Goal: Task Accomplishment & Management: Complete application form

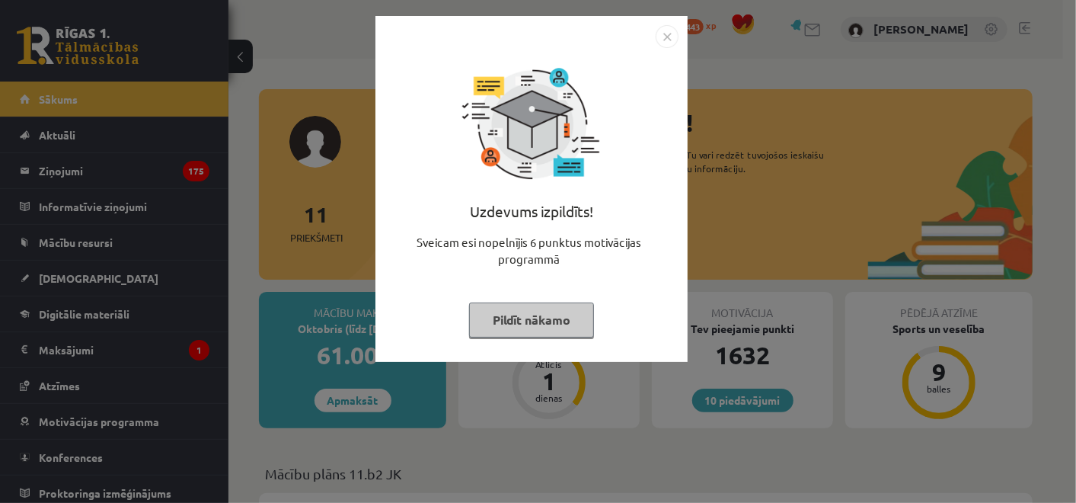
click at [672, 43] on img "Close" at bounding box center [667, 36] width 23 height 23
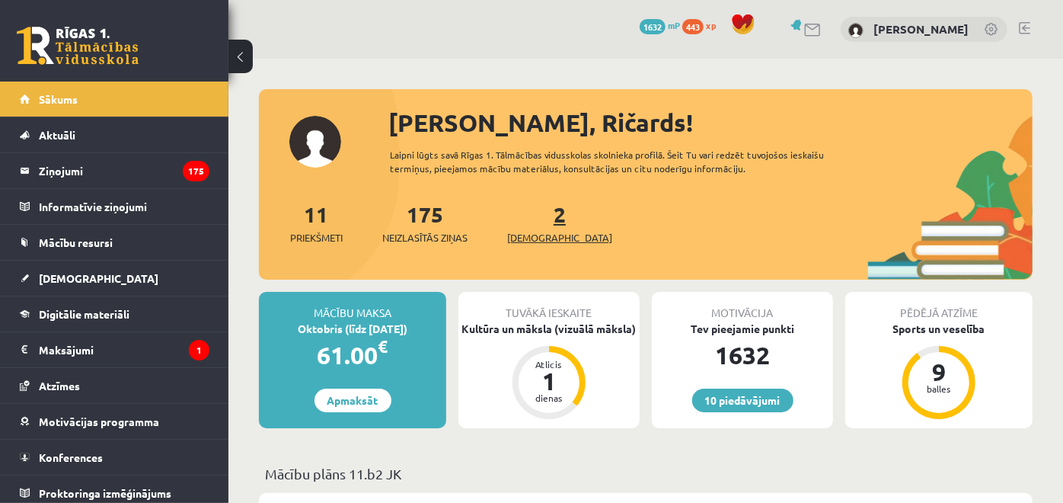
click at [533, 212] on link "2 Ieskaites" at bounding box center [559, 222] width 105 height 45
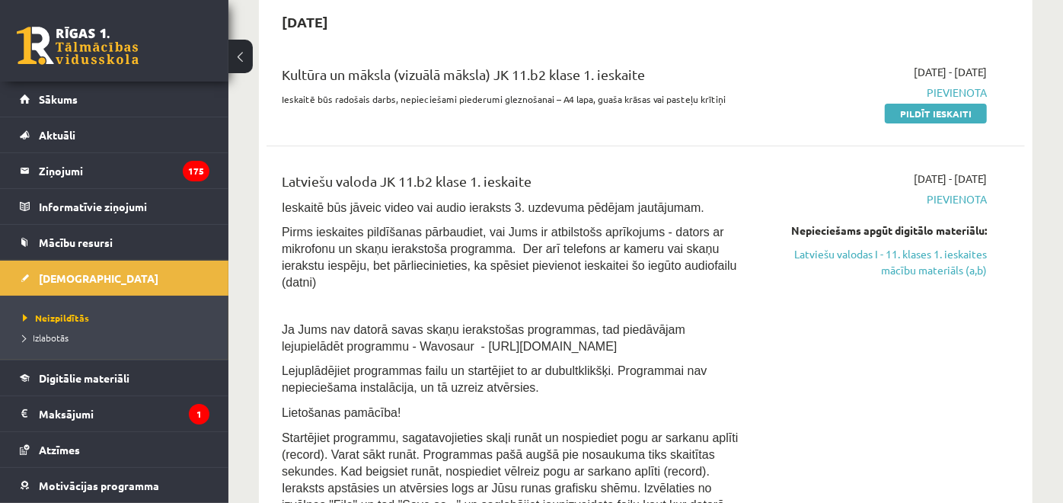
scroll to position [85, 0]
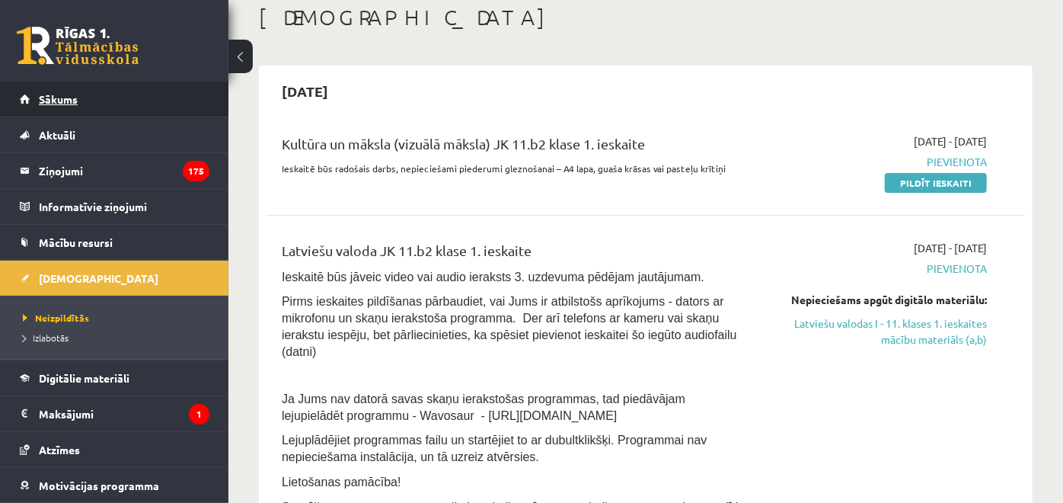
click at [139, 107] on link "Sākums" at bounding box center [115, 99] width 190 height 35
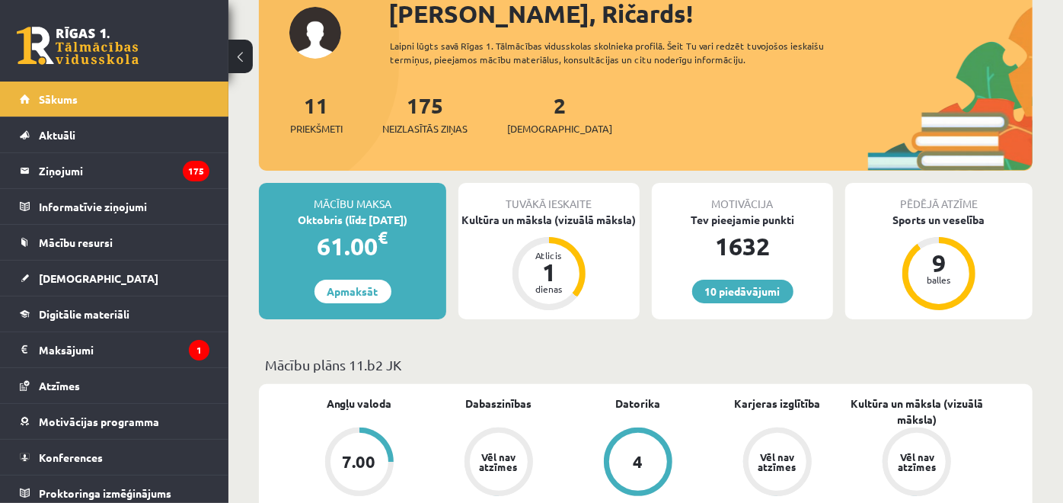
scroll to position [169, 0]
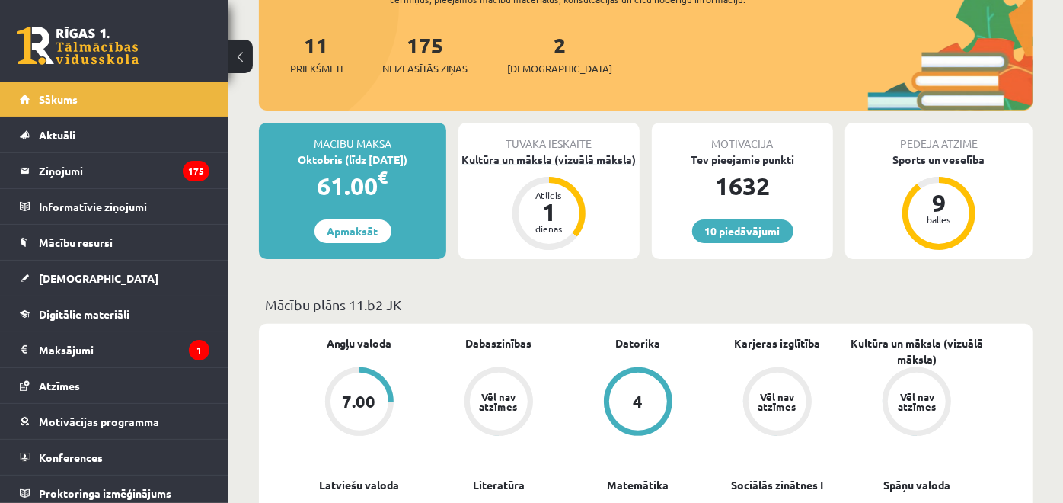
click at [548, 158] on div "Kultūra un māksla (vizuālā māksla)" at bounding box center [549, 160] width 181 height 16
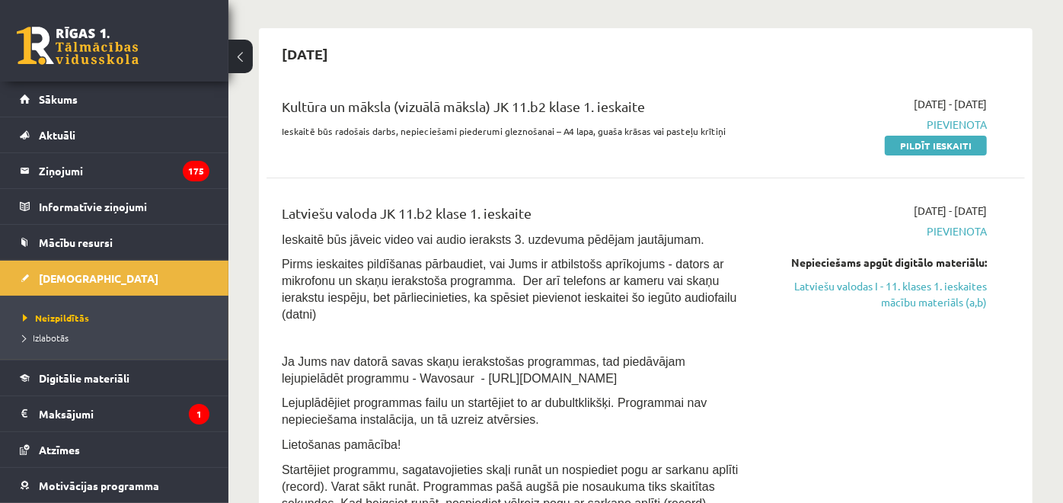
scroll to position [85, 0]
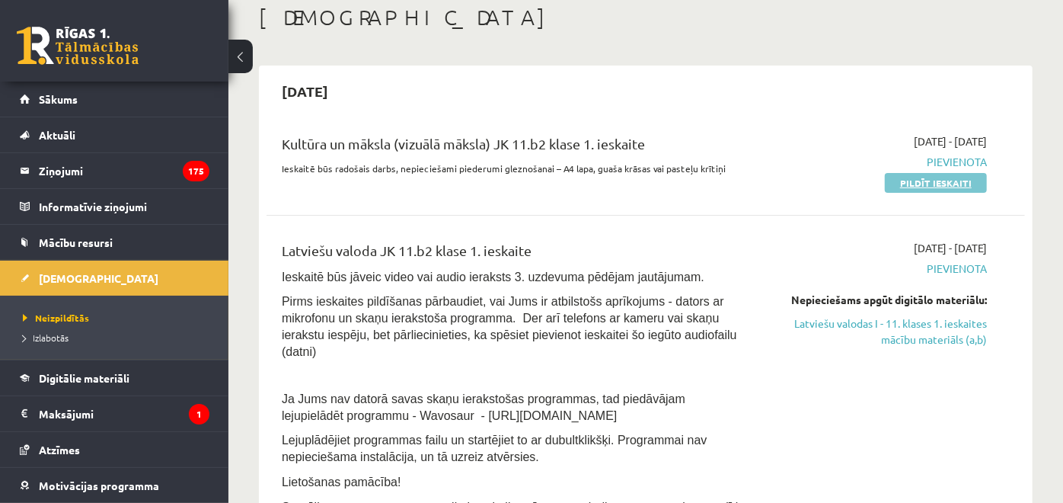
click at [900, 184] on link "Pildīt ieskaiti" at bounding box center [936, 183] width 102 height 20
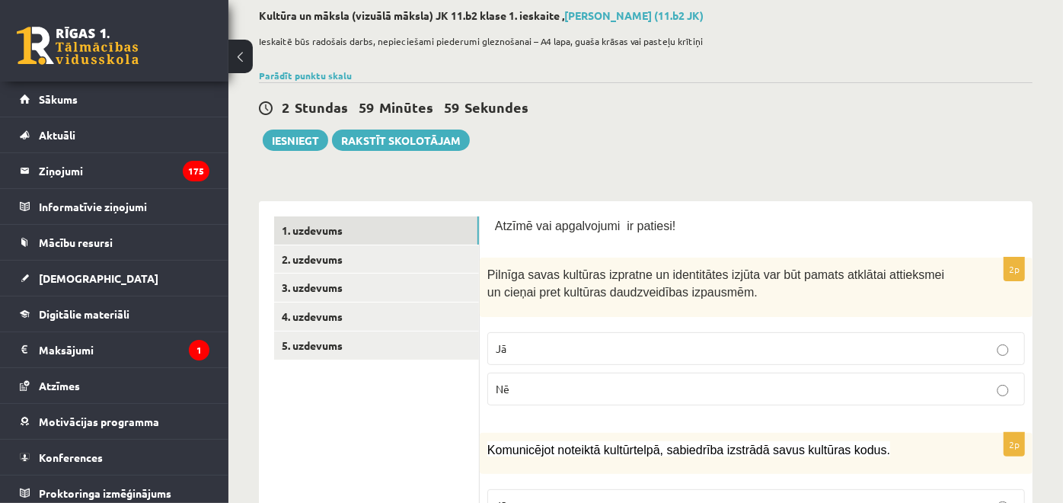
scroll to position [169, 0]
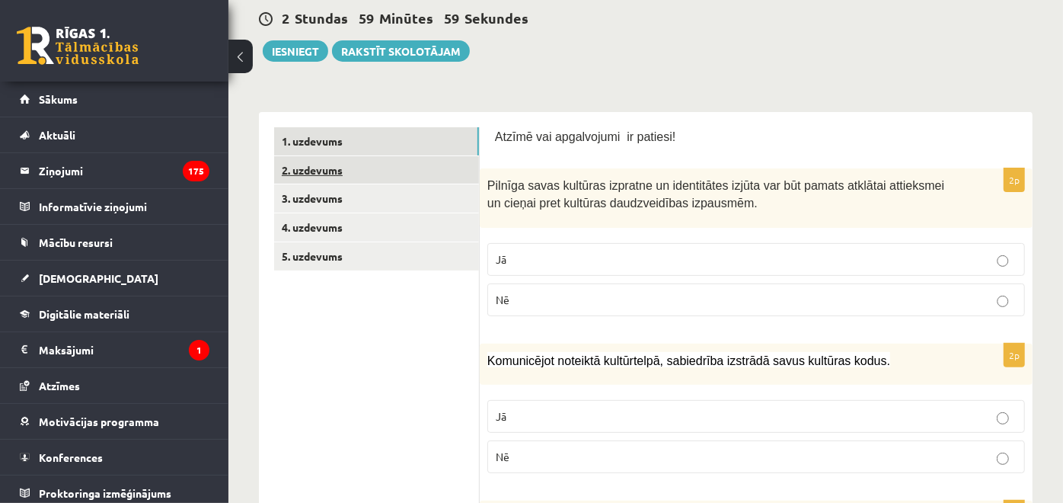
click at [417, 177] on link "2. uzdevums" at bounding box center [376, 170] width 205 height 28
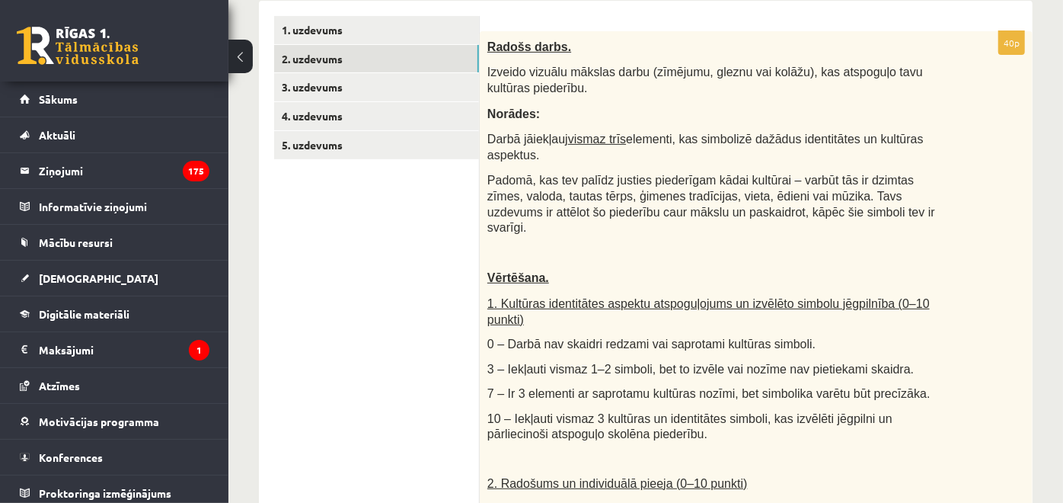
scroll to position [254, 0]
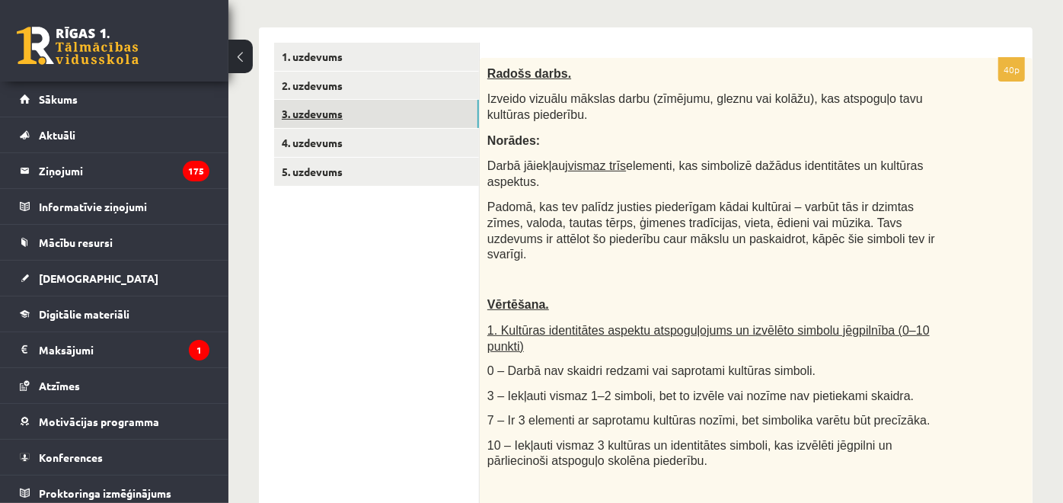
click at [456, 108] on link "3. uzdevums" at bounding box center [376, 114] width 205 height 28
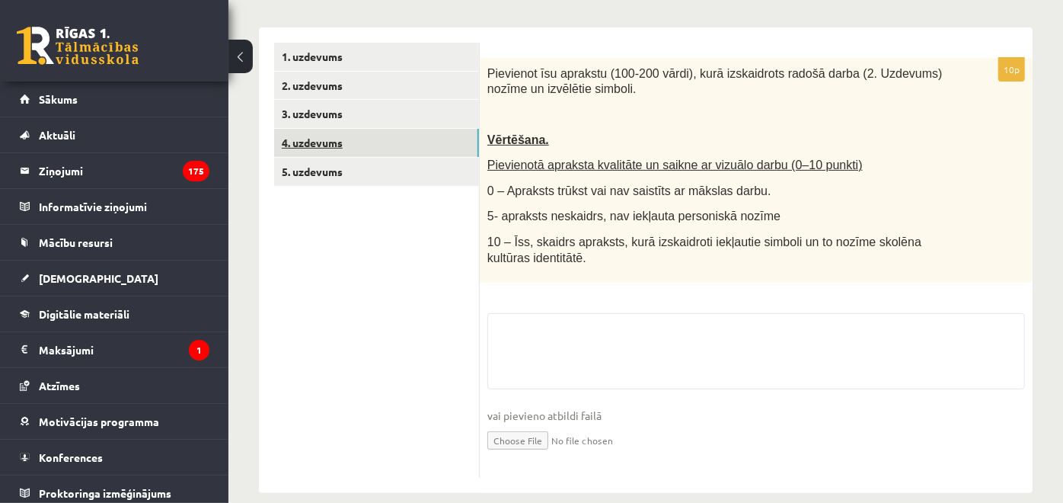
click at [427, 144] on link "4. uzdevums" at bounding box center [376, 143] width 205 height 28
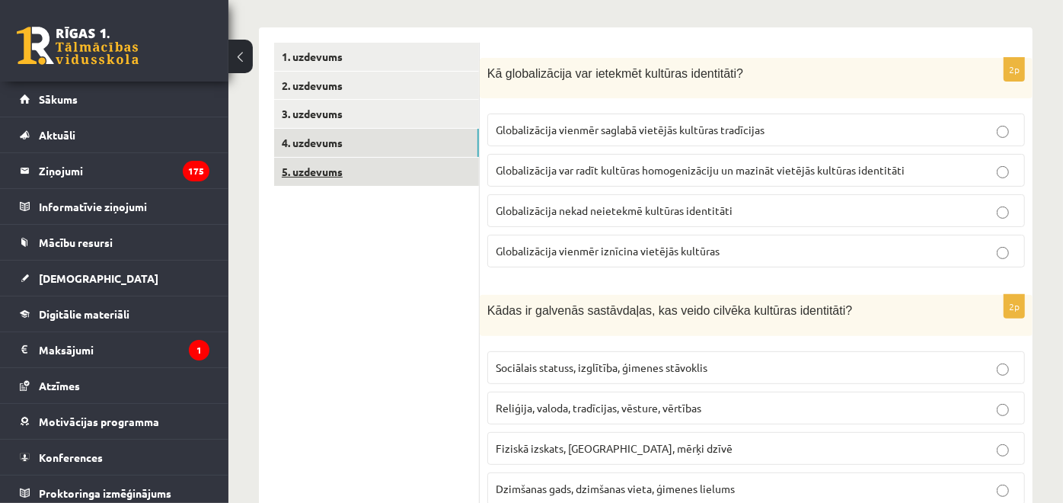
click at [417, 172] on link "5. uzdevums" at bounding box center [376, 172] width 205 height 28
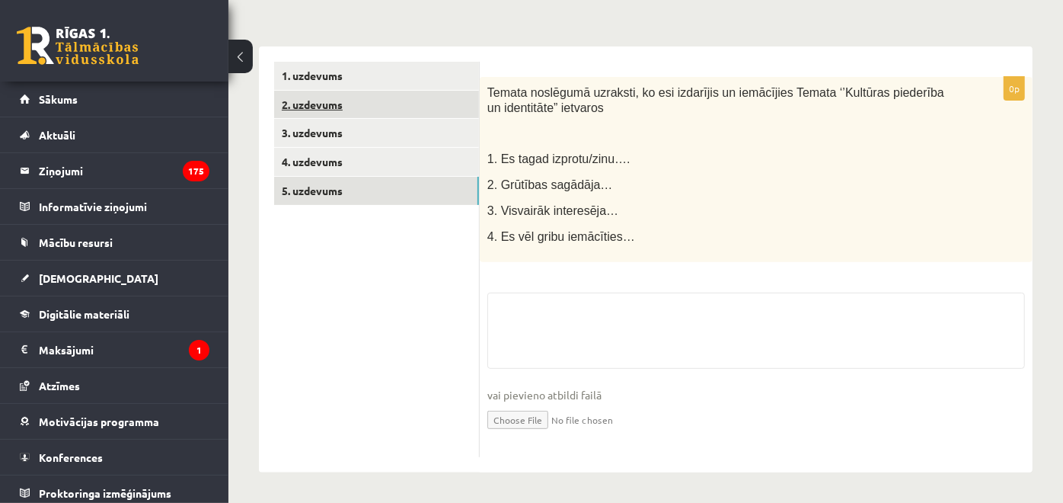
click at [440, 104] on link "2. uzdevums" at bounding box center [376, 105] width 205 height 28
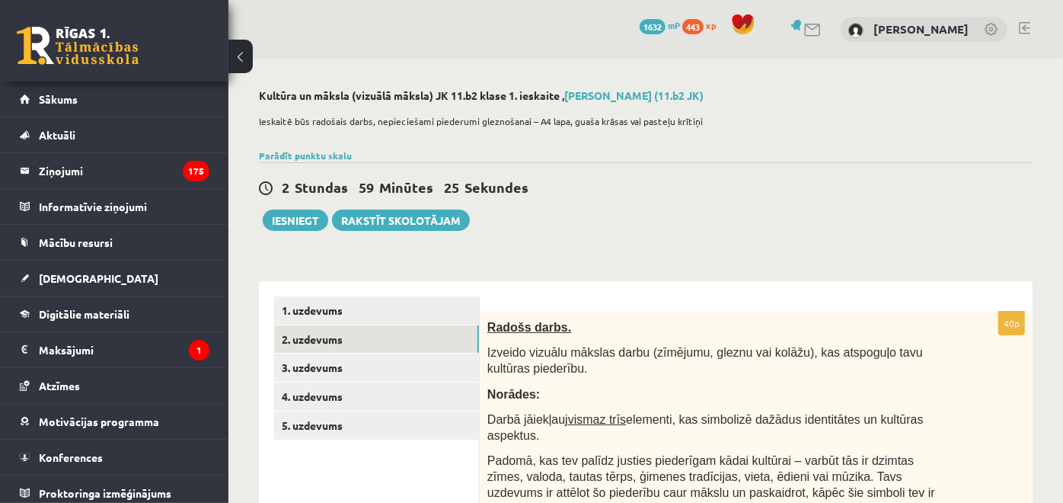
scroll to position [169, 0]
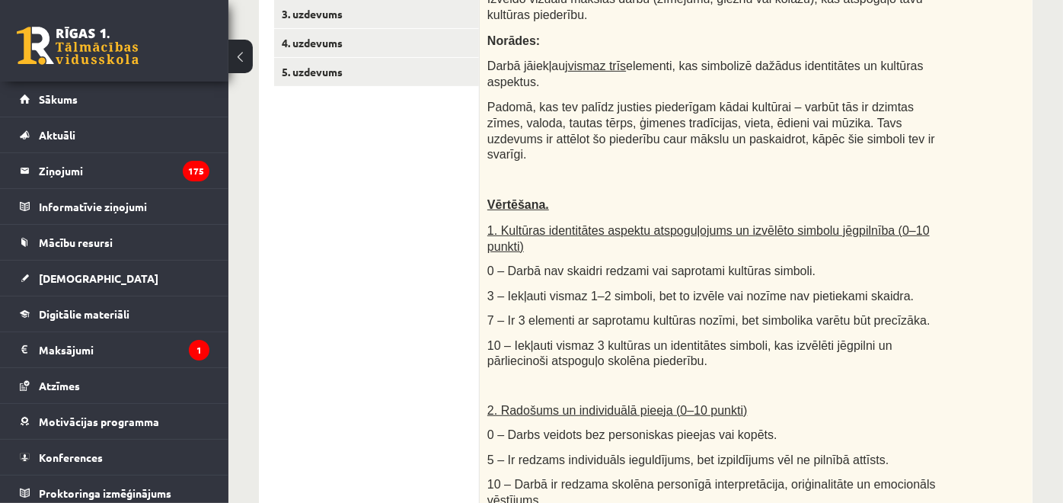
scroll to position [273, 0]
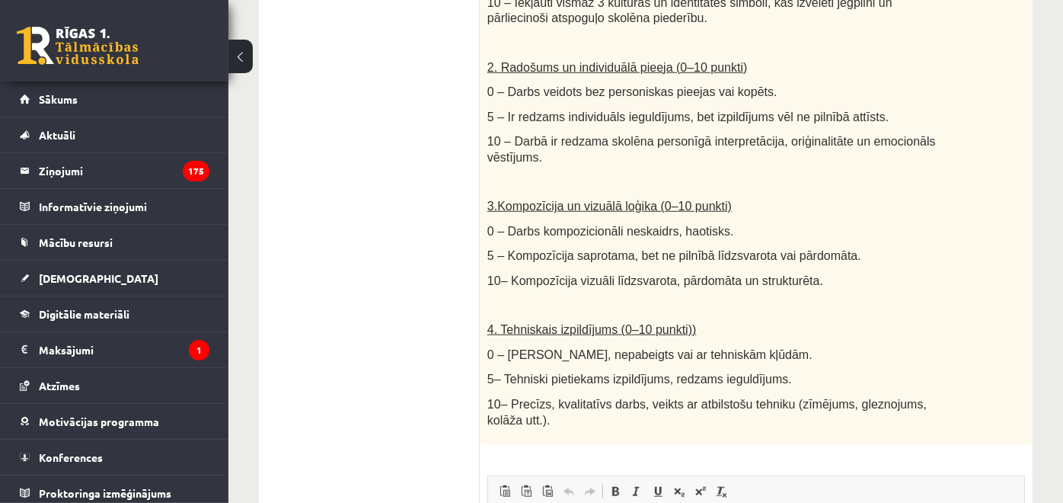
click at [414, 282] on ul "1. uzdevums 2. uzdevums 3. uzdevums 4. uzdevums 5. uzdevums" at bounding box center [377, 196] width 206 height 1192
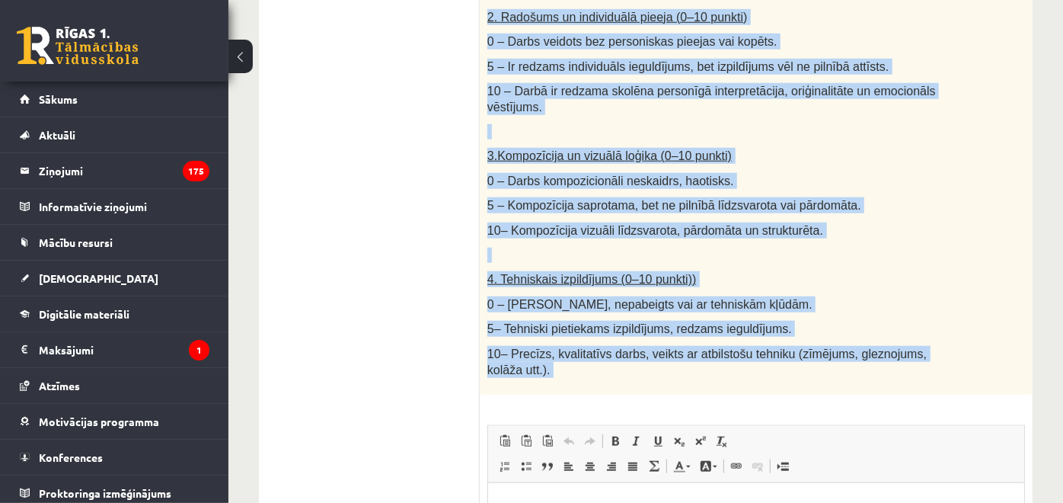
scroll to position [781, 0]
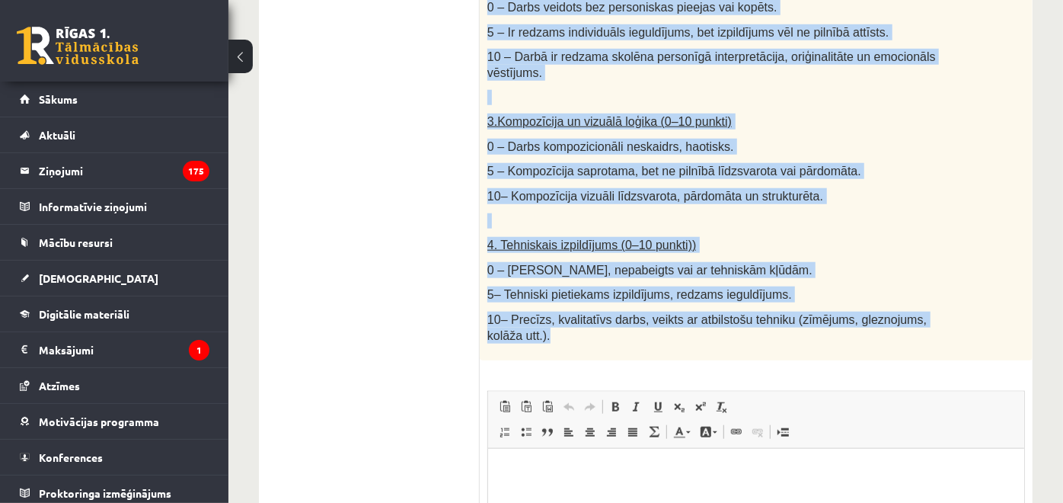
drag, startPoint x: 521, startPoint y: 201, endPoint x: 954, endPoint y: 250, distance: 436.2
copy div "Loremi dolor. Sitamet consect adipisc elits (doeiusmo, tempor inc utlabo), etd …"
click at [394, 162] on ul "1. uzdevums 2. uzdevums 3. uzdevums 4. uzdevums 5. uzdevums" at bounding box center [377, 112] width 206 height 1192
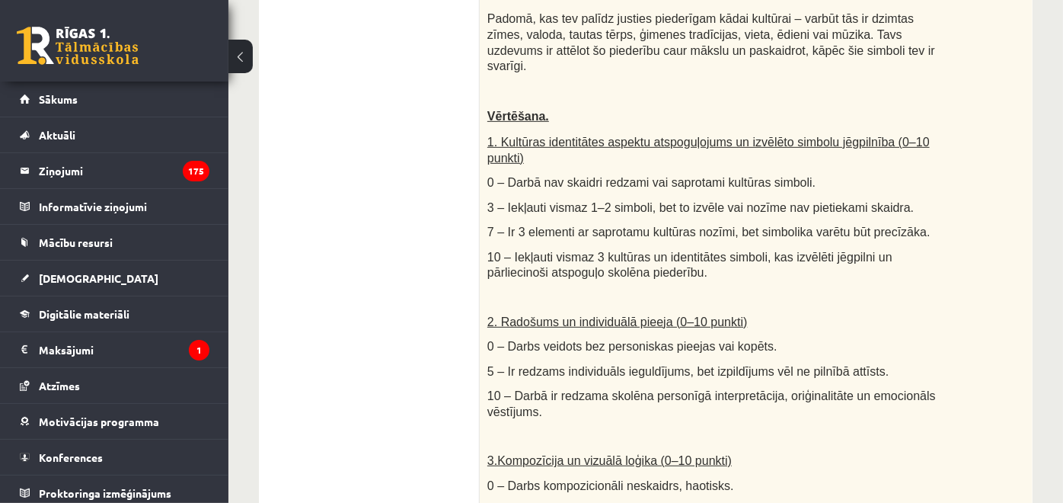
scroll to position [0, 0]
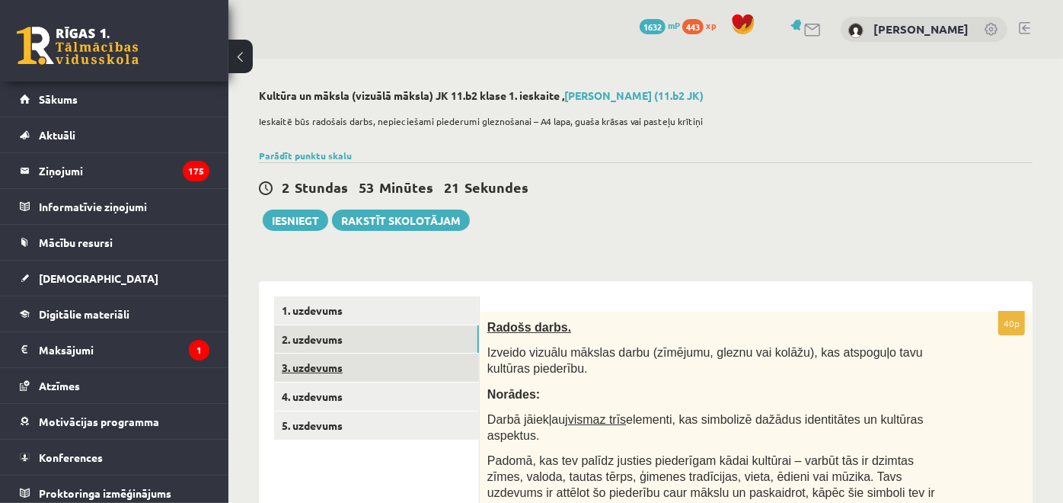
click at [393, 367] on link "3. uzdevums" at bounding box center [376, 367] width 205 height 28
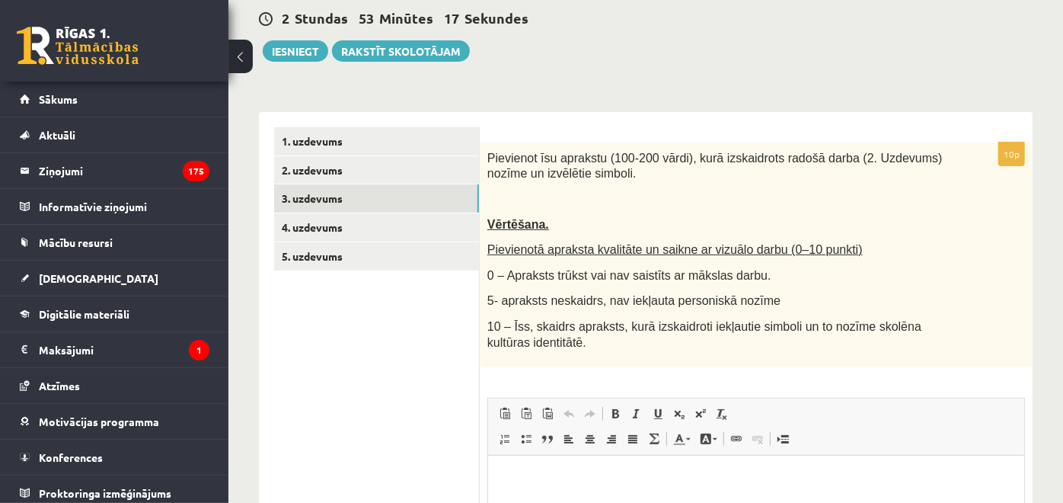
click at [396, 311] on ul "1. uzdevums 2. uzdevums 3. uzdevums 4. uzdevums 5. uzdevums" at bounding box center [377, 420] width 206 height 587
click at [360, 229] on link "4. uzdevums" at bounding box center [376, 227] width 205 height 28
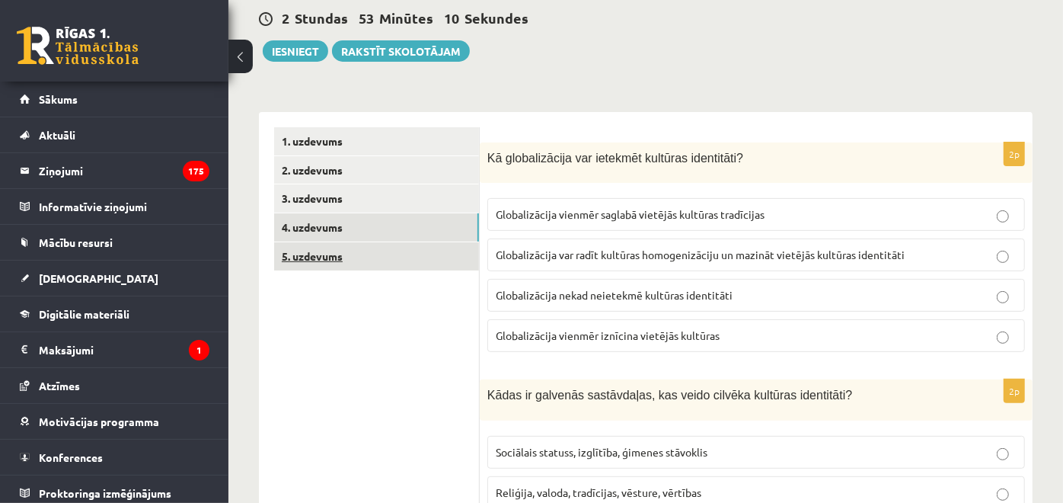
click at [382, 255] on link "5. uzdevums" at bounding box center [376, 256] width 205 height 28
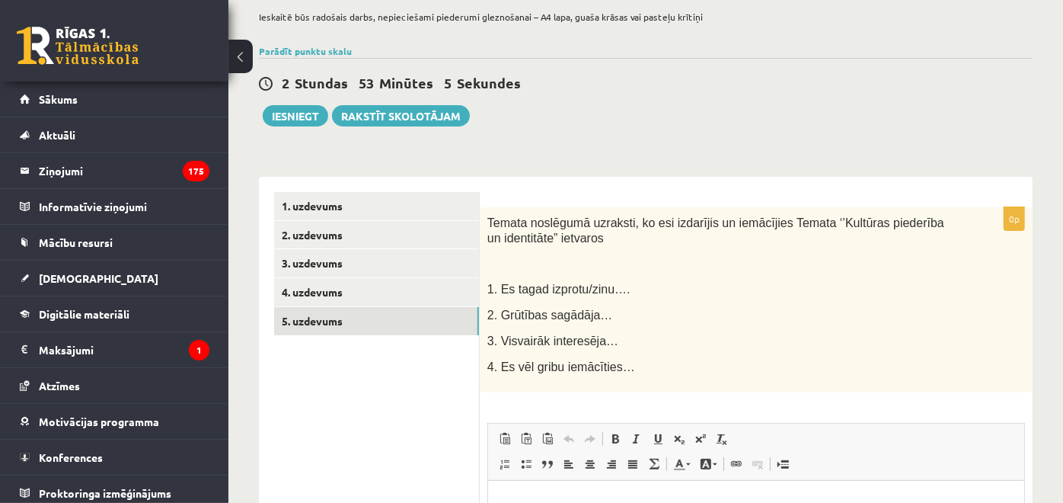
scroll to position [131, 0]
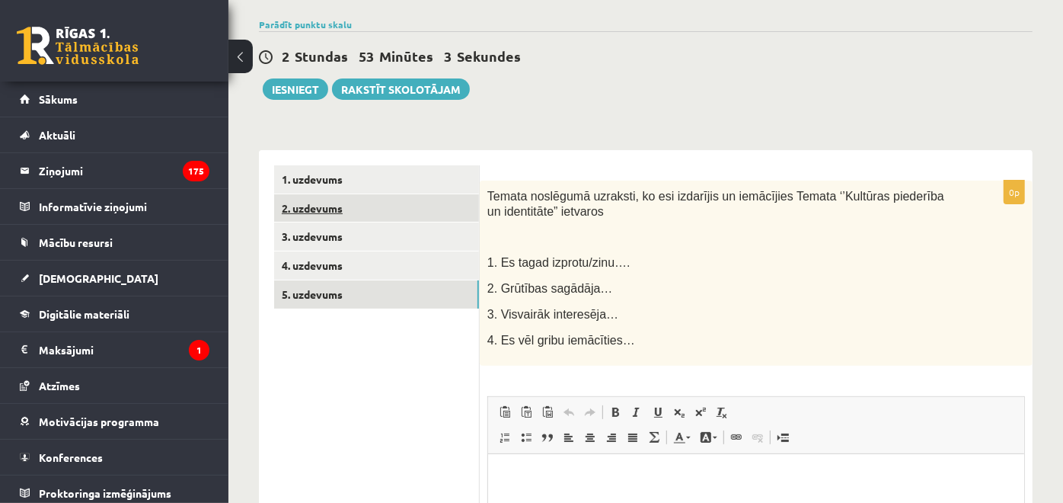
click at [416, 215] on link "2. uzdevums" at bounding box center [376, 208] width 205 height 28
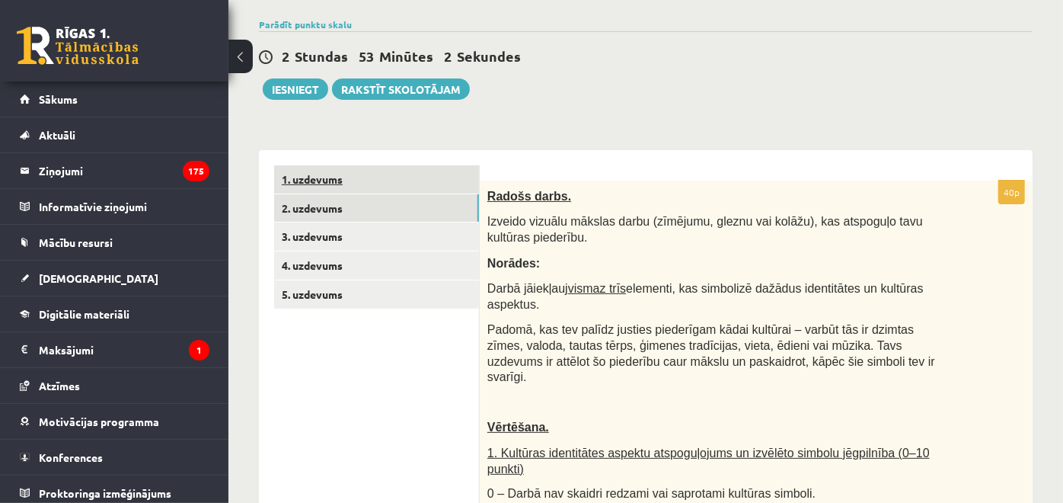
click at [405, 184] on link "1. uzdevums" at bounding box center [376, 179] width 205 height 28
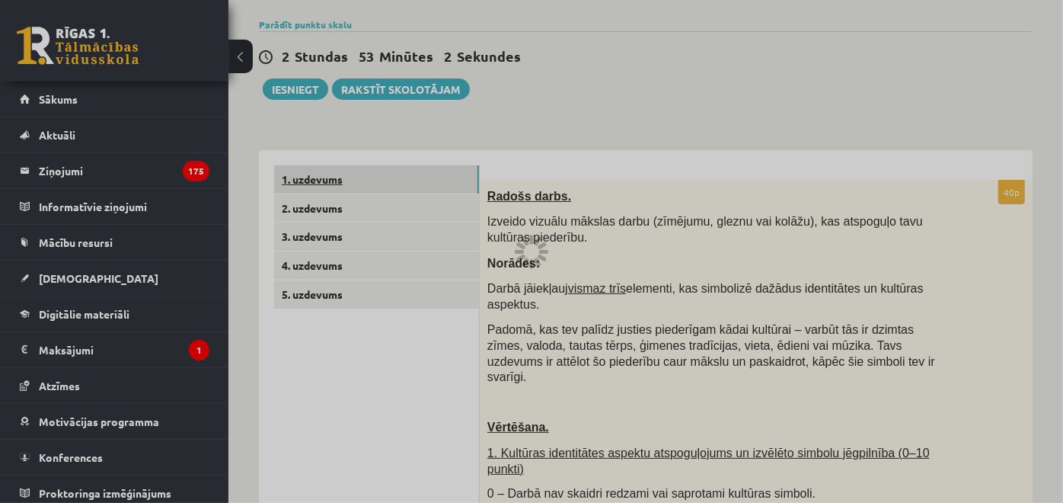
scroll to position [0, 0]
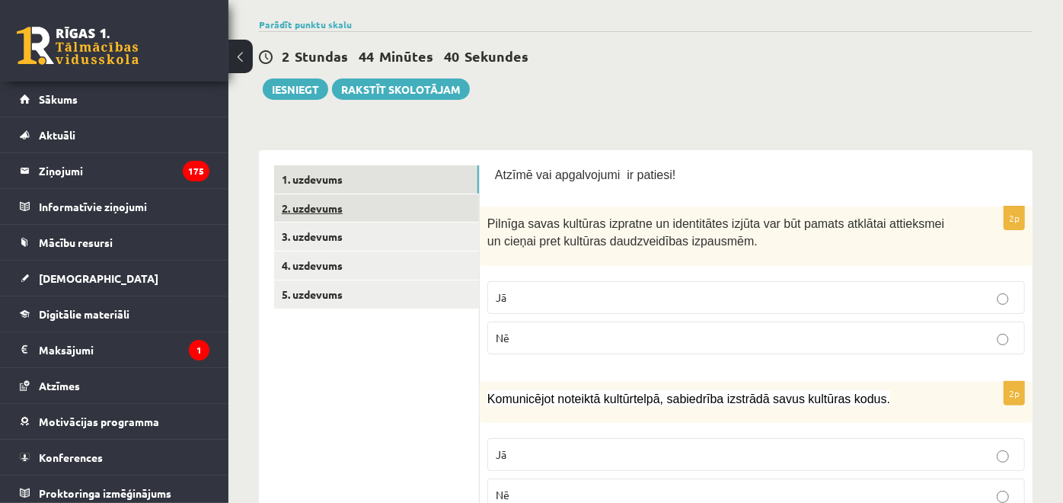
click at [406, 200] on link "2. uzdevums" at bounding box center [376, 208] width 205 height 28
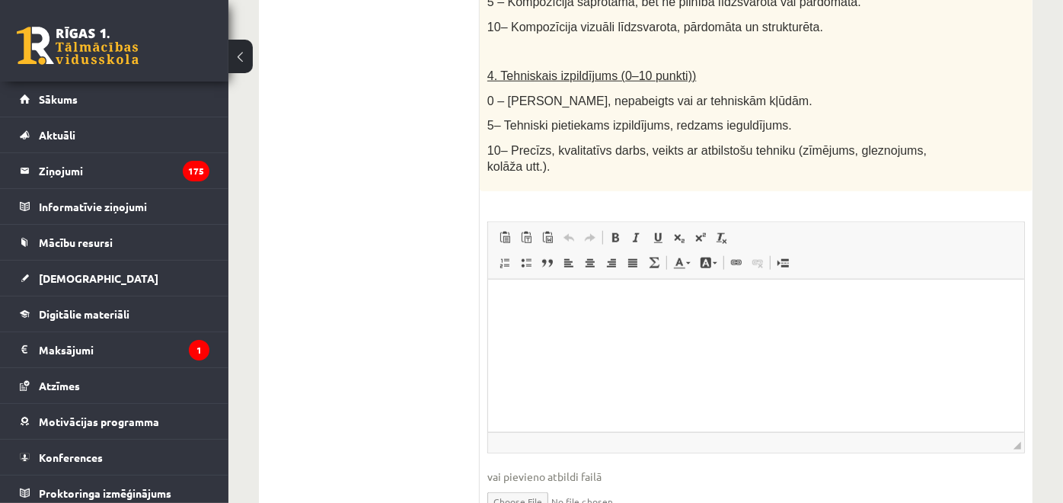
click at [520, 484] on input "file" at bounding box center [757, 499] width 538 height 31
type input "**********"
click at [517, 484] on input "file" at bounding box center [757, 499] width 538 height 31
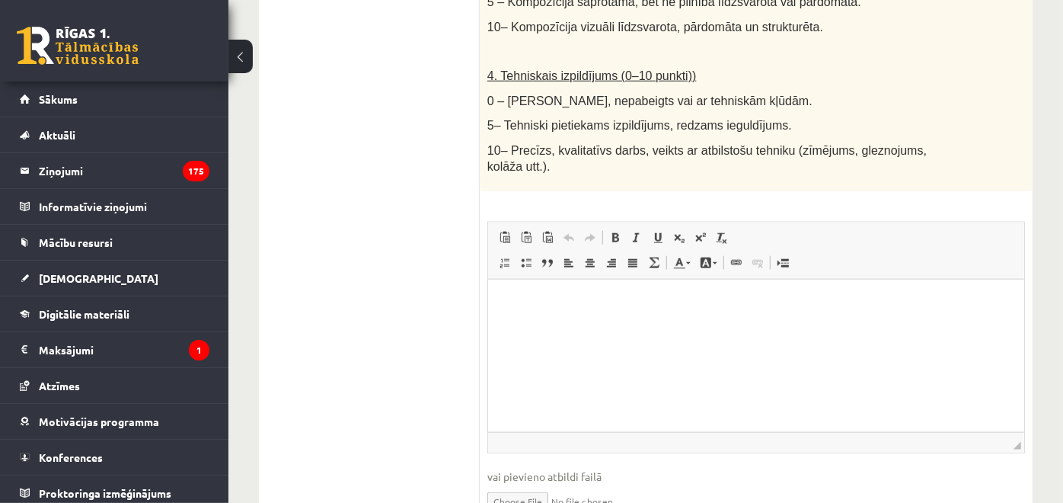
click at [531, 484] on input "file" at bounding box center [757, 499] width 538 height 31
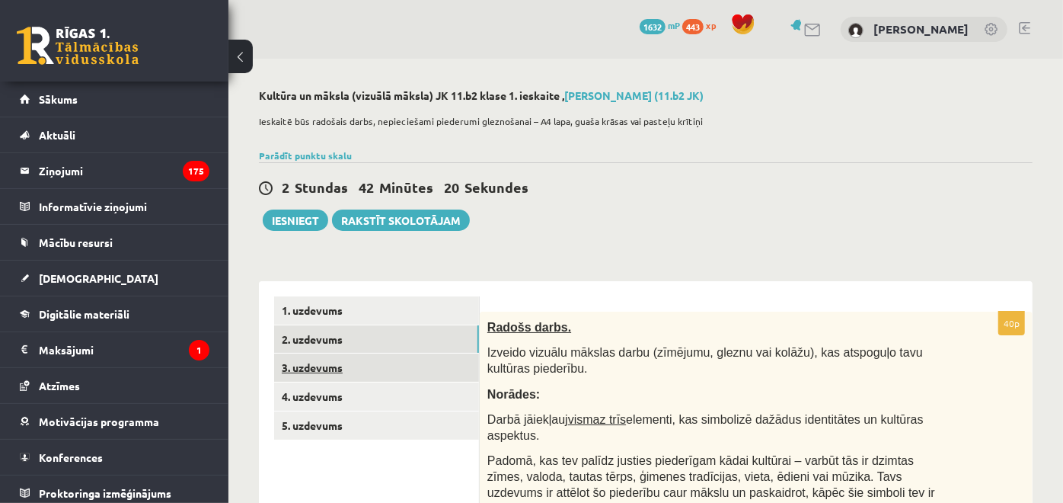
click at [408, 360] on link "3. uzdevums" at bounding box center [376, 367] width 205 height 28
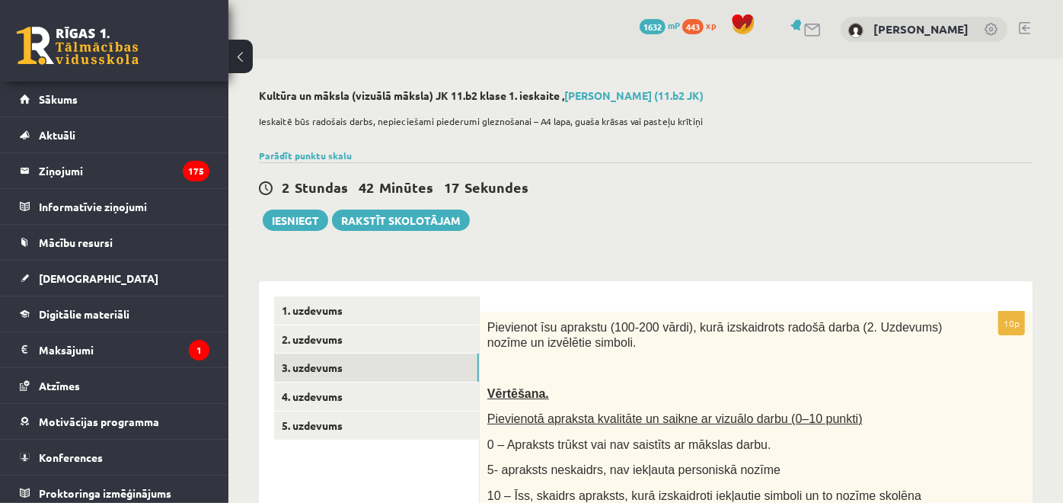
click at [349, 345] on link "2. uzdevums" at bounding box center [376, 339] width 205 height 28
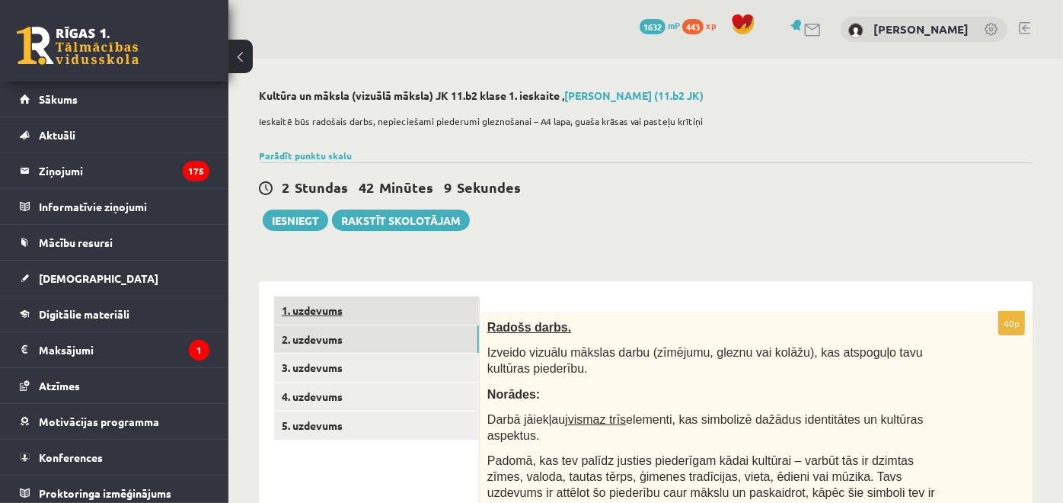
click at [401, 306] on link "1. uzdevums" at bounding box center [376, 310] width 205 height 28
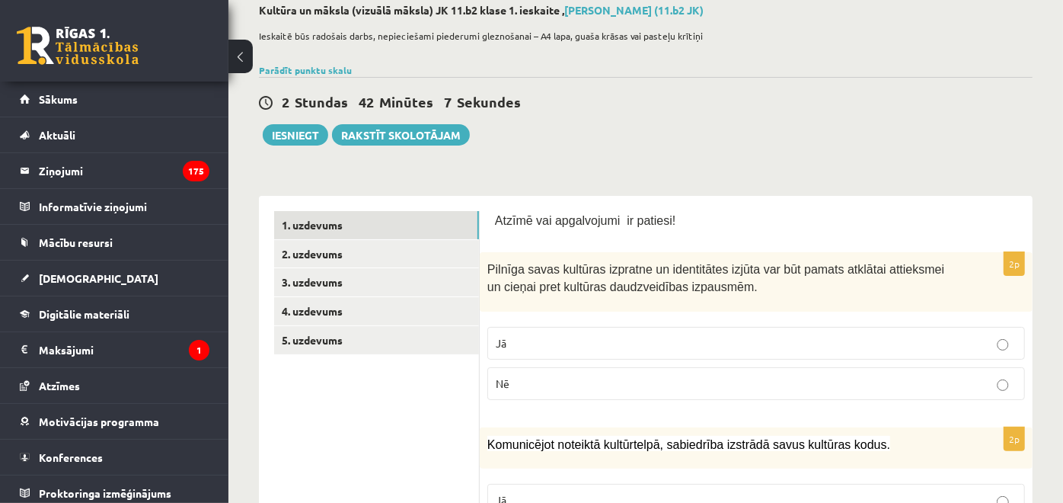
scroll to position [169, 0]
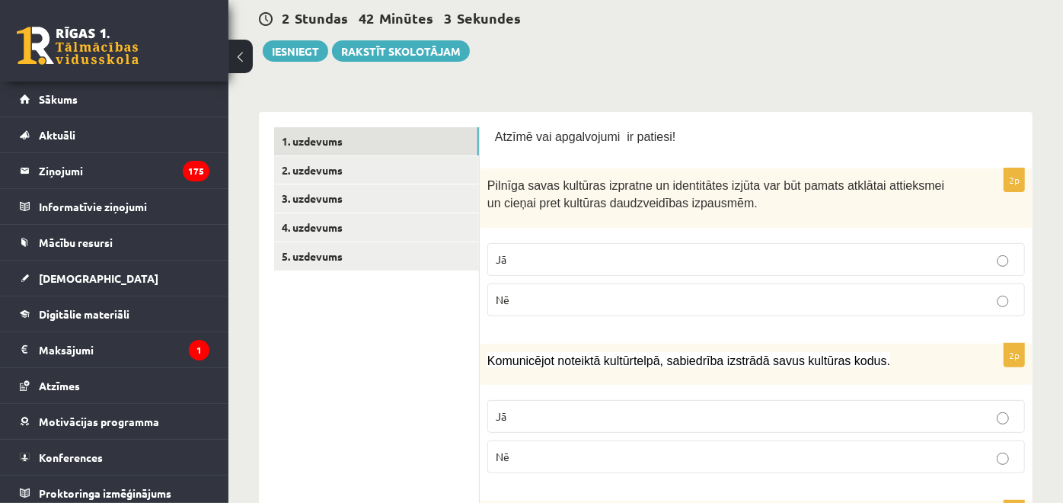
click at [486, 184] on div "Pilnīga savas kultūras izpratne un identitātes izjūta var būt pamats atklātai a…" at bounding box center [756, 197] width 553 height 59
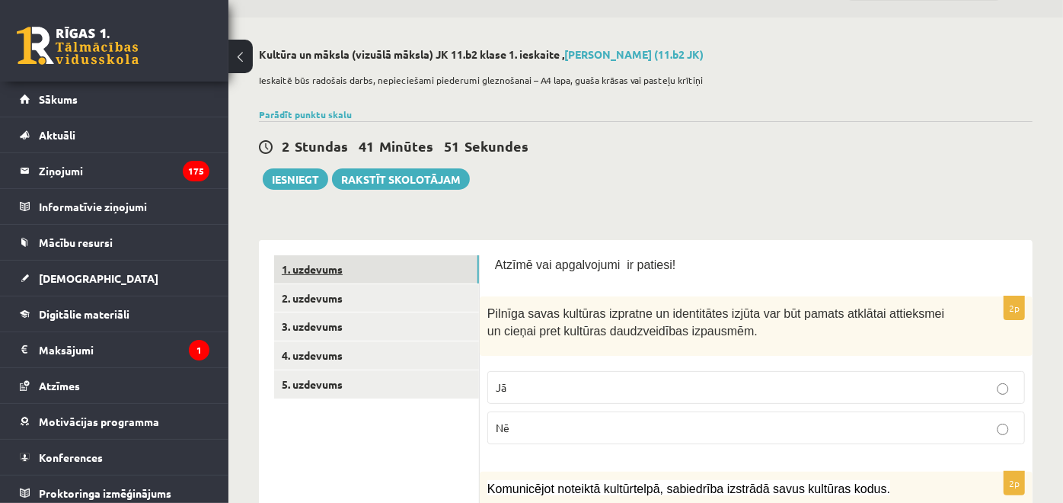
scroll to position [0, 0]
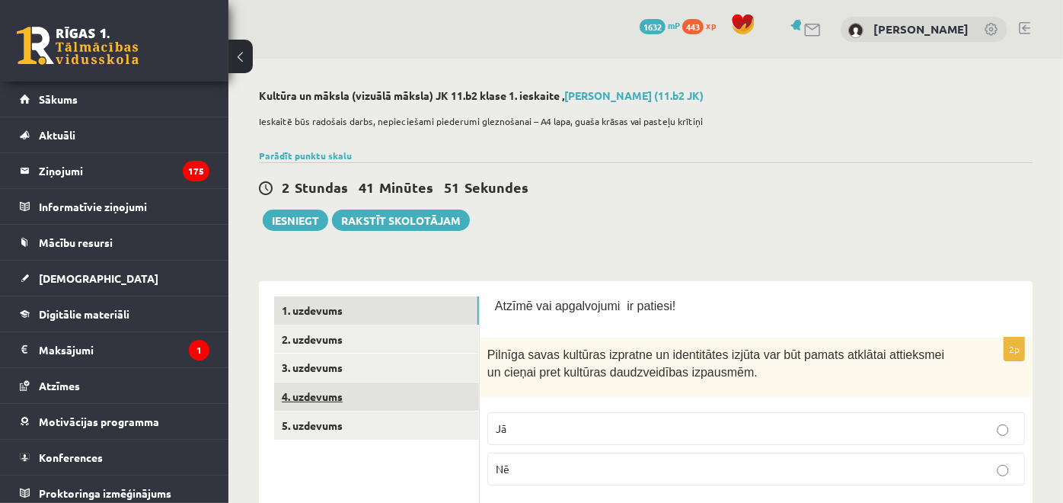
click at [379, 391] on link "4. uzdevums" at bounding box center [376, 396] width 205 height 28
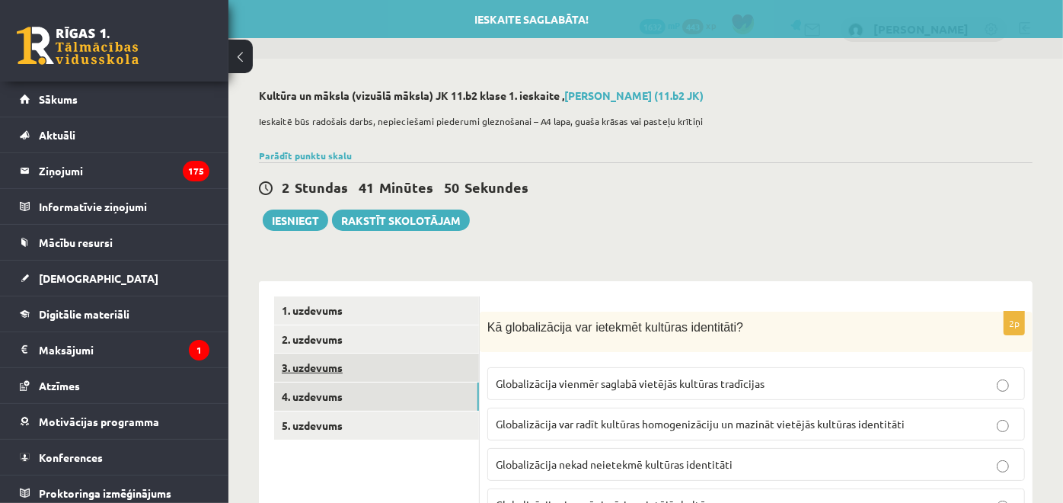
click at [361, 370] on link "3. uzdevums" at bounding box center [376, 367] width 205 height 28
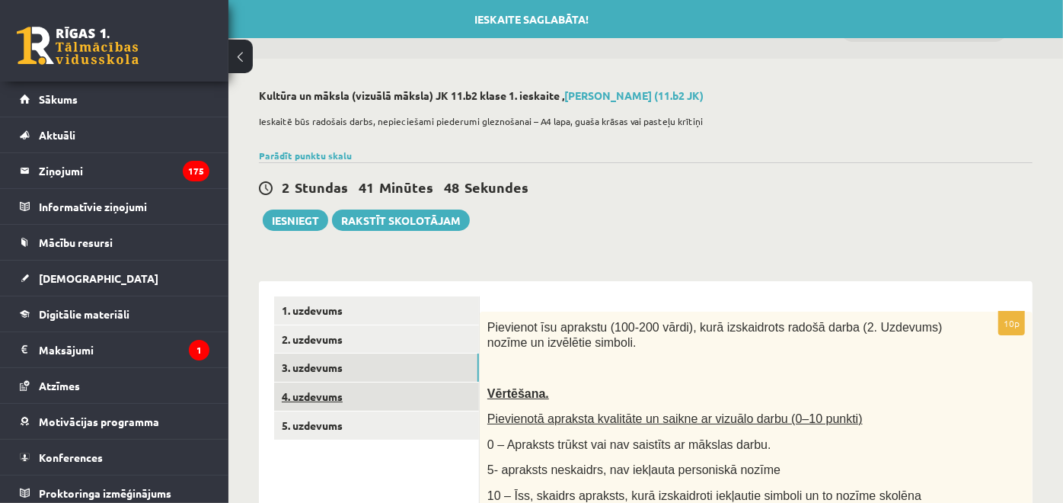
click at [456, 398] on link "4. uzdevums" at bounding box center [376, 396] width 205 height 28
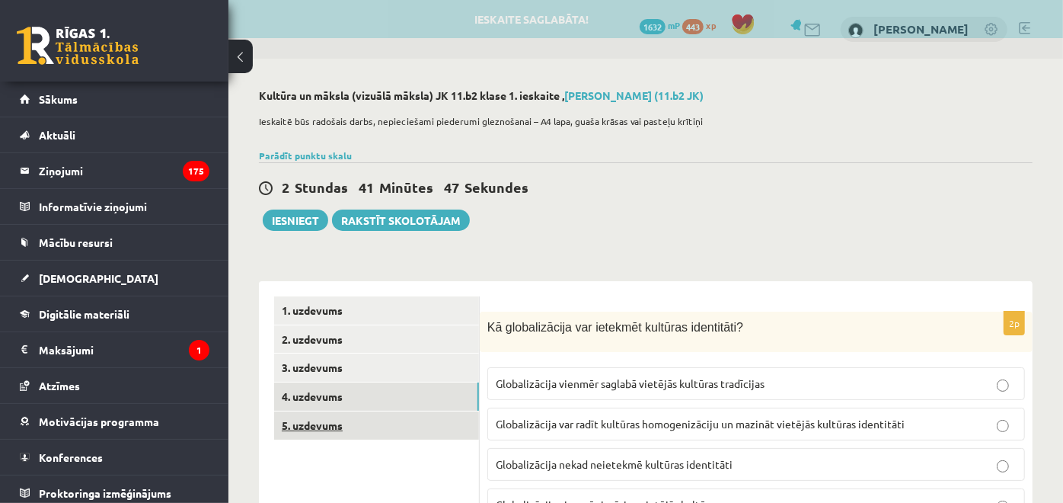
click at [427, 415] on link "5. uzdevums" at bounding box center [376, 425] width 205 height 28
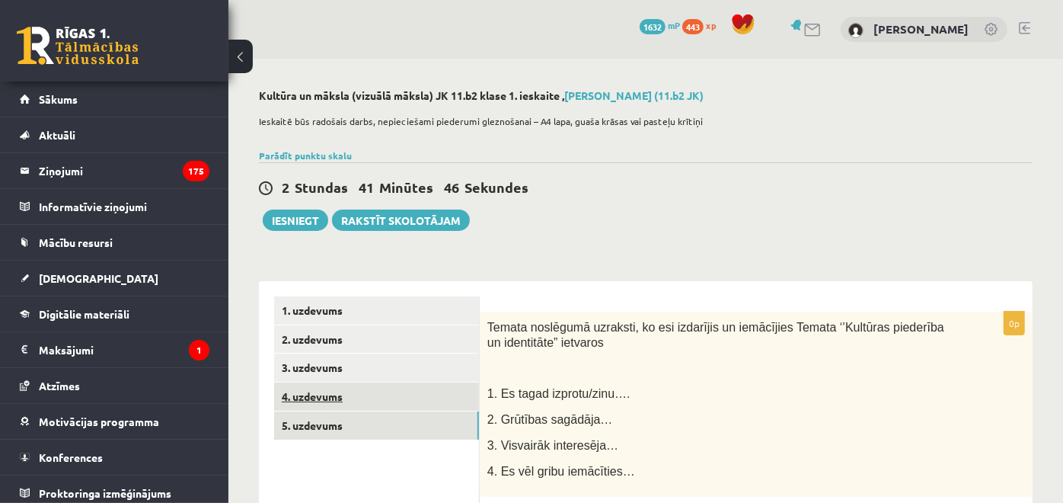
click at [433, 396] on link "4. uzdevums" at bounding box center [376, 396] width 205 height 28
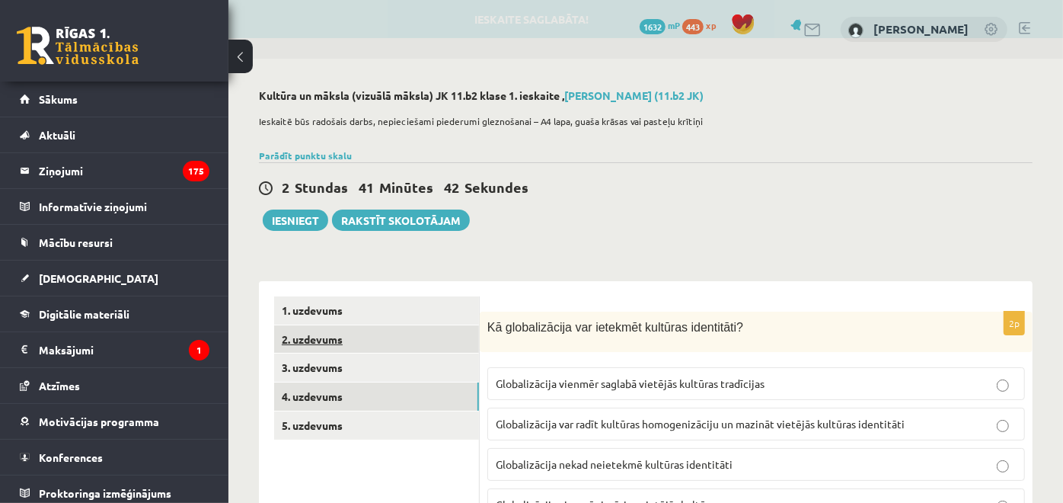
click at [397, 336] on link "2. uzdevums" at bounding box center [376, 339] width 205 height 28
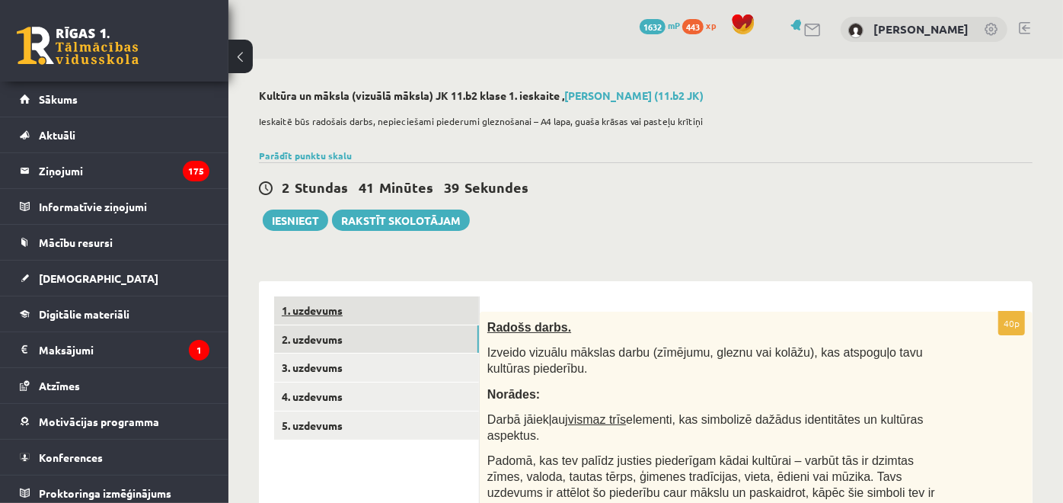
click at [395, 309] on link "1. uzdevums" at bounding box center [376, 310] width 205 height 28
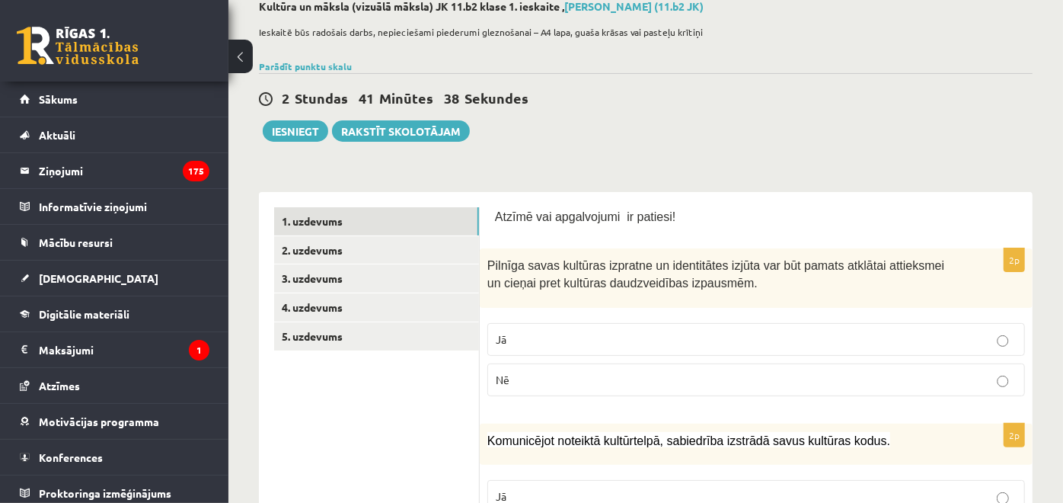
scroll to position [169, 0]
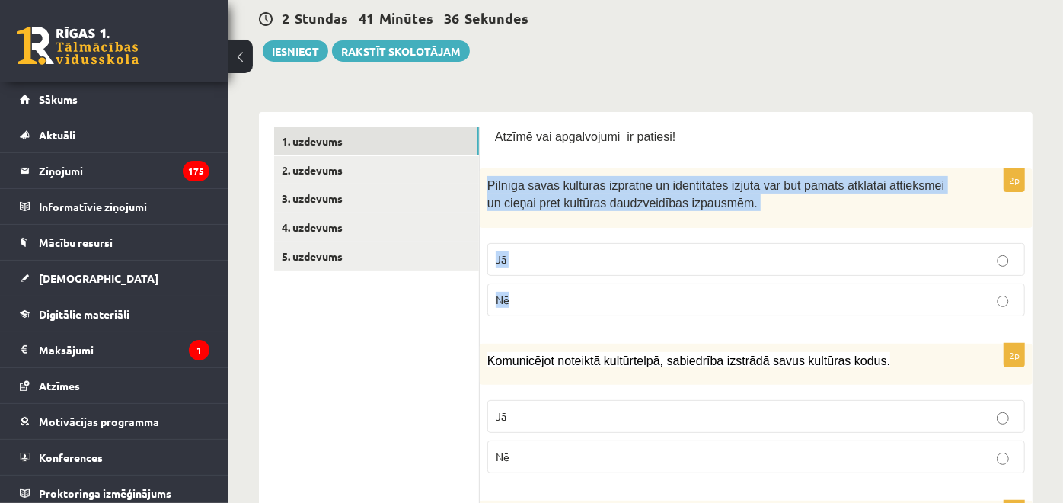
drag, startPoint x: 488, startPoint y: 184, endPoint x: 559, endPoint y: 300, distance: 136.1
click at [559, 300] on div "2p Pilnīga savas kultūras izpratne un identitātes izjūta var būt pamats atklāta…" at bounding box center [756, 247] width 553 height 159
copy div "Pilnīga savas kultūras izpratne un identitātes izjūta var būt pamats atklātai a…"
click at [585, 265] on p "Jā" at bounding box center [756, 259] width 521 height 16
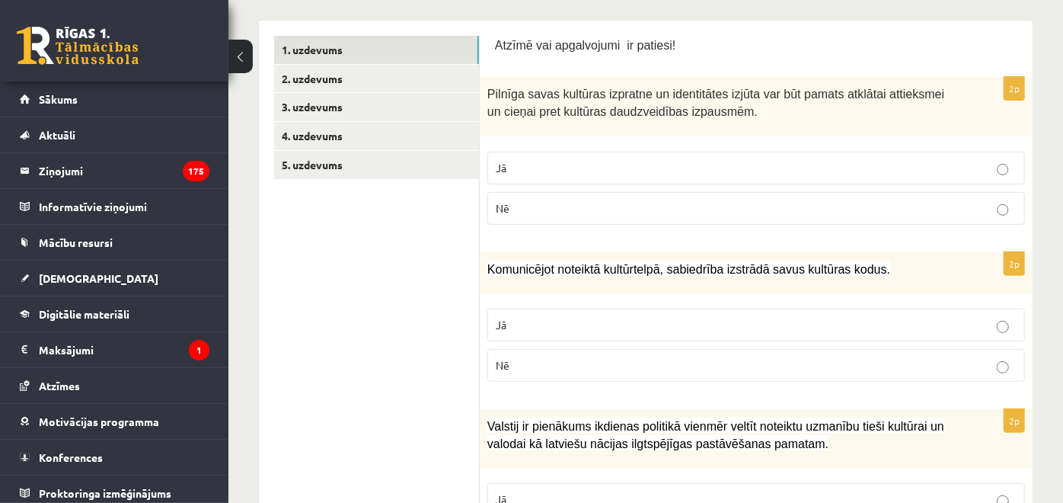
scroll to position [338, 0]
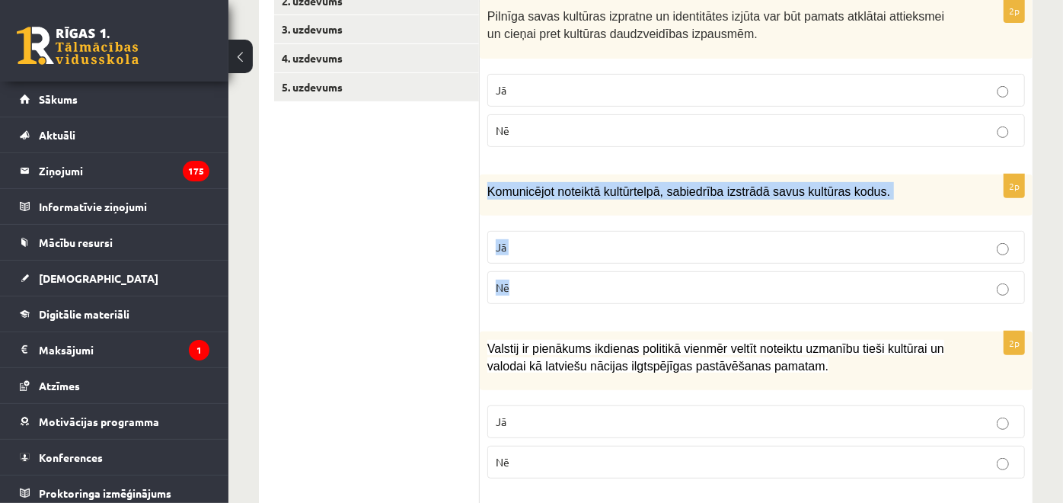
drag, startPoint x: 485, startPoint y: 190, endPoint x: 548, endPoint y: 273, distance: 103.3
click at [548, 273] on div "2p Komunicējot noteiktā kultūrtelpā, sabiedrība izstrādā savus kultūras kodus. …" at bounding box center [756, 245] width 553 height 142
copy div "Komunicējot noteiktā kultūrtelpā, sabiedrība izstrādā savus kultūras kodus. Jā …"
click at [548, 244] on p "Jā" at bounding box center [756, 247] width 521 height 16
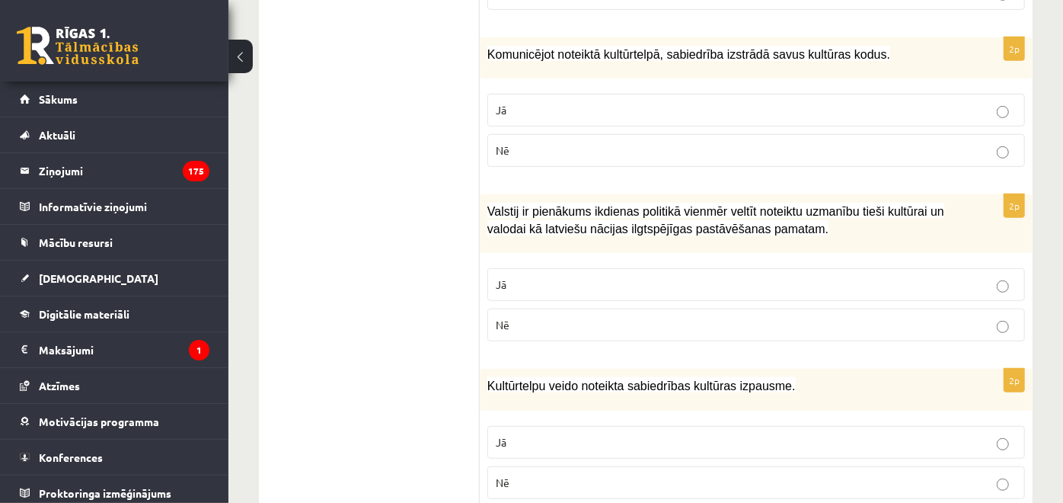
scroll to position [507, 0]
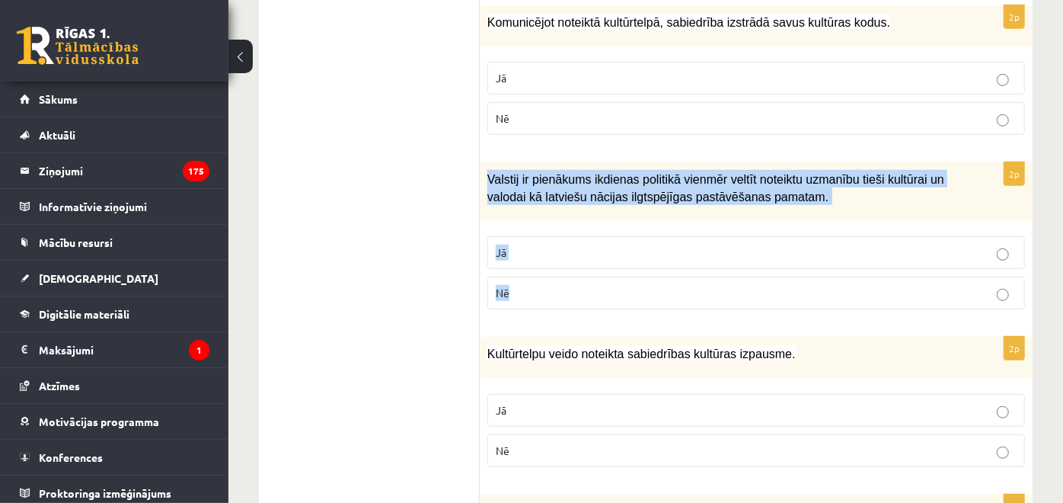
drag, startPoint x: 488, startPoint y: 172, endPoint x: 555, endPoint y: 281, distance: 127.9
click at [555, 281] on div "2p Valstij ir pienākums ikdienas politikā vienmēr veltīt noteiktu uzmanību tieš…" at bounding box center [756, 241] width 553 height 159
copy div "Valstij ir pienākums ikdienas politikā vienmēr veltīt noteiktu uzmanību tieši k…"
click at [556, 253] on p "Jā" at bounding box center [756, 253] width 521 height 16
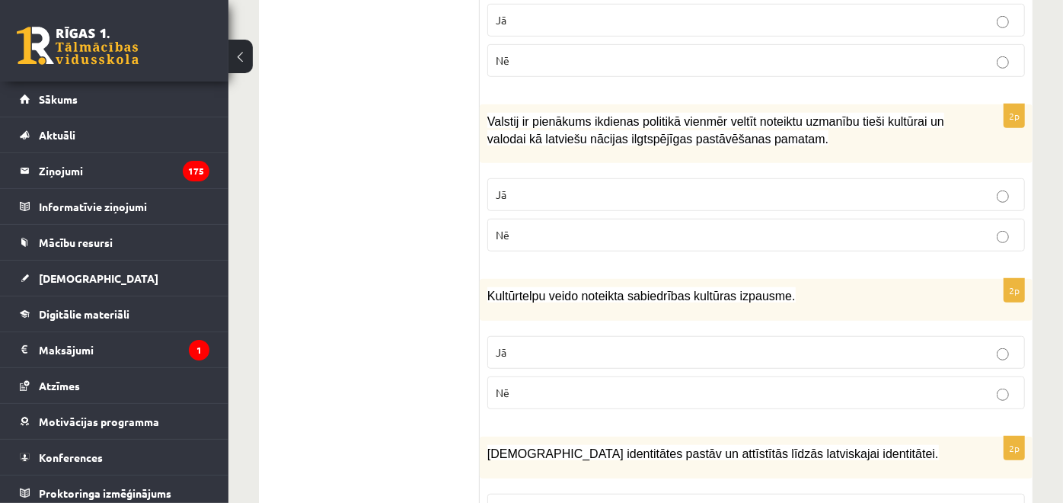
scroll to position [592, 0]
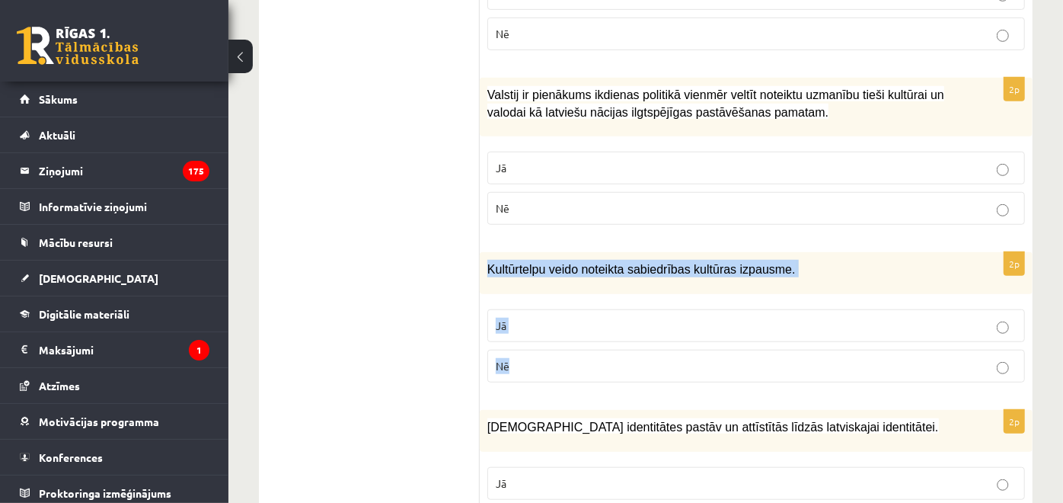
drag, startPoint x: 486, startPoint y: 266, endPoint x: 567, endPoint y: 344, distance: 113.1
click at [567, 344] on div "2p Kultūrtelpu veido noteikta sabiedrības kultūras izpausme. Jā Nē" at bounding box center [756, 323] width 553 height 142
copy div "Kultūrtelpu veido noteikta sabiedrības kultūras izpausme. Jā Nē"
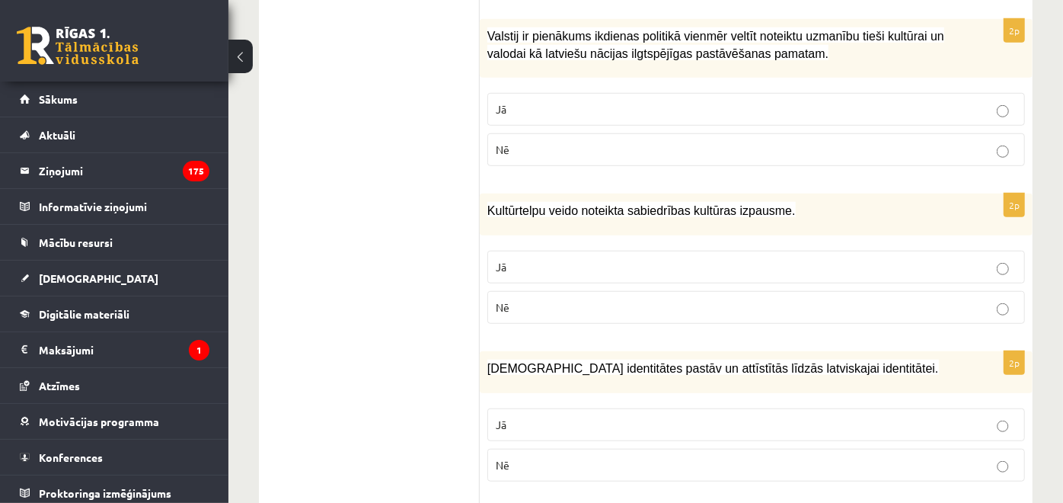
scroll to position [676, 0]
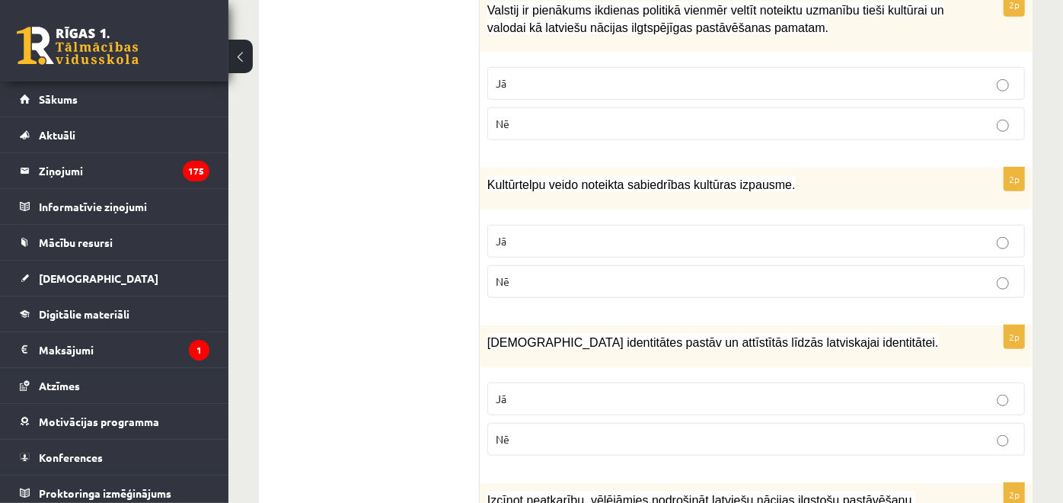
click at [541, 225] on label "Jā" at bounding box center [757, 241] width 538 height 33
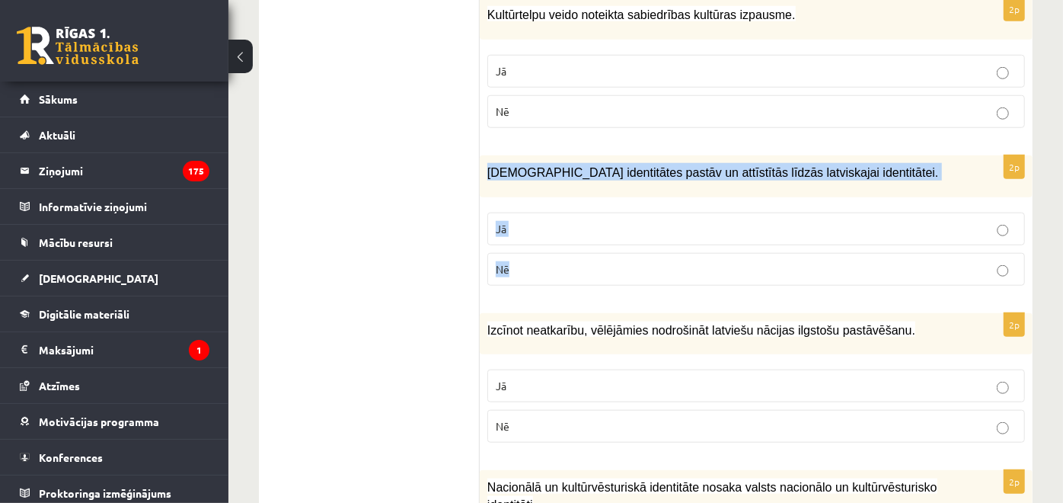
drag, startPoint x: 487, startPoint y: 165, endPoint x: 576, endPoint y: 253, distance: 125.0
click at [576, 253] on div "2p Mazākumtautību identitātes pastāv un attīstītās līdzās latviskajai identitāt…" at bounding box center [756, 226] width 553 height 142
copy div "[DEMOGRAPHIC_DATA] identitātes pastāv un attīstītās līdzās latviskajai identitā…"
click at [571, 238] on label "Jā" at bounding box center [757, 229] width 538 height 33
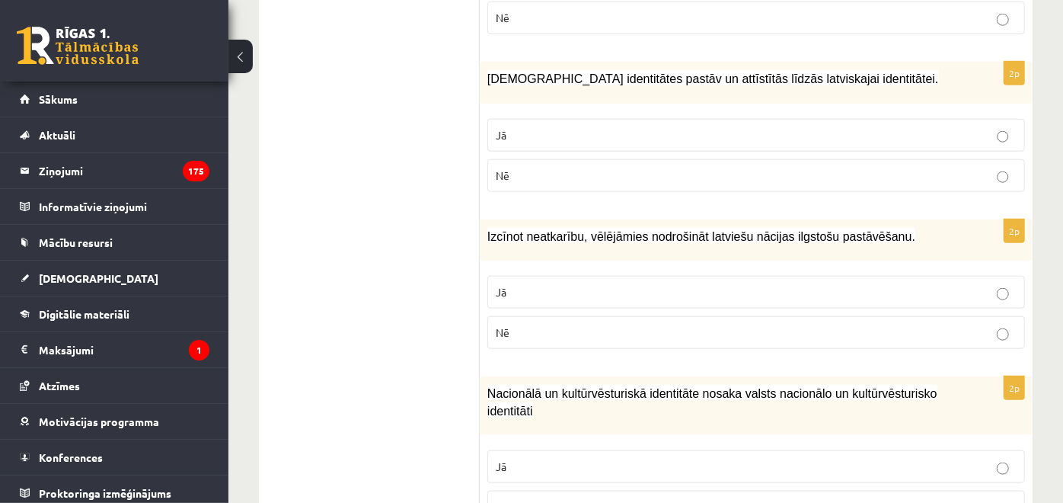
scroll to position [1015, 0]
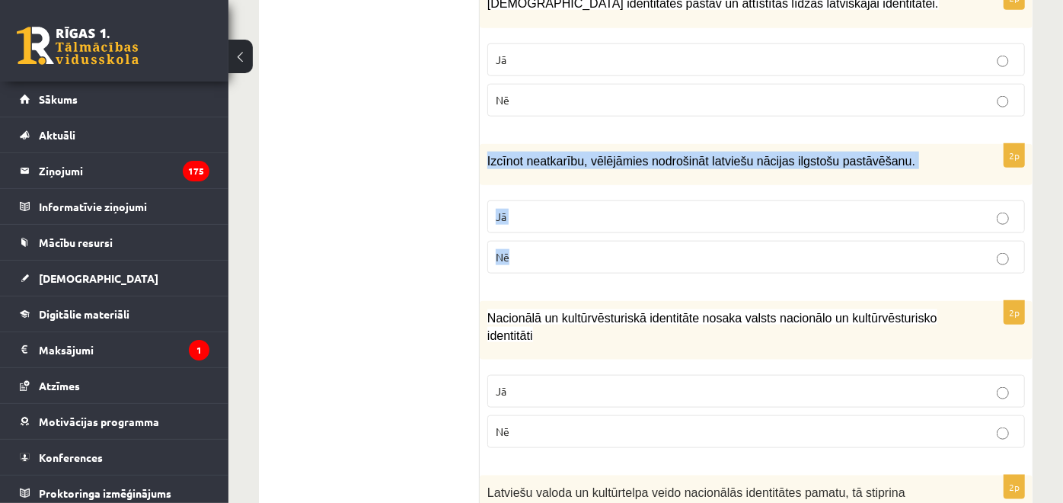
drag, startPoint x: 484, startPoint y: 152, endPoint x: 569, endPoint y: 235, distance: 118.5
click at [569, 235] on div "2p Izcīnot neatkarību, vēlējāmies nodrošināt latviešu nācijas ilgstošu pastāvēš…" at bounding box center [756, 215] width 553 height 142
copy div "Izcīnot neatkarību, vēlējāmies nodrošināt latviešu nācijas ilgstošu pastāvēšanu…"
click at [555, 209] on p "Jā" at bounding box center [756, 217] width 521 height 16
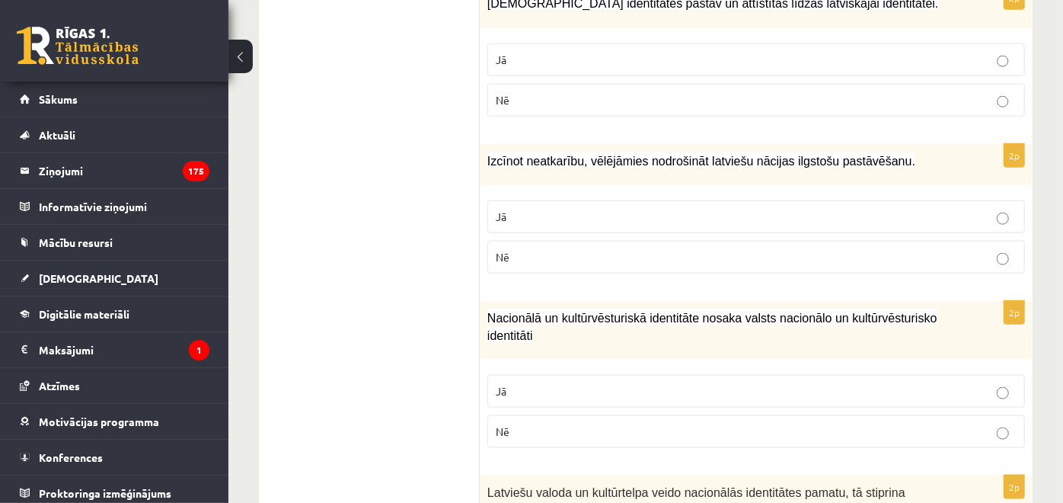
scroll to position [1100, 0]
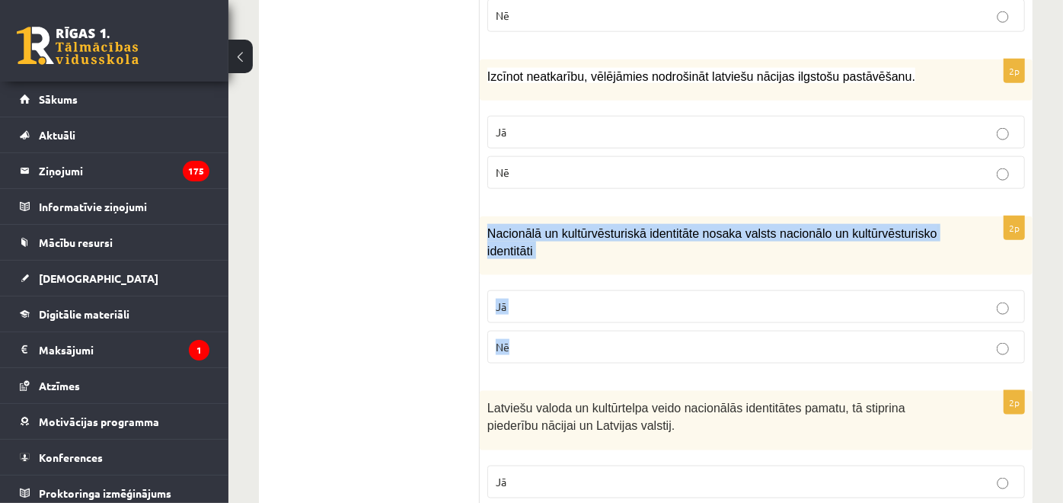
drag, startPoint x: 528, startPoint y: 254, endPoint x: 583, endPoint y: 305, distance: 75.5
click at [583, 305] on div "2p Nacionālā un kultūrvēsturiskā identitāte nosaka valsts nacionālo un kultūrvē…" at bounding box center [756, 295] width 553 height 159
copy div "Nacionālā un kultūrvēsturiskā identitāte nosaka valsts nacionālo un kultūrvēstu…"
click at [532, 299] on p "Jā" at bounding box center [756, 307] width 521 height 16
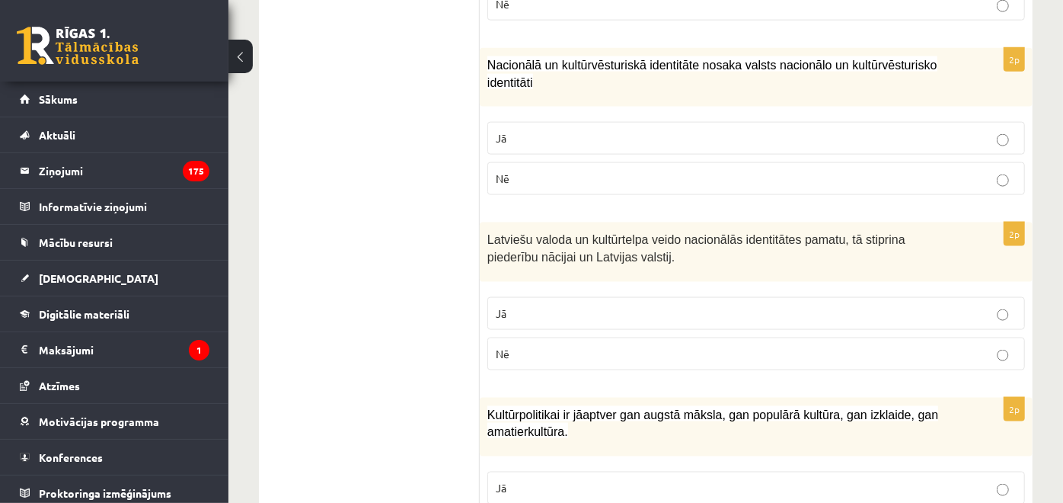
scroll to position [1269, 0]
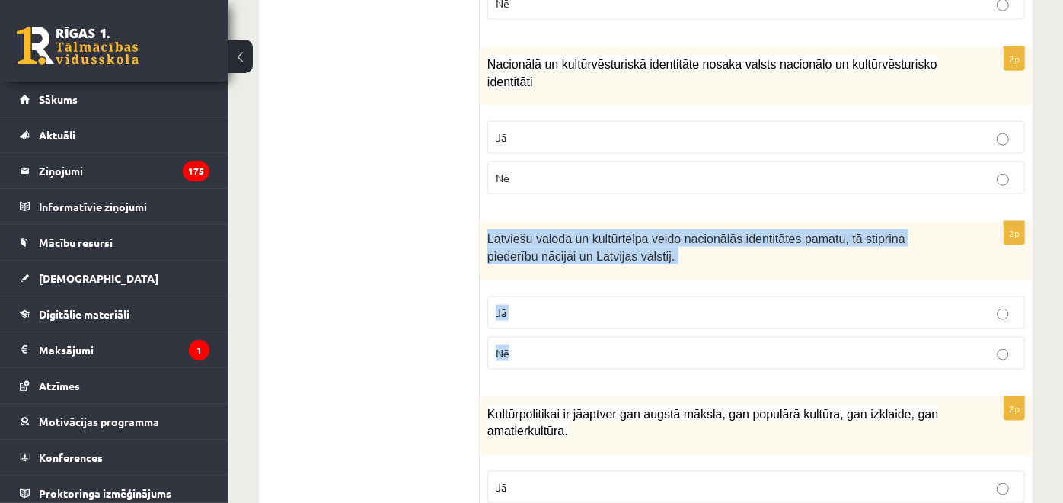
drag, startPoint x: 488, startPoint y: 210, endPoint x: 564, endPoint y: 318, distance: 131.7
click at [564, 318] on div "2p Latviešu valoda un kultūrtelpa veido nacionālās identitātes pamatu, tā stipr…" at bounding box center [756, 301] width 553 height 159
copy div "Latviešu valoda un kultūrtelpa veido nacionālās identitātes pamatu, tā stiprina…"
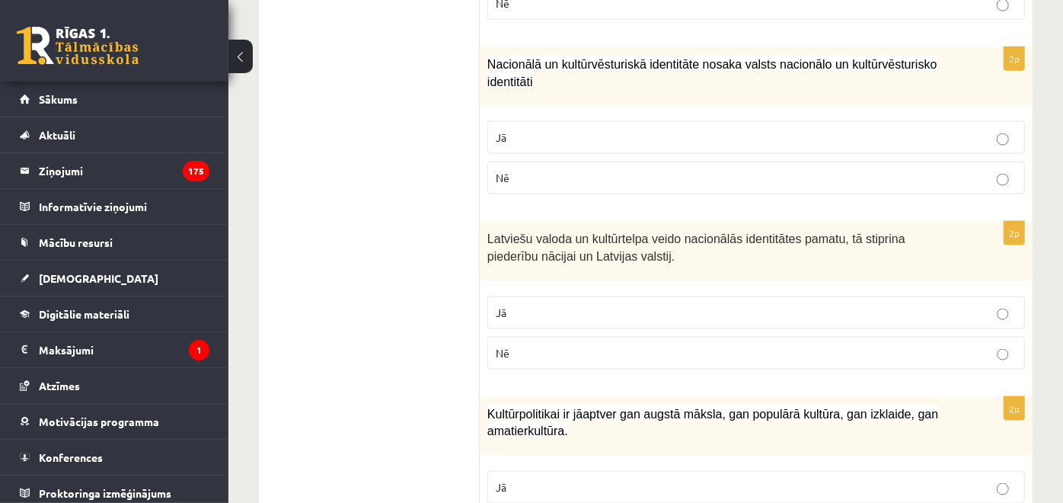
click at [408, 201] on ul "1. uzdevums 2. uzdevums 3. uzdevums 4. uzdevums 5. uzdevums" at bounding box center [377, 272] width 206 height 2490
click at [533, 305] on p "Jā" at bounding box center [756, 313] width 521 height 16
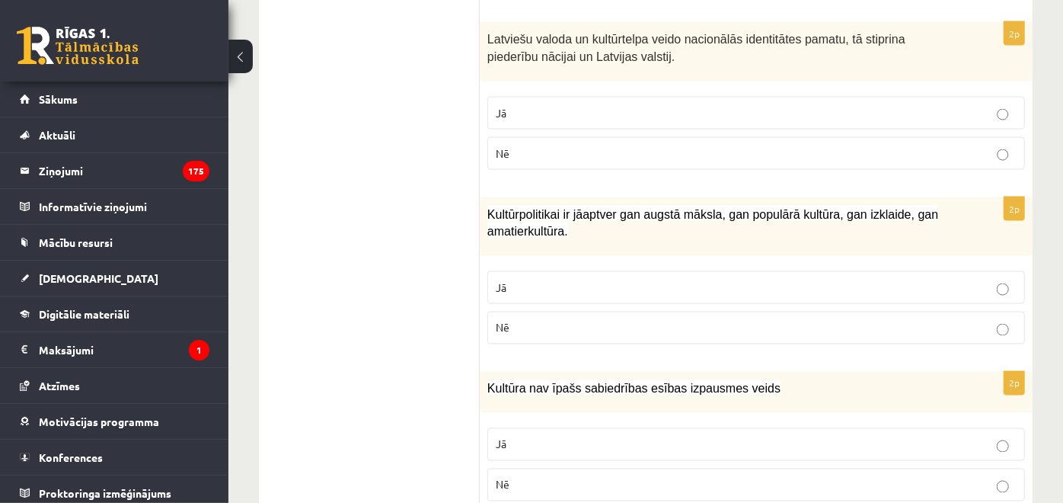
scroll to position [1523, 0]
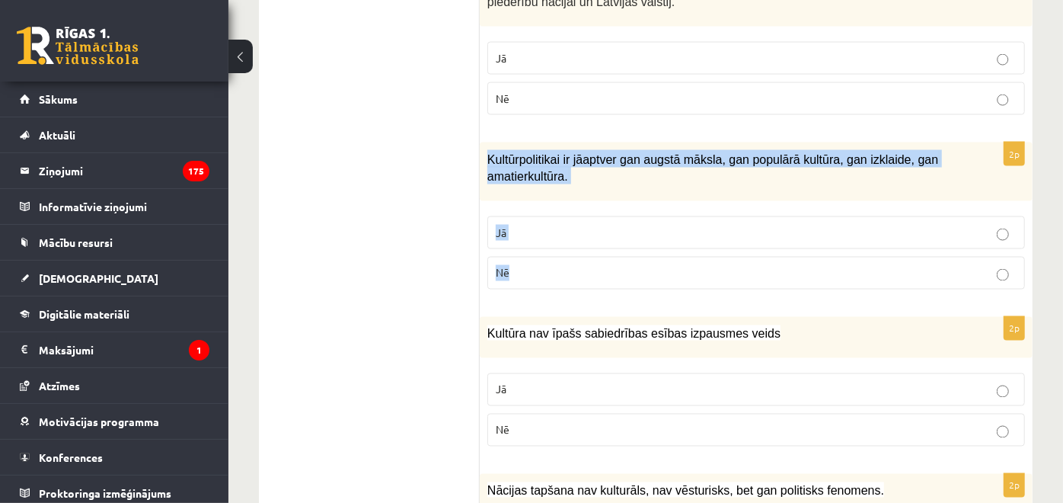
drag, startPoint x: 485, startPoint y: 133, endPoint x: 550, endPoint y: 245, distance: 130.0
click at [550, 245] on div "2p Kultūrpolitikai ir jāaptver gan augstā māksla, gan populārā kultūra, gan izk…" at bounding box center [756, 221] width 553 height 159
copy div "Kultūrpolitikai ir jāaptver gan augstā māksla, gan populārā kultūra, gan izklai…"
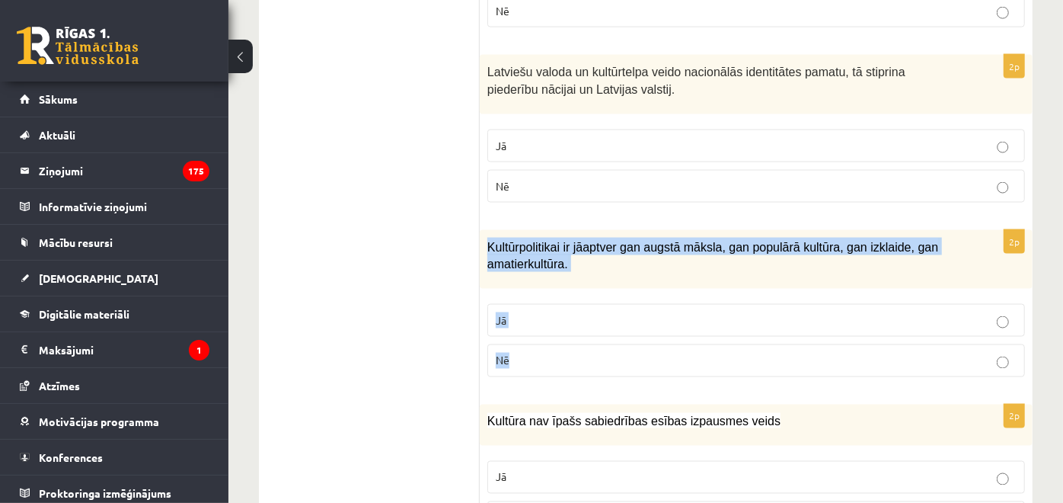
scroll to position [1438, 0]
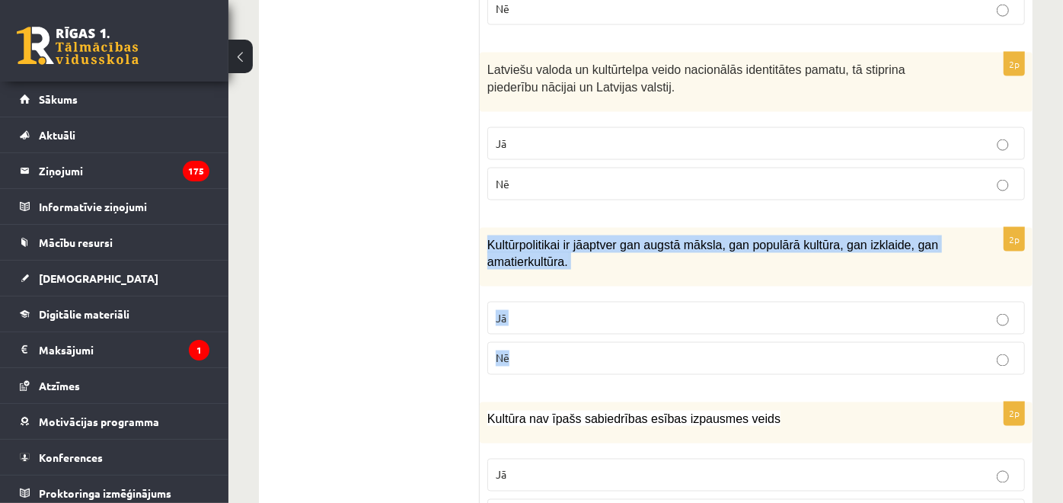
click at [579, 310] on p "Jā" at bounding box center [756, 318] width 521 height 16
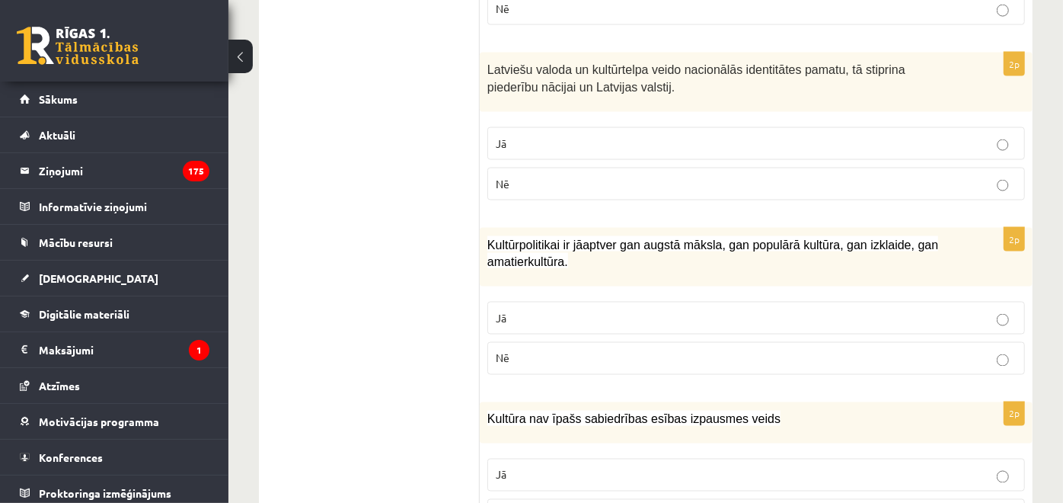
click at [407, 250] on ul "1. uzdevums 2. uzdevums 3. uzdevums 4. uzdevums 5. uzdevums" at bounding box center [377, 103] width 206 height 2490
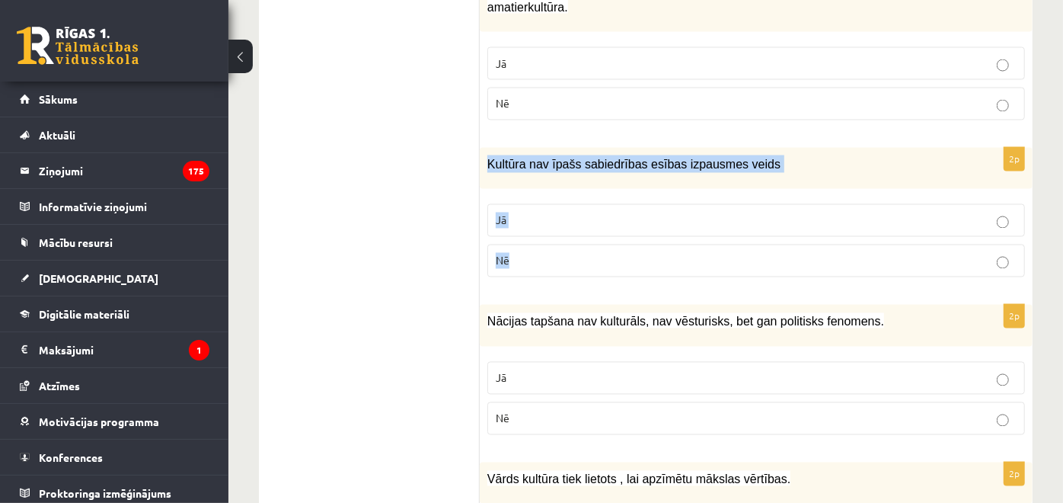
drag, startPoint x: 487, startPoint y: 140, endPoint x: 553, endPoint y: 223, distance: 106.2
click at [553, 223] on div "2p Kultūra nav īpašs sabiedrības esības izpausmes veids Jā Nē" at bounding box center [756, 219] width 553 height 142
click at [592, 245] on label "Nē" at bounding box center [757, 261] width 538 height 33
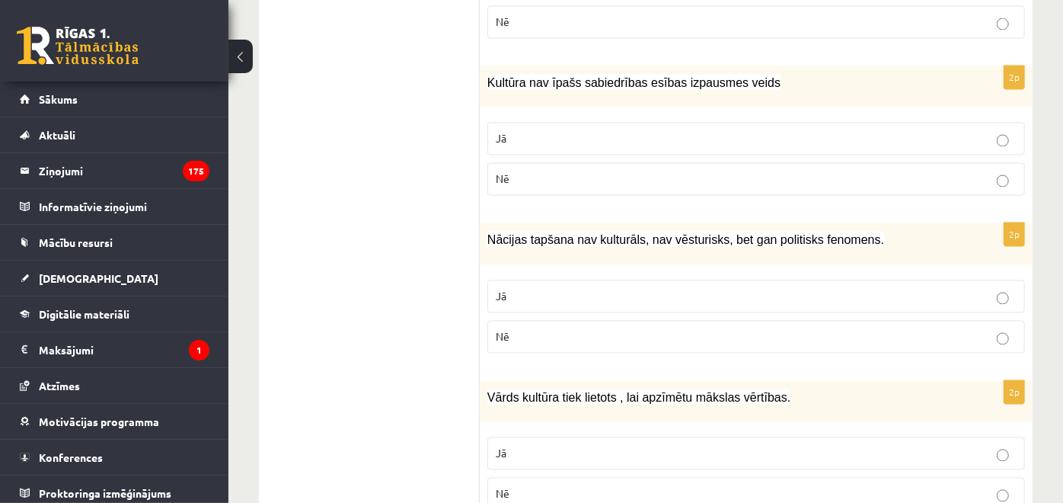
scroll to position [1862, 0]
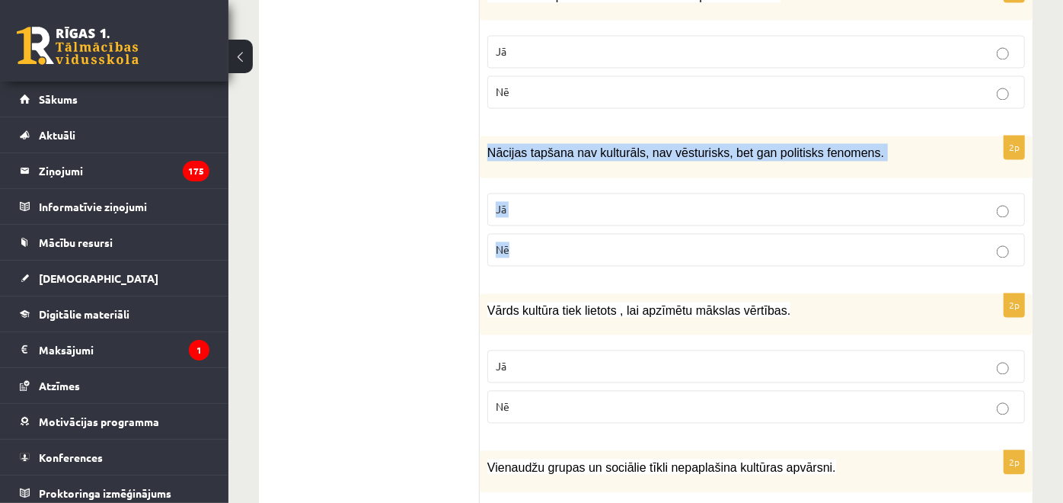
drag, startPoint x: 487, startPoint y: 126, endPoint x: 572, endPoint y: 207, distance: 118.0
click at [572, 207] on div "2p Nācijas tapšana nav kulturāls, nav vēsturisks, bet gan politisks fenomens. J…" at bounding box center [756, 207] width 553 height 142
click at [531, 241] on p "Nē" at bounding box center [756, 249] width 521 height 16
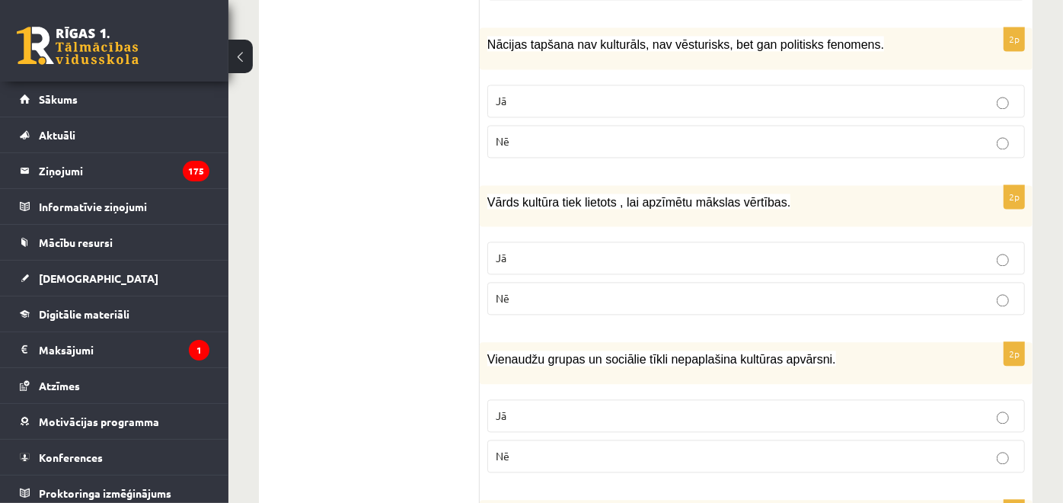
scroll to position [2031, 0]
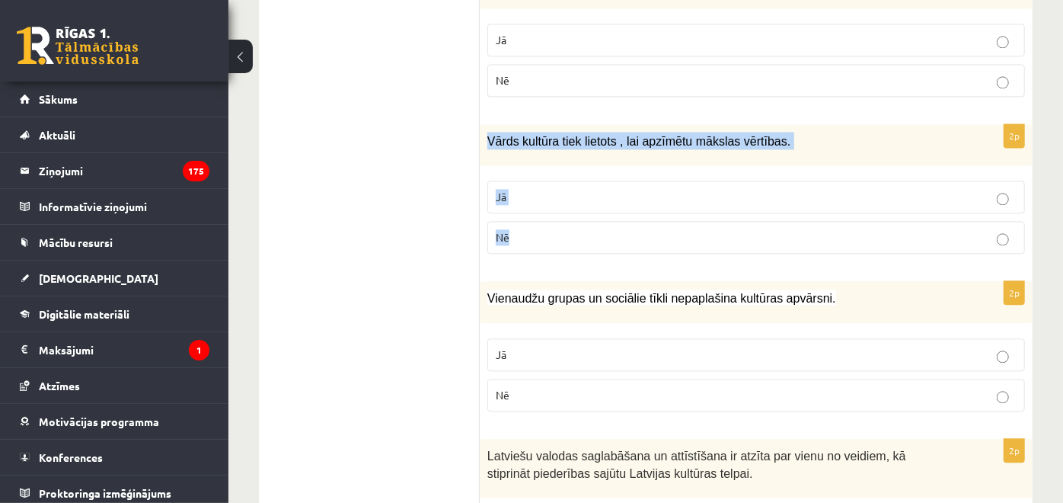
drag, startPoint x: 488, startPoint y: 108, endPoint x: 567, endPoint y: 203, distance: 123.9
click at [567, 203] on div "2p Vārds kultūra tiek lietots , lai apzīmētu mākslas vērtības. Jā Nē" at bounding box center [756, 195] width 553 height 142
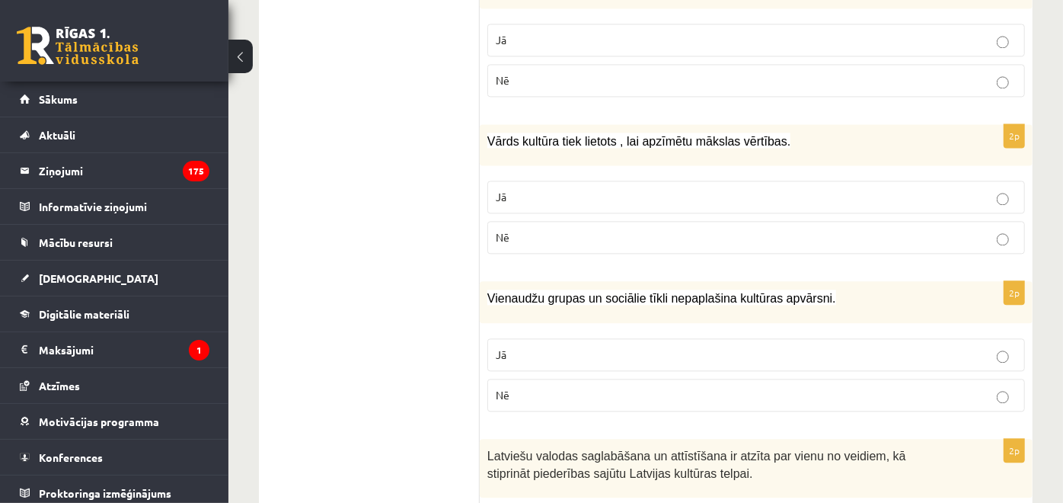
click at [564, 181] on label "Jā" at bounding box center [757, 197] width 538 height 33
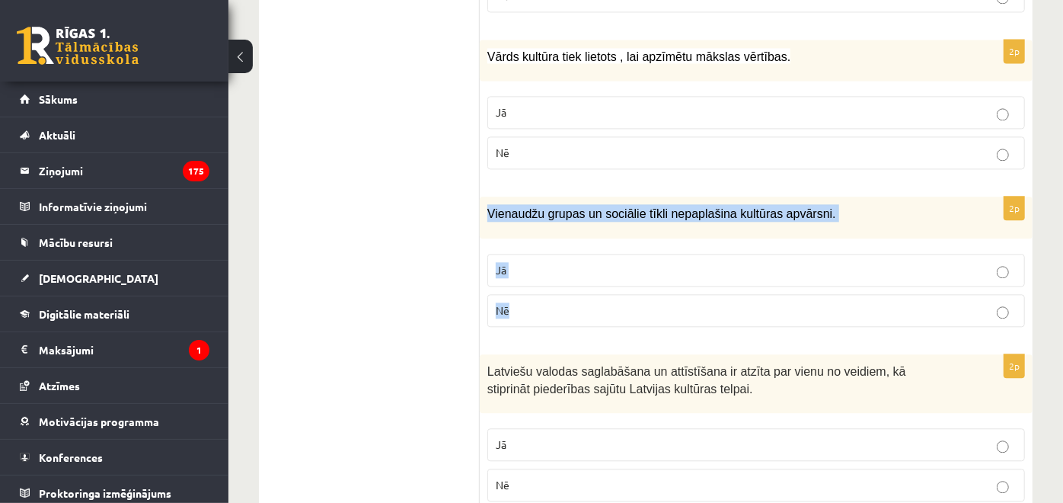
drag, startPoint x: 487, startPoint y: 182, endPoint x: 561, endPoint y: 274, distance: 118.6
click at [561, 274] on div "2p Vienaudžu grupas un sociālie tīkli nepaplašina kultūras apvārsni. Jā Nē" at bounding box center [756, 268] width 553 height 142
click at [561, 302] on p "Nē" at bounding box center [756, 310] width 521 height 16
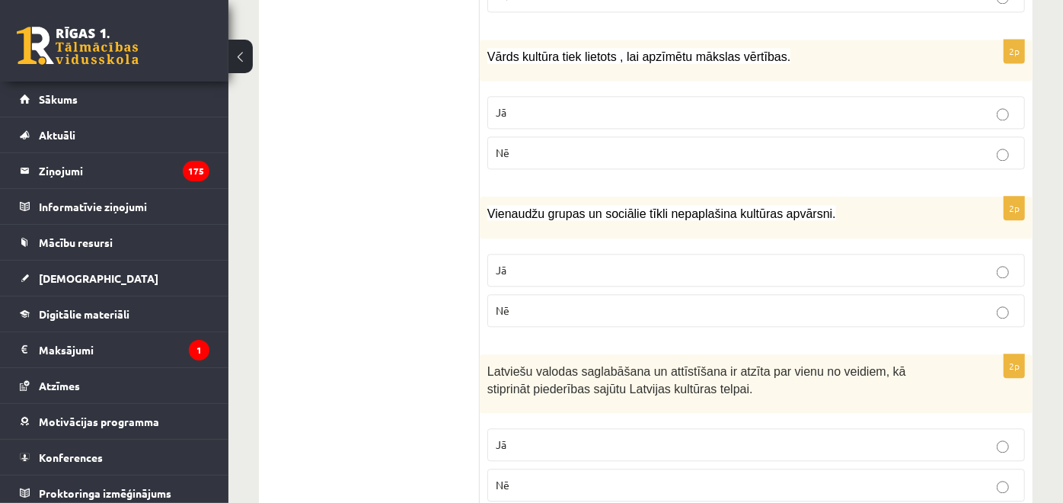
drag, startPoint x: 488, startPoint y: 186, endPoint x: 459, endPoint y: 191, distance: 28.7
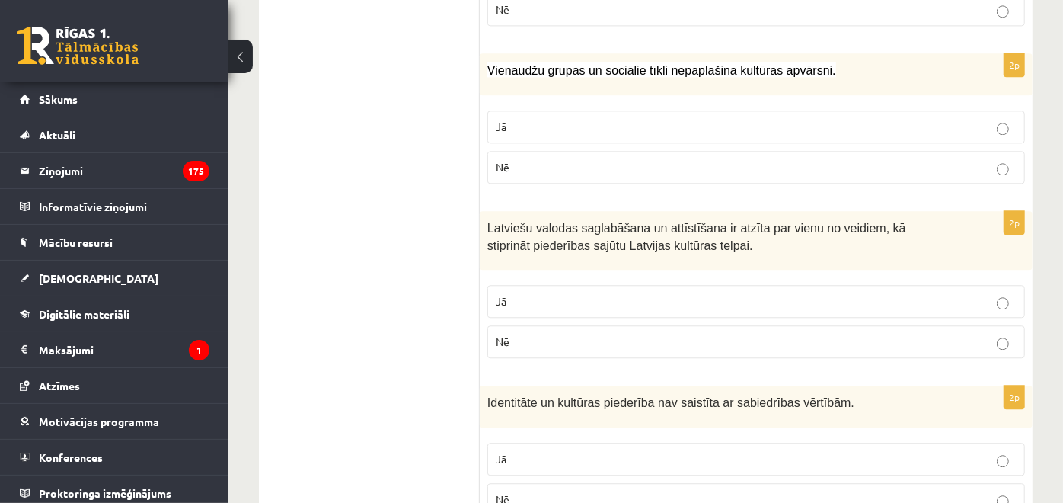
scroll to position [2285, 0]
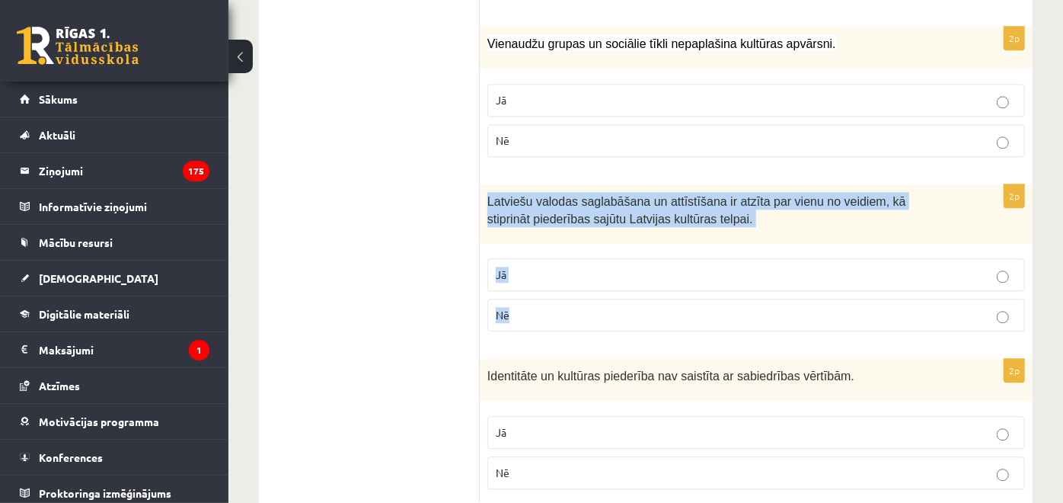
drag, startPoint x: 483, startPoint y: 169, endPoint x: 589, endPoint y: 277, distance: 151.4
click at [589, 277] on div "2p Latviešu valodas saglabāšana un attīstīšana ir atzīta par vienu no veidiem, …" at bounding box center [756, 263] width 553 height 159
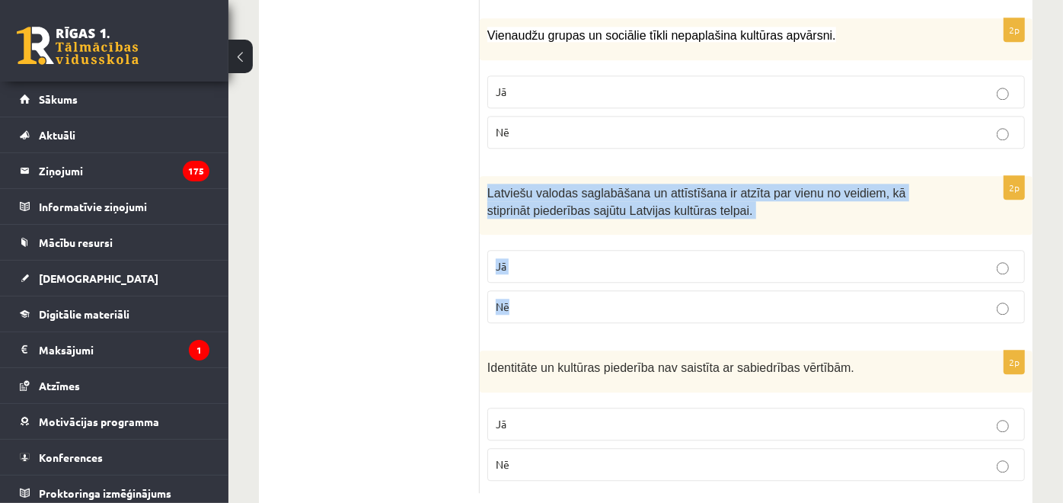
scroll to position [2296, 0]
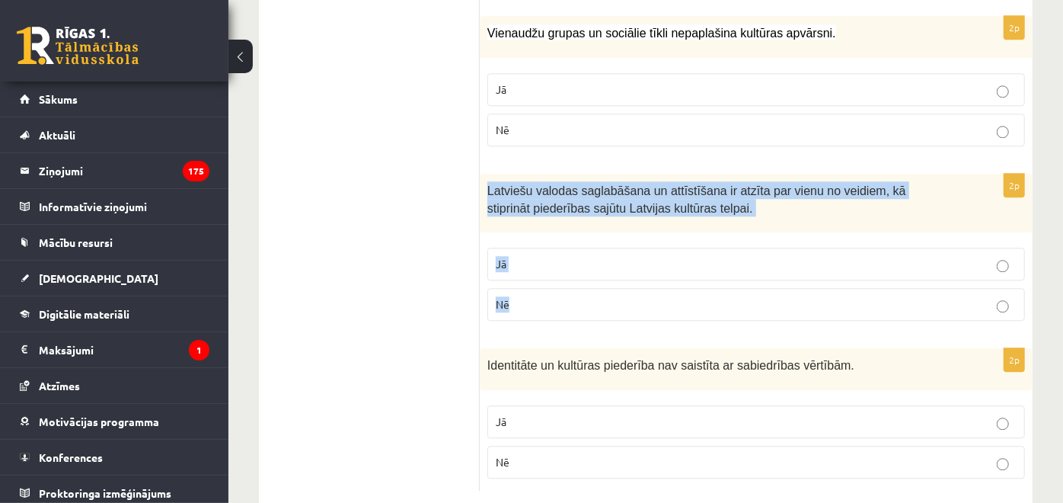
click at [574, 291] on fieldset "Jā Nē" at bounding box center [757, 282] width 538 height 85
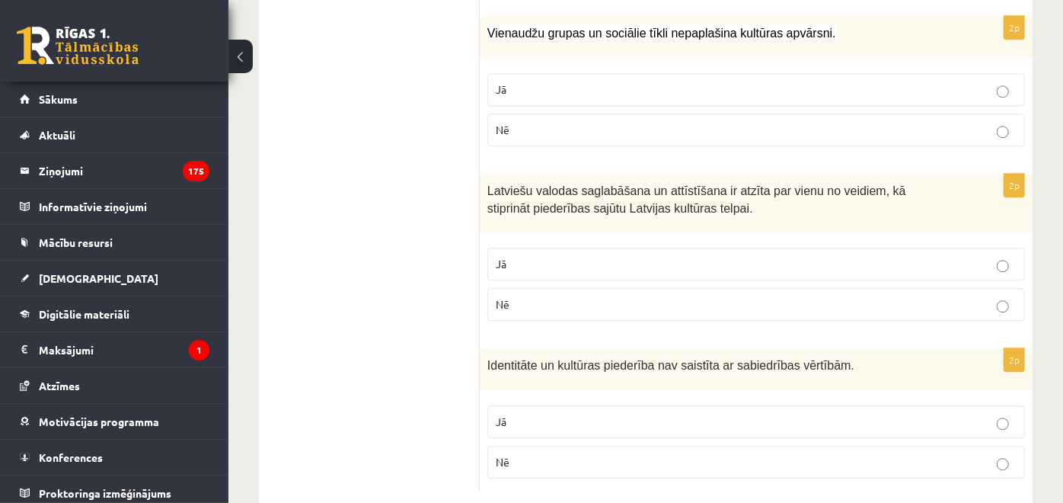
click at [547, 256] on p "Jā" at bounding box center [756, 264] width 521 height 16
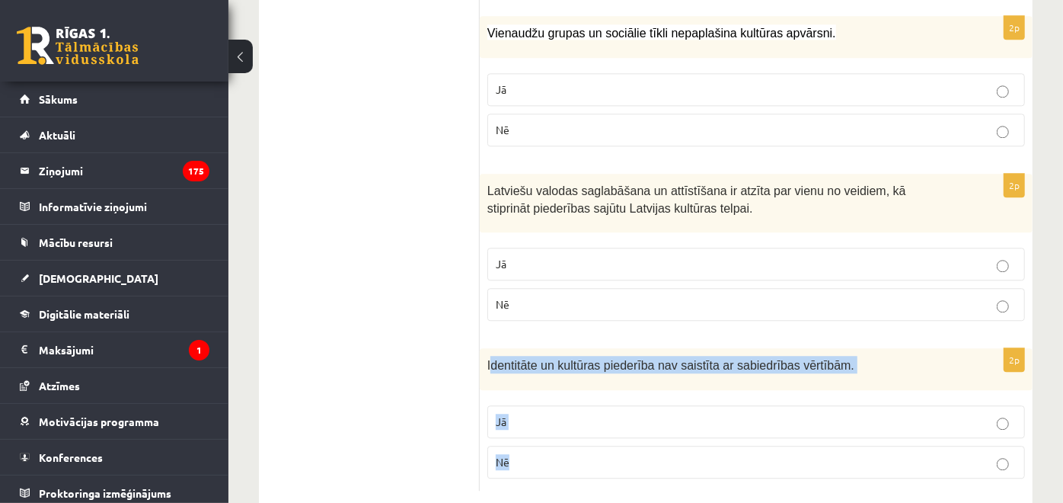
drag, startPoint x: 491, startPoint y: 336, endPoint x: 596, endPoint y: 415, distance: 131.0
click at [596, 415] on div "2p Identitāte un kultūras piederība nav saistīta ar sabiedrības vērtībām. Jā Nē" at bounding box center [756, 419] width 553 height 142
click at [552, 454] on p "Nē" at bounding box center [756, 462] width 521 height 16
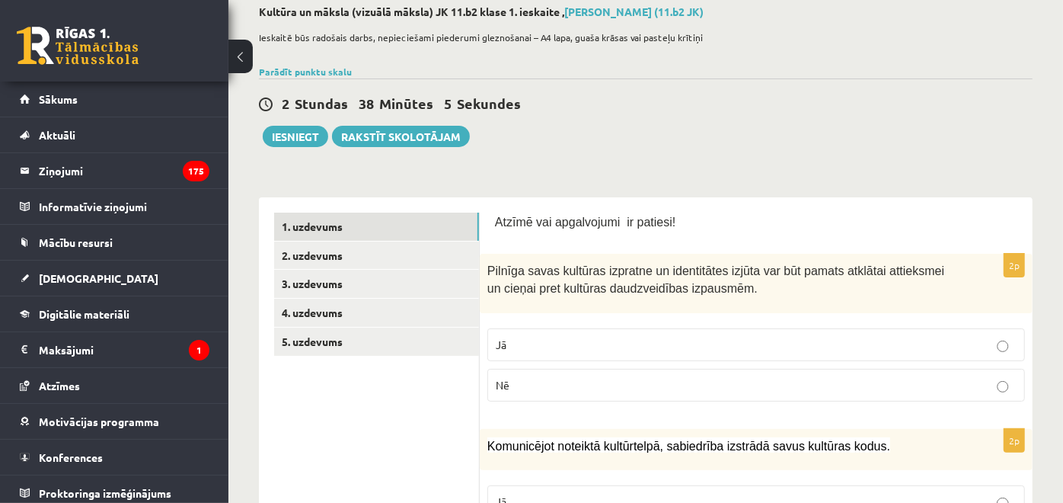
scroll to position [0, 0]
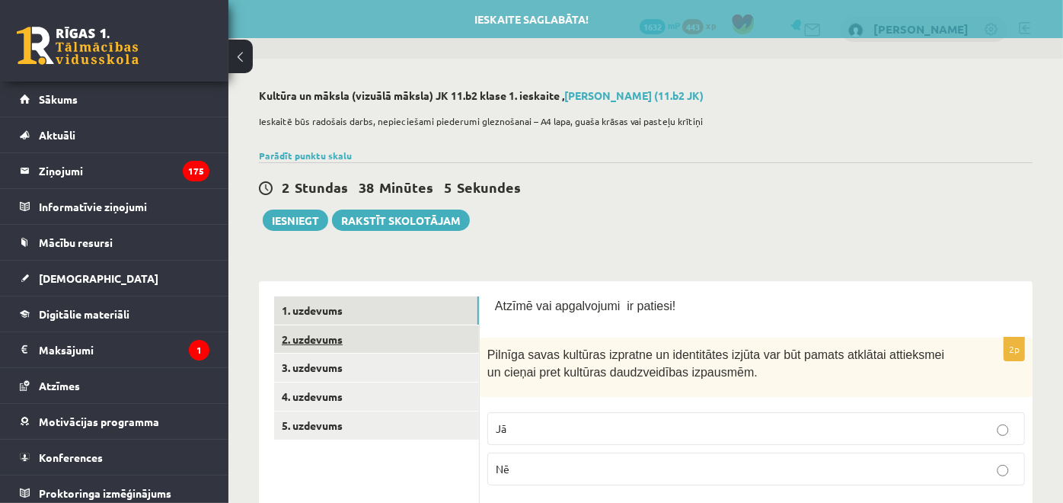
click at [431, 333] on link "2. uzdevums" at bounding box center [376, 339] width 205 height 28
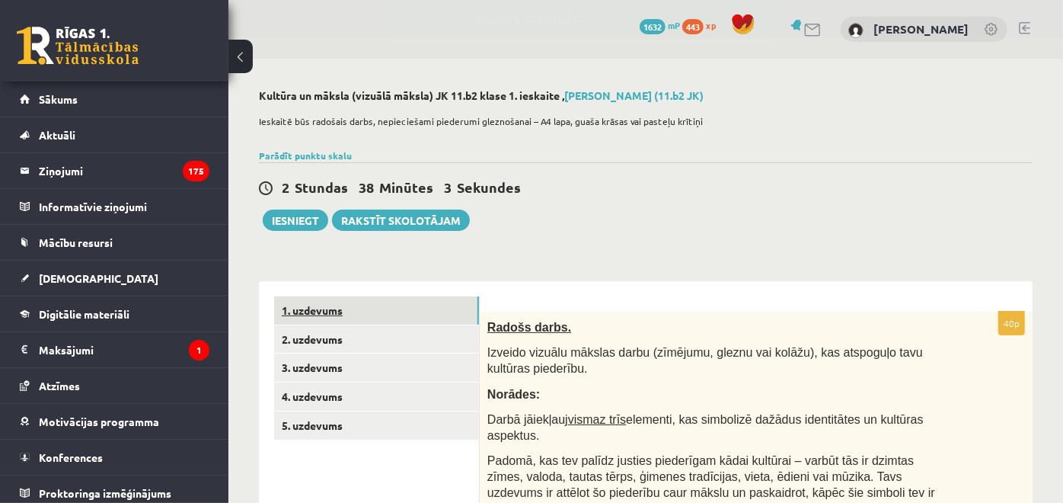
click at [433, 318] on link "1. uzdevums" at bounding box center [376, 310] width 205 height 28
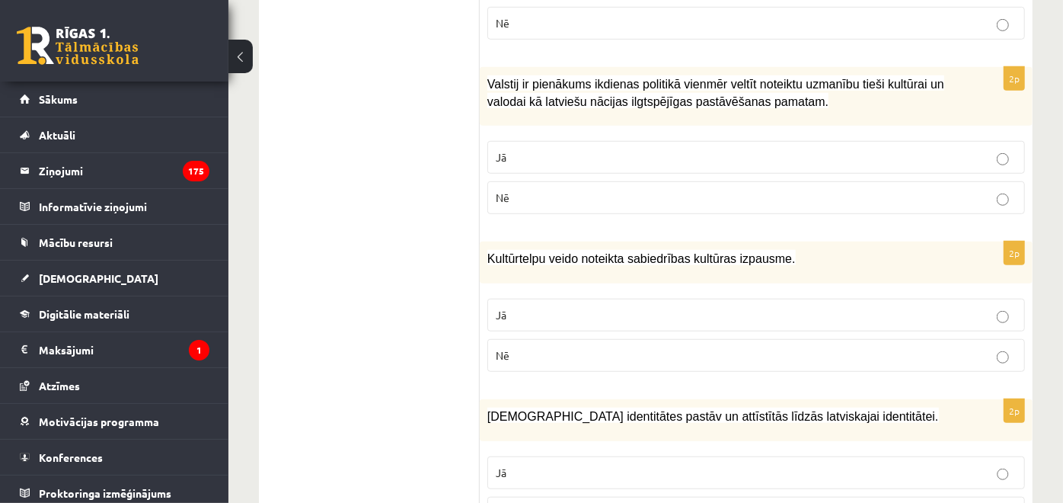
scroll to position [95, 0]
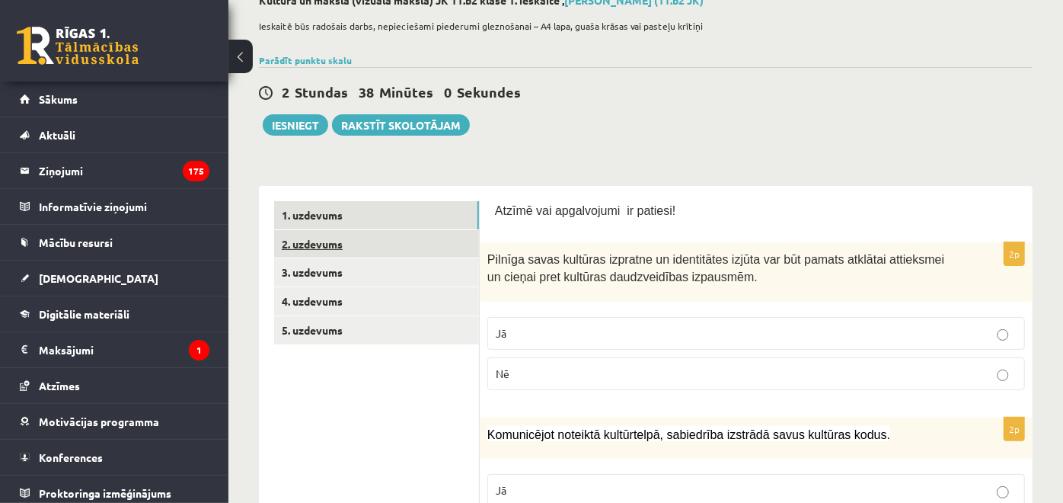
click at [424, 240] on link "2. uzdevums" at bounding box center [376, 244] width 205 height 28
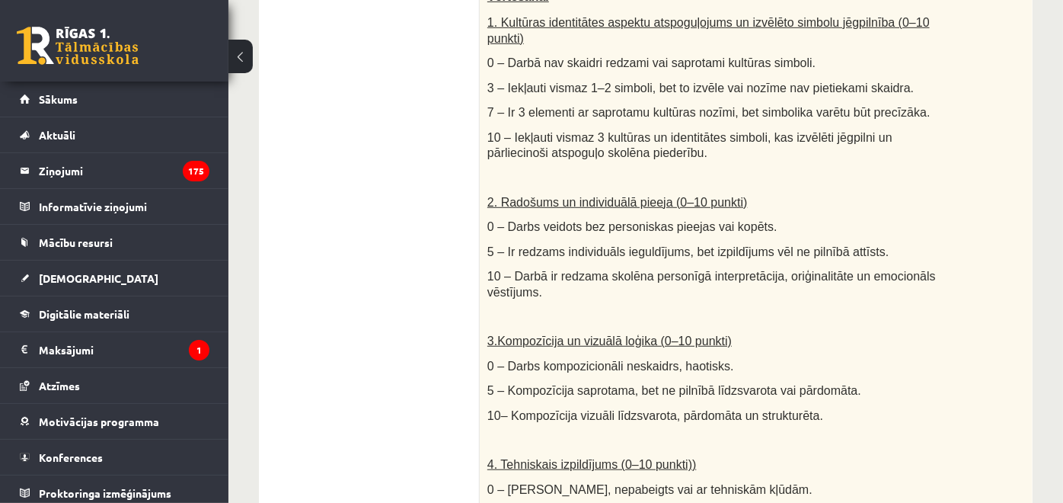
scroll to position [0, 0]
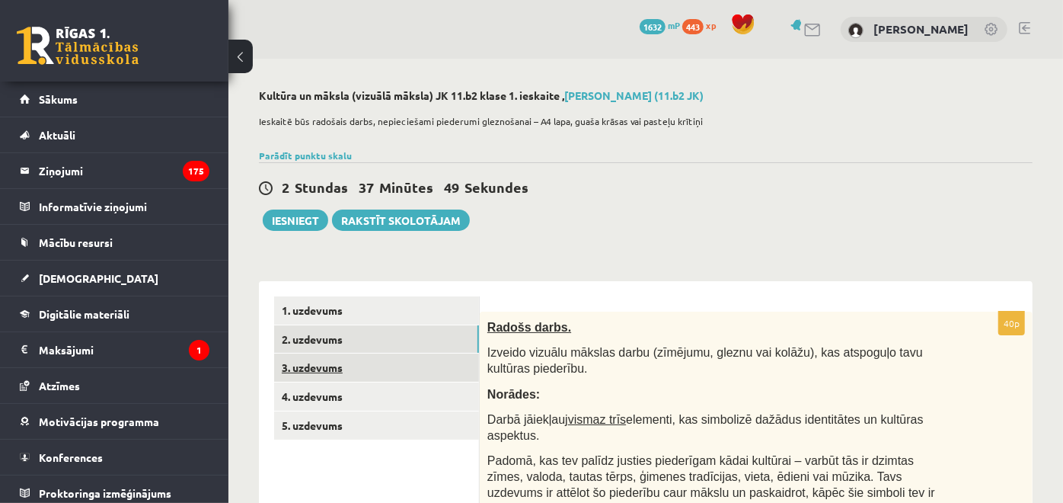
click at [385, 361] on link "3. uzdevums" at bounding box center [376, 367] width 205 height 28
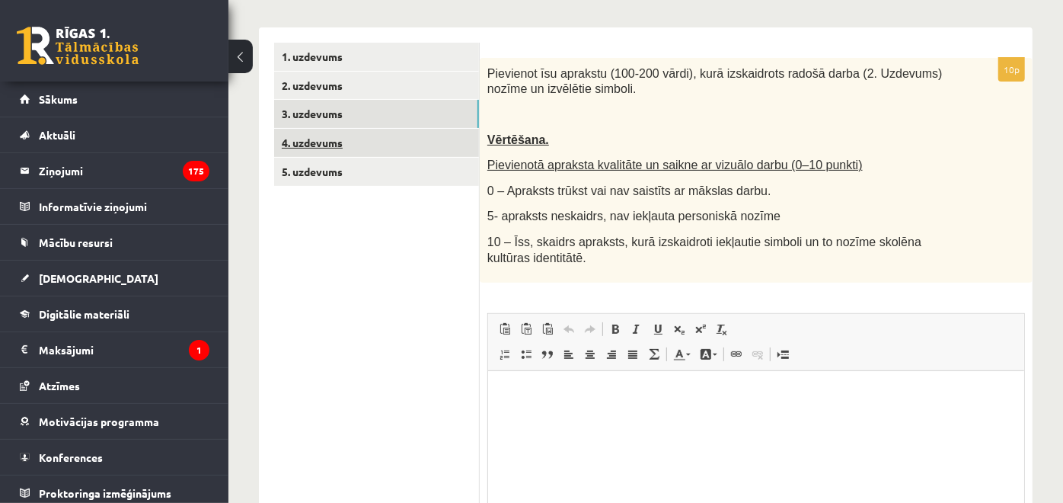
click at [413, 155] on link "4. uzdevums" at bounding box center [376, 143] width 205 height 28
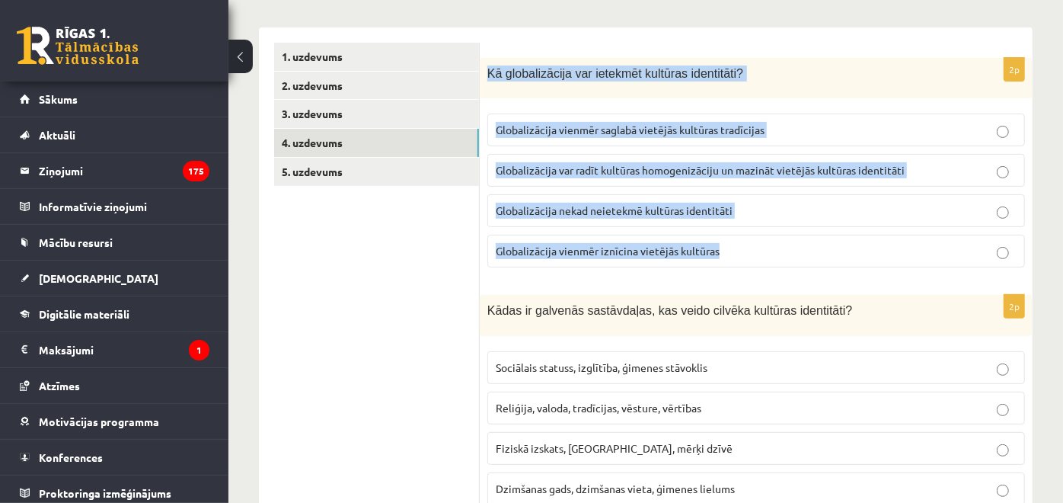
drag, startPoint x: 488, startPoint y: 76, endPoint x: 736, endPoint y: 248, distance: 301.7
click at [736, 248] on div "2p Kā globalizācija var ietekmēt kultūras identitāti? Globalizācija vienmēr sag…" at bounding box center [756, 169] width 553 height 222
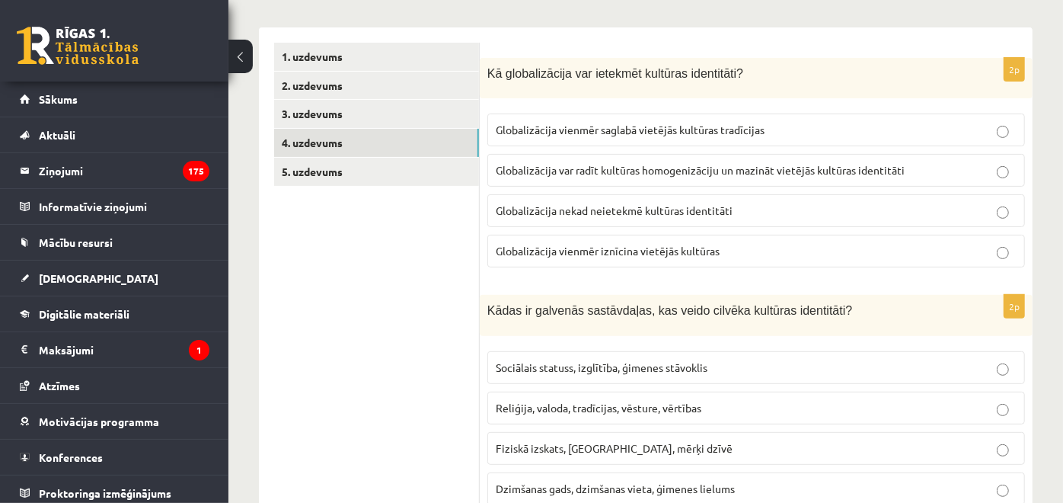
click at [600, 177] on p "Globalizācija var radīt kultūras homogenizāciju un mazināt vietējās kultūras id…" at bounding box center [756, 170] width 521 height 16
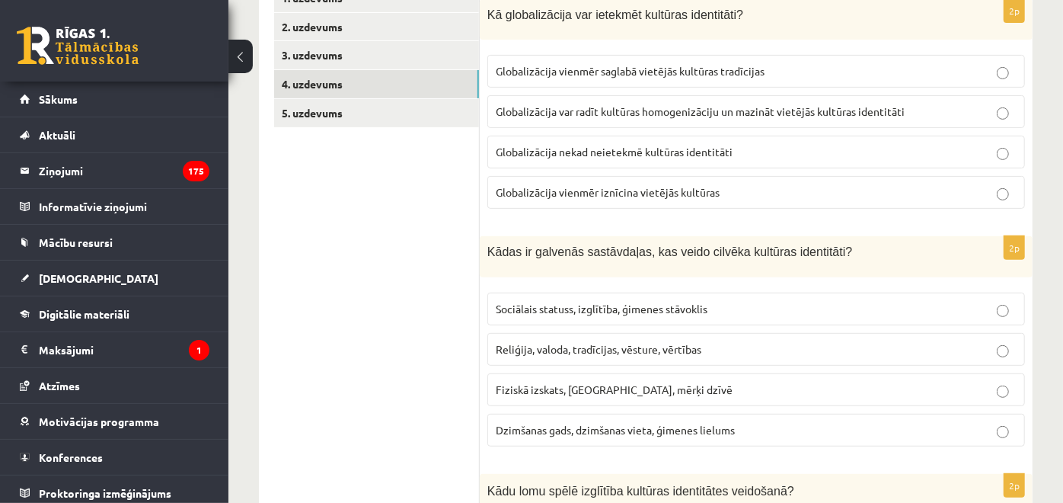
scroll to position [338, 0]
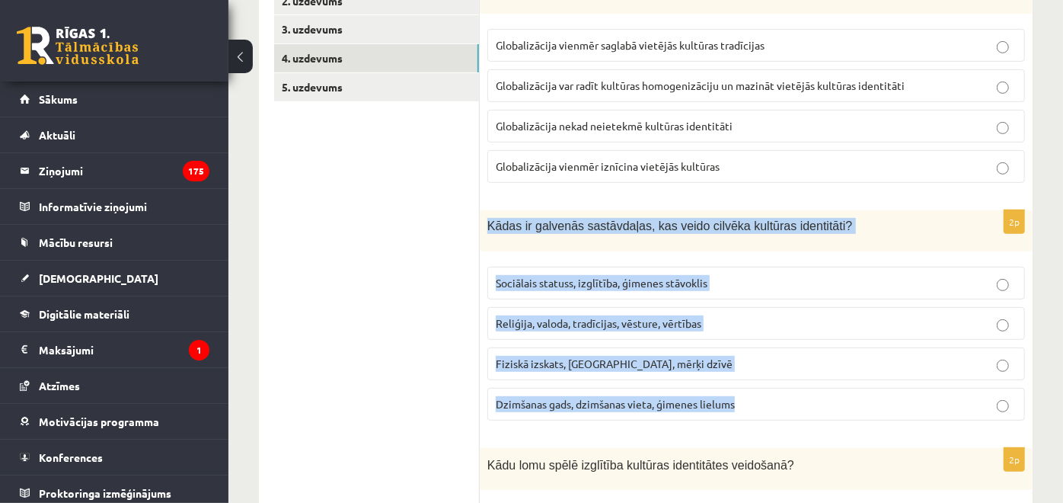
drag, startPoint x: 502, startPoint y: 235, endPoint x: 772, endPoint y: 400, distance: 316.9
click at [772, 400] on div "2p Kādas ir galvenās sastāvdaļas, kas veido cilvēka kultūras identitāti? Sociāl…" at bounding box center [756, 321] width 553 height 222
click at [772, 400] on p "Dzimšanas gads, dzimšanas vieta, ģimenes lielums" at bounding box center [756, 404] width 521 height 16
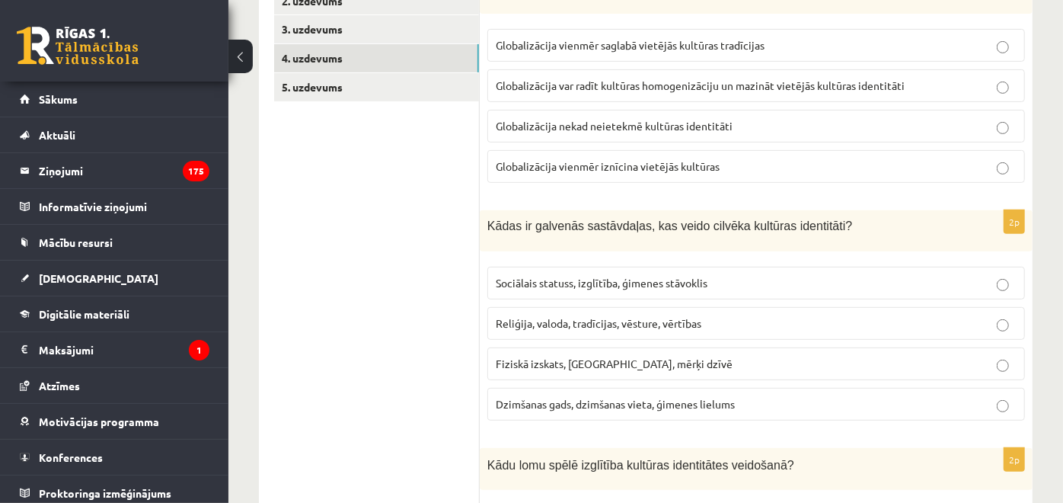
drag, startPoint x: 412, startPoint y: 224, endPoint x: 411, endPoint y: 210, distance: 13.7
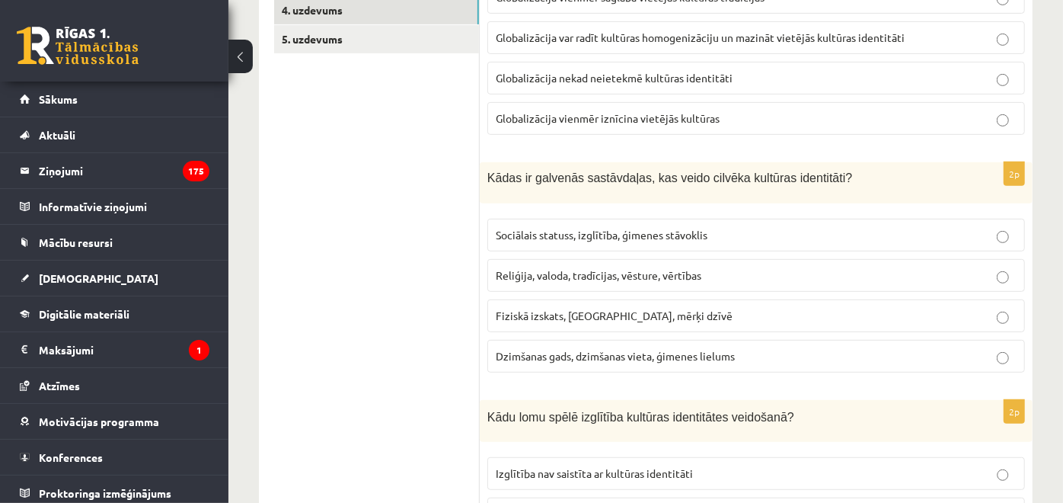
scroll to position [423, 0]
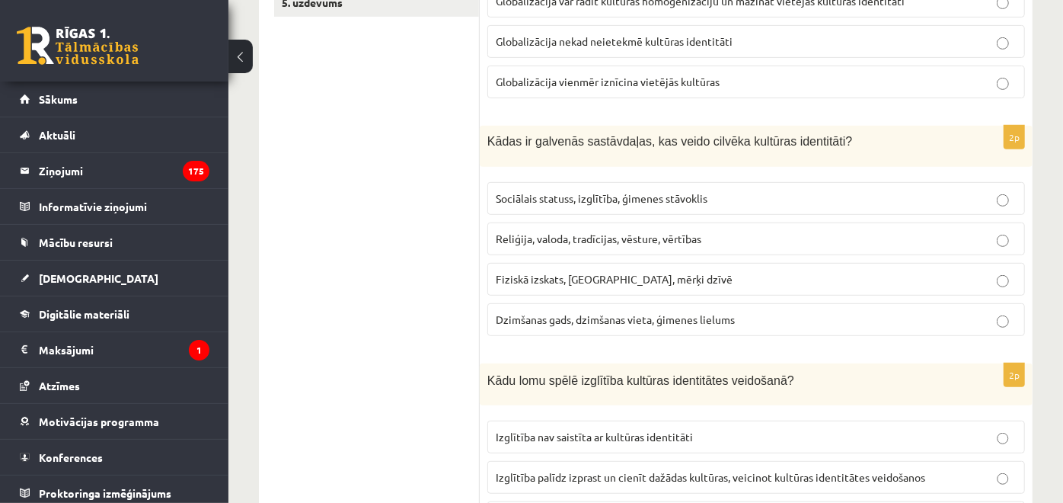
click at [583, 244] on label "Reliģija, valoda, tradīcijas, vēsture, vērtības" at bounding box center [757, 238] width 538 height 33
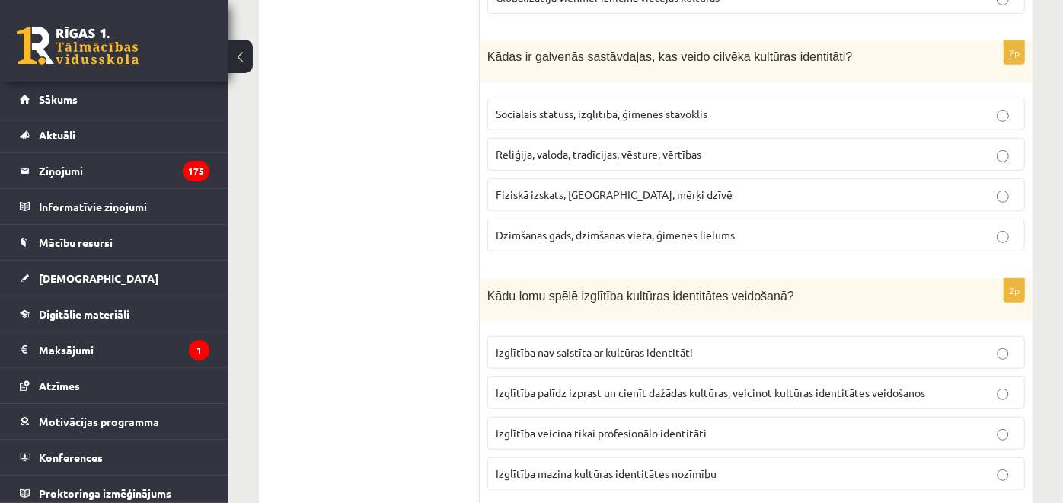
scroll to position [592, 0]
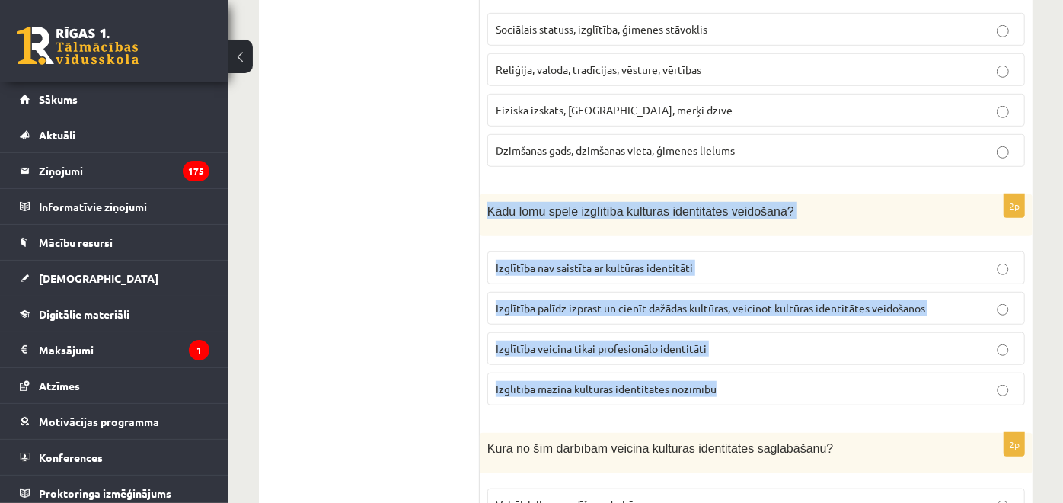
drag, startPoint x: 486, startPoint y: 200, endPoint x: 772, endPoint y: 373, distance: 333.9
click at [772, 373] on div "2p Kādu lomu spēlē izglītība kultūras identitātes veidošanā? Izglītība nav sais…" at bounding box center [756, 305] width 553 height 223
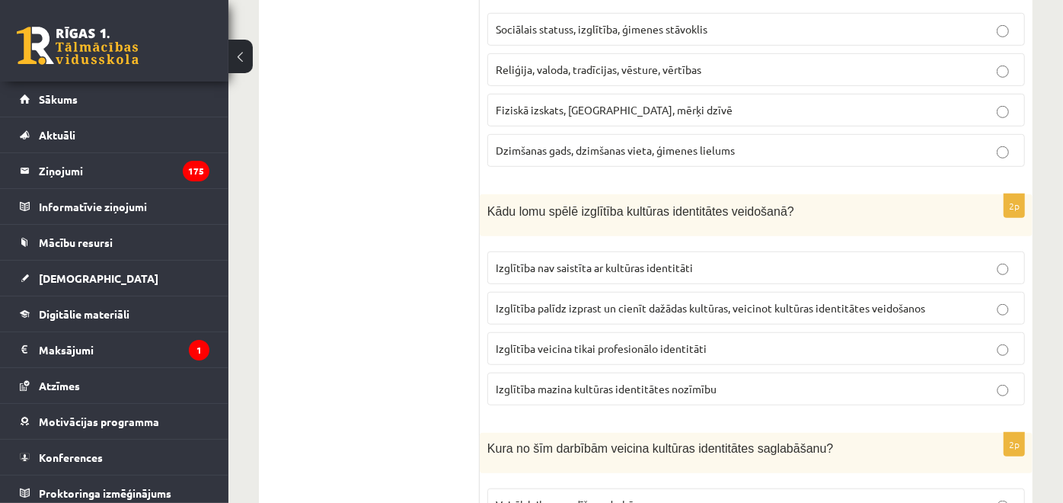
click at [587, 301] on span "Izglītība palīdz izprast un cienīt dažādas kultūras, veicinot kultūras identitā…" at bounding box center [711, 308] width 430 height 14
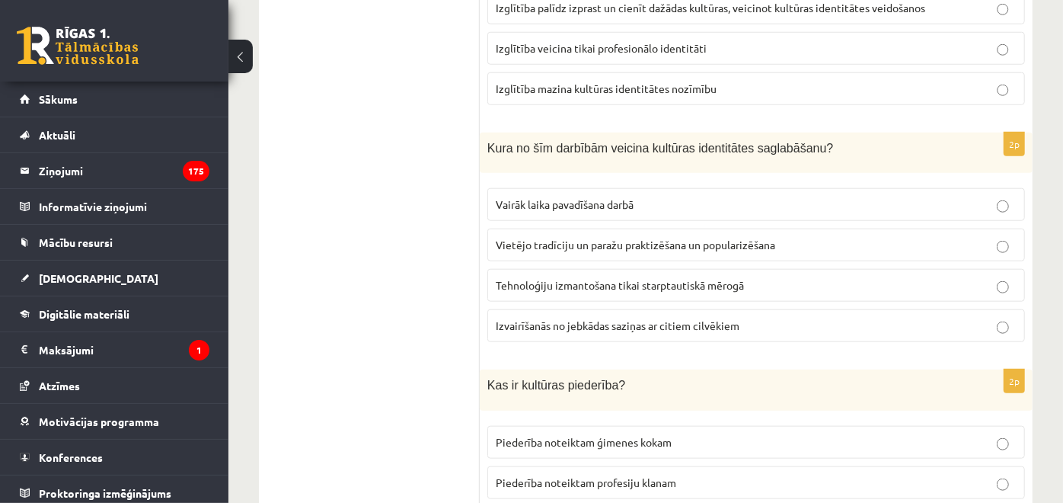
scroll to position [931, 0]
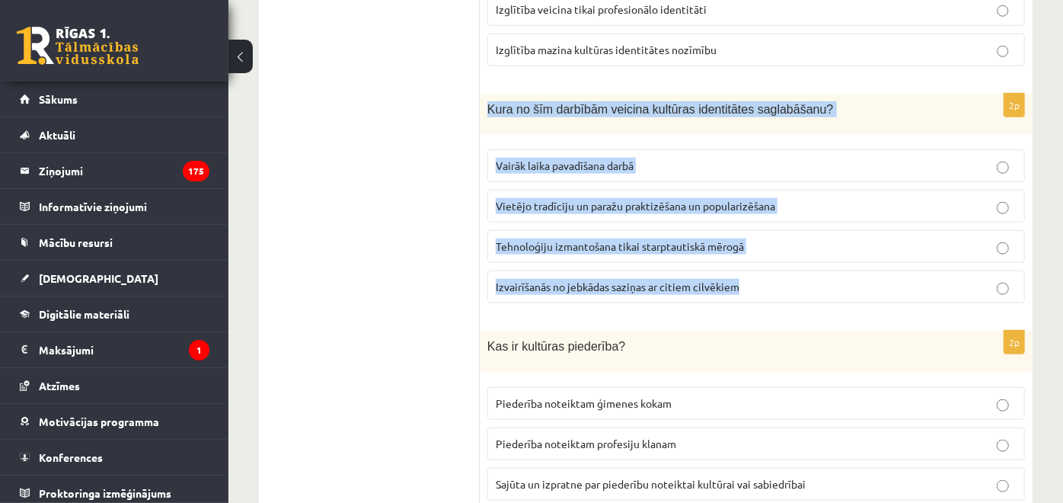
drag, startPoint x: 495, startPoint y: 110, endPoint x: 777, endPoint y: 269, distance: 323.3
click at [777, 269] on div "2p Kura no šīm darbībām veicina kultūras identitātes saglabāšanu? Vairāk laika …" at bounding box center [756, 205] width 553 height 222
click at [661, 202] on span "Vietējo tradīciju un paražu praktizēšana un popularizēšana" at bounding box center [636, 206] width 280 height 14
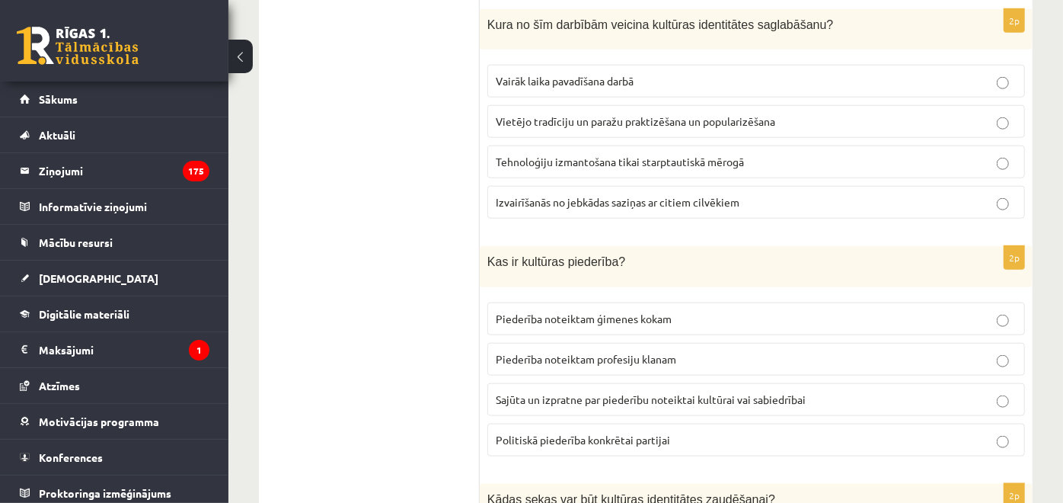
scroll to position [1100, 0]
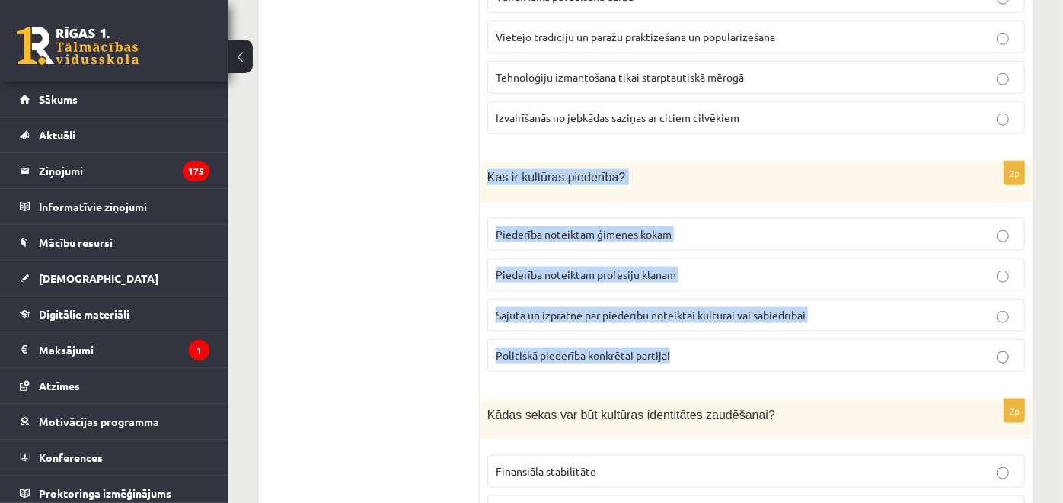
drag, startPoint x: 485, startPoint y: 168, endPoint x: 733, endPoint y: 347, distance: 306.0
click at [733, 347] on div "2p Kas ir kultūras piederība? Piederība noteiktam ģimenes kokam Piederība notei…" at bounding box center [756, 272] width 553 height 222
click at [733, 347] on p "Politiskā piederība konkrētai partijai" at bounding box center [756, 355] width 521 height 16
drag, startPoint x: 485, startPoint y: 169, endPoint x: 708, endPoint y: 349, distance: 286.0
click at [708, 349] on div "2p Kas ir kultūras piederība? Piederība noteiktam ģimenes kokam Piederība notei…" at bounding box center [756, 272] width 553 height 222
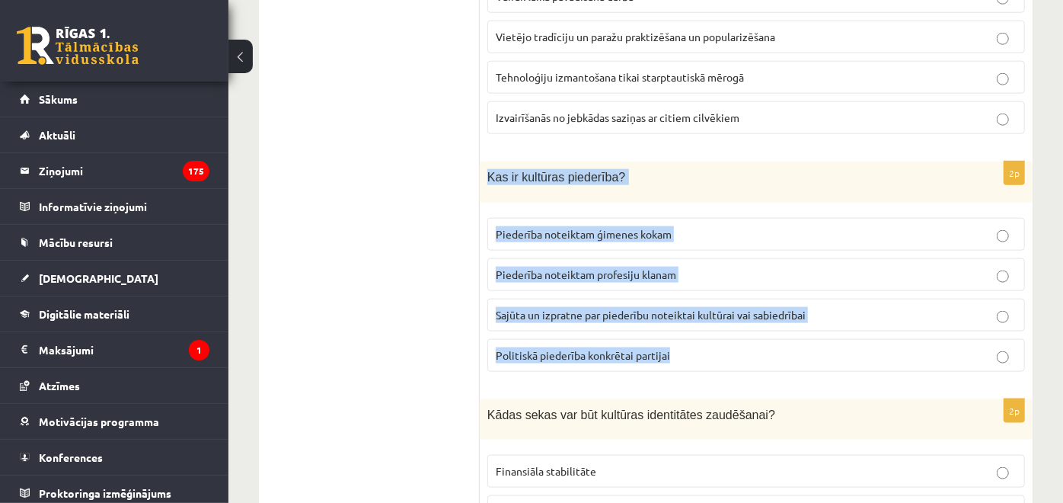
click at [442, 152] on ul "1. uzdevums 2. uzdevums 3. uzdevums 4. uzdevums 5. uzdevums" at bounding box center [377, 400] width 206 height 2408
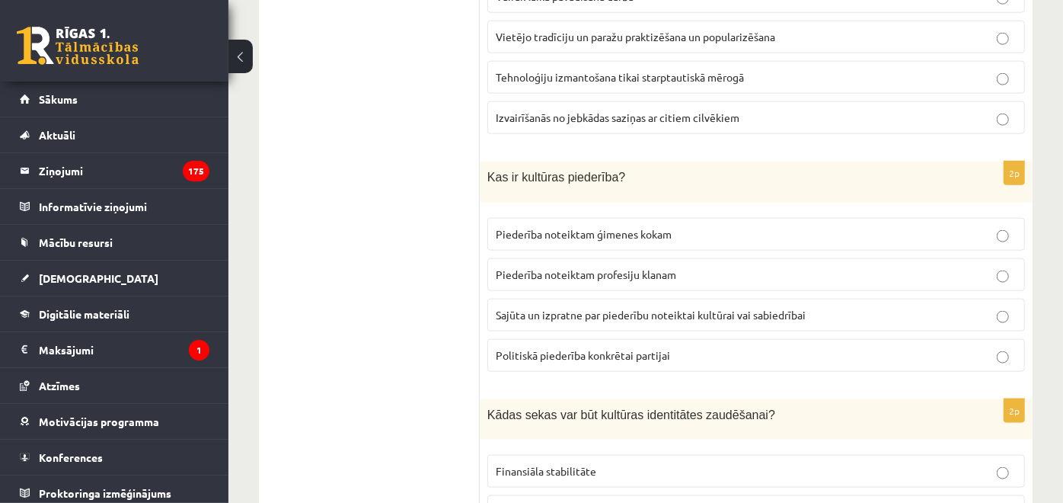
click at [627, 315] on label "Sajūta un izpratne par piederību noteiktai kultūrai vai sabiedrībai" at bounding box center [757, 315] width 538 height 33
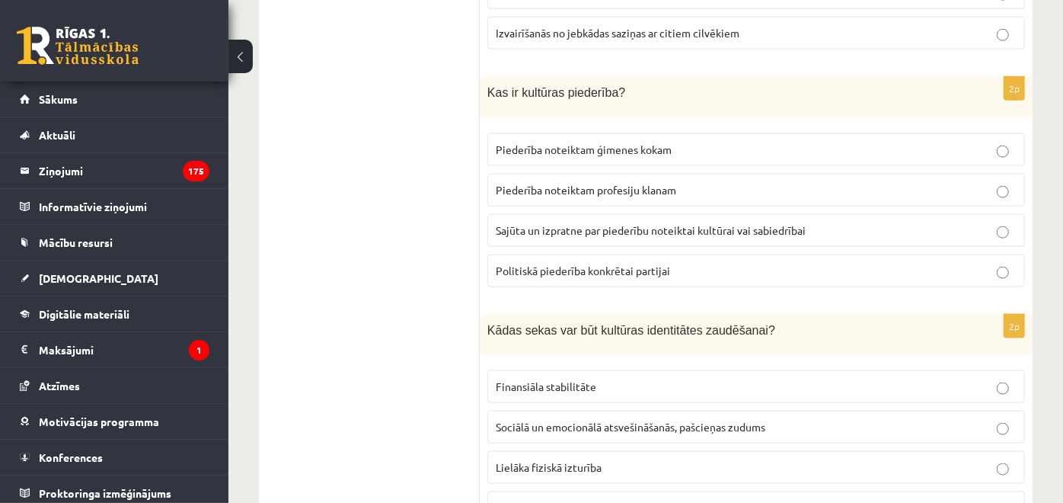
scroll to position [1269, 0]
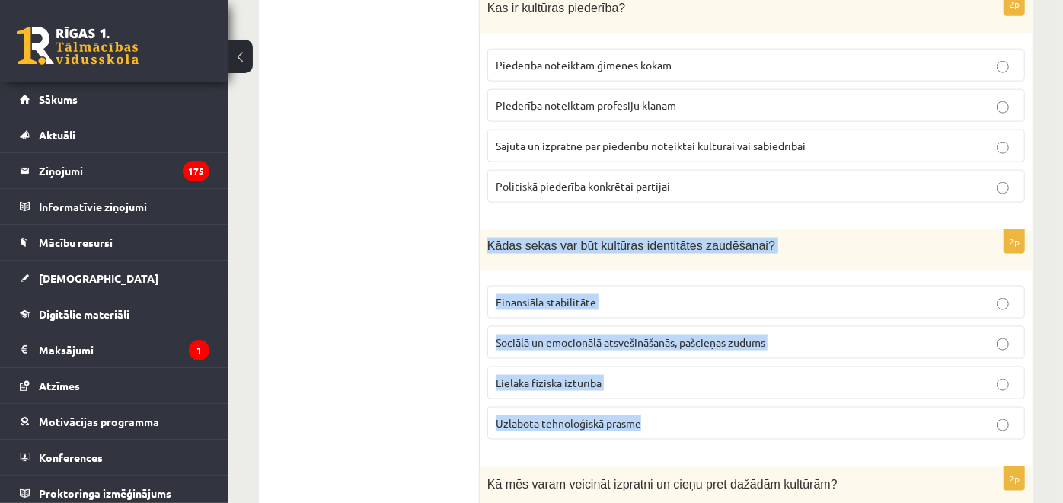
drag, startPoint x: 485, startPoint y: 233, endPoint x: 693, endPoint y: 424, distance: 282.0
click at [693, 424] on div "2p Kādas sekas var būt kultūras identitātes zaudēšanai? Finansiāla stabilitāte …" at bounding box center [756, 341] width 553 height 222
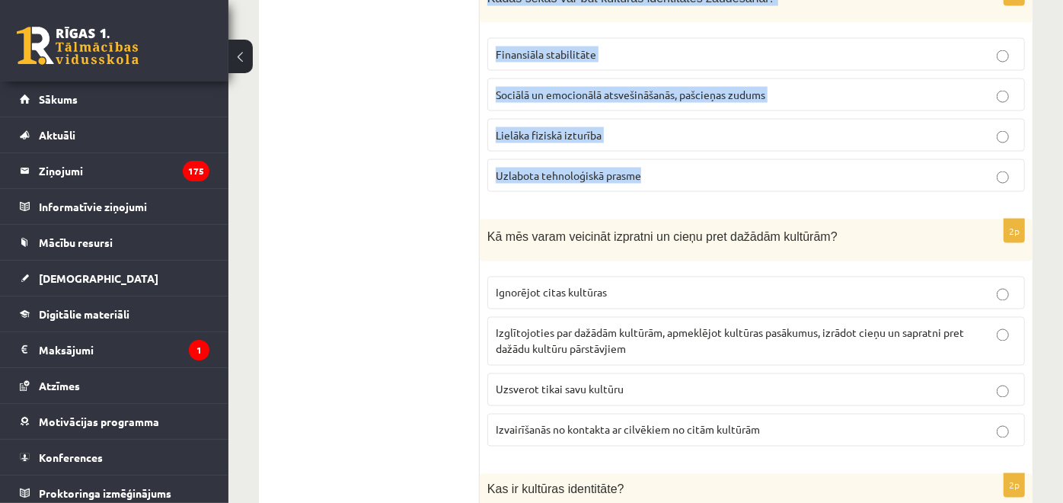
scroll to position [1523, 0]
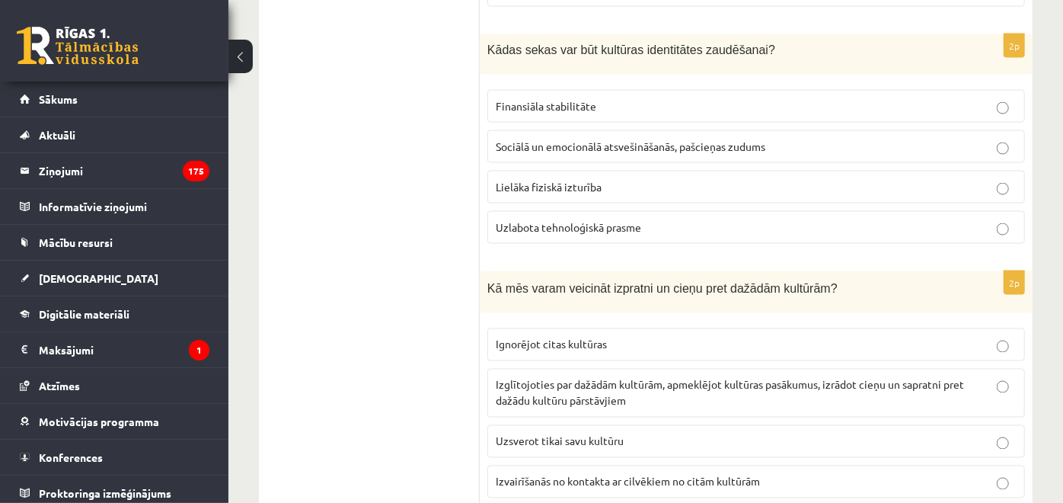
scroll to position [1438, 0]
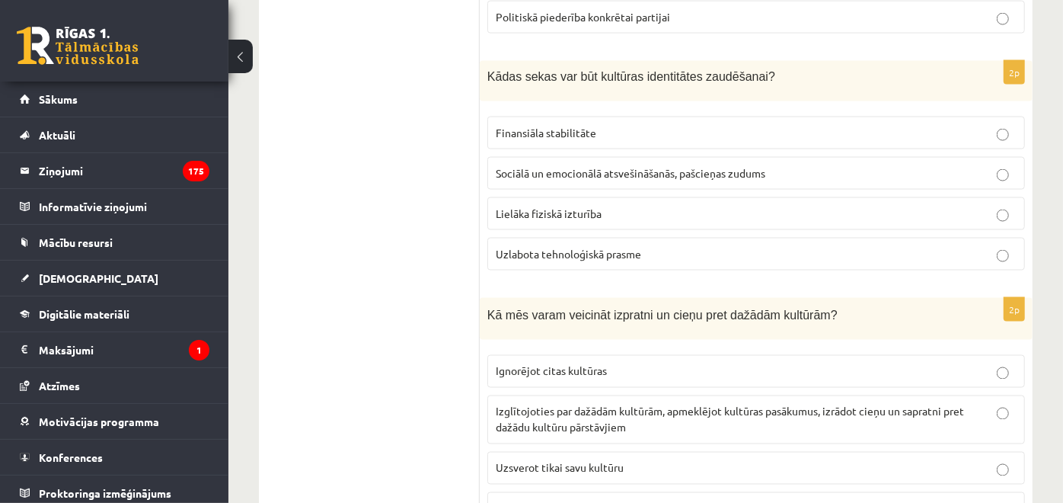
click at [583, 177] on label "Sociālā un emocionālā atsvešināšanās, pašcieņas zudums" at bounding box center [757, 173] width 538 height 33
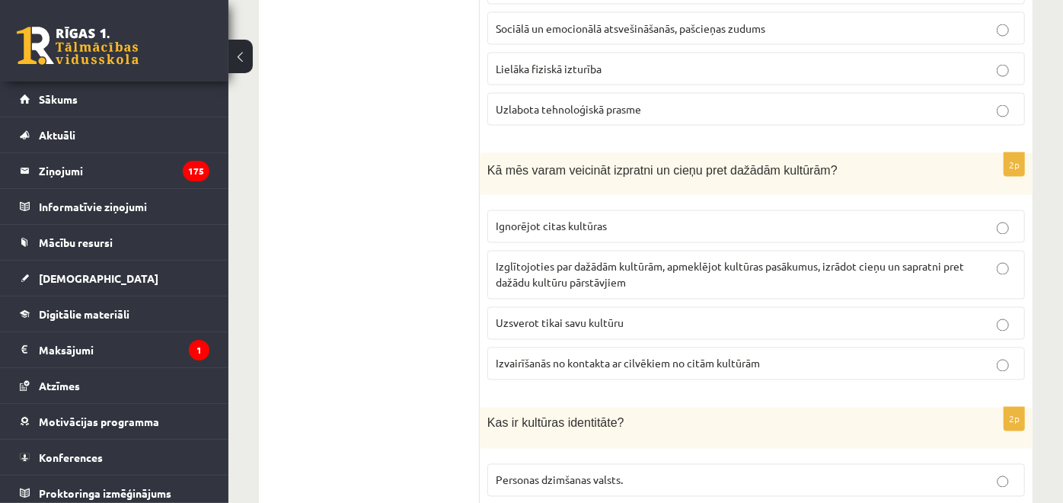
scroll to position [1608, 0]
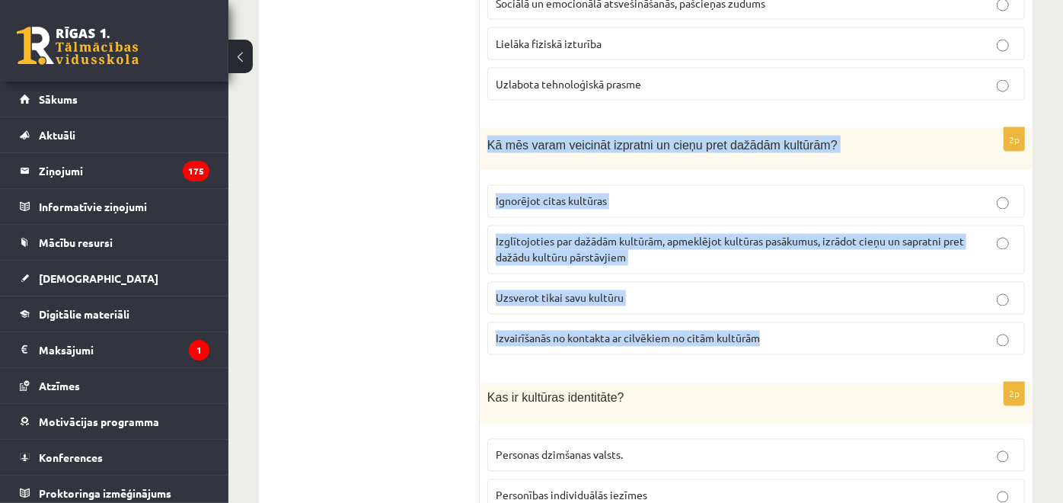
drag, startPoint x: 487, startPoint y: 134, endPoint x: 786, endPoint y: 318, distance: 351.2
click at [786, 318] on div "2p Kā mēs varam veicināt izpratni un cieņu pret dažādām kultūrām? Ignorējot cit…" at bounding box center [756, 247] width 553 height 239
click at [724, 237] on p "Izglītojoties par dažādām kultūrām, apmeklējot kultūras pasākumus, izrādot cieņ…" at bounding box center [756, 250] width 521 height 32
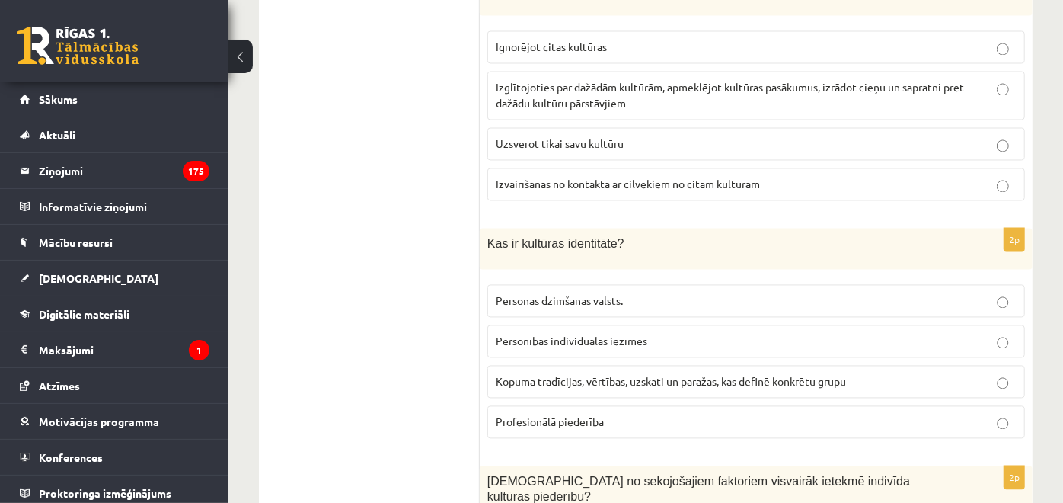
scroll to position [1777, 0]
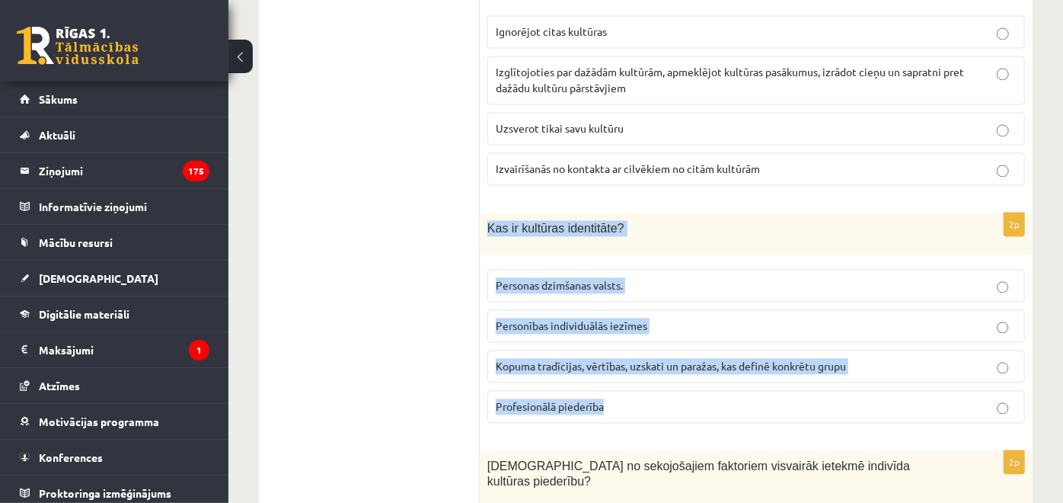
drag, startPoint x: 485, startPoint y: 213, endPoint x: 701, endPoint y: 391, distance: 279.2
click at [701, 391] on div "2p Kas ir kultūras identitāte? Personas dzimšanas valsts. Personības individuāl…" at bounding box center [756, 324] width 553 height 222
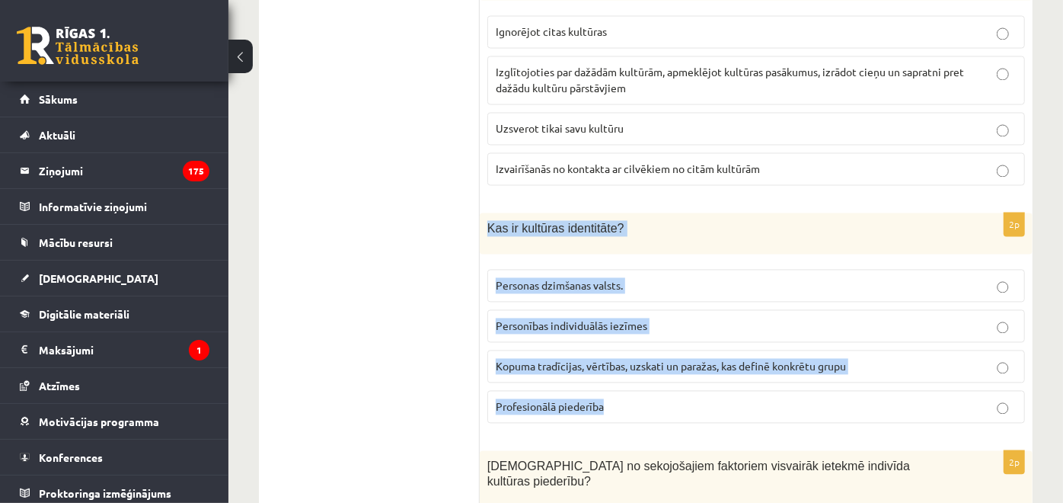
drag, startPoint x: 484, startPoint y: 219, endPoint x: 647, endPoint y: 395, distance: 239.3
click at [647, 395] on div "2p Kas ir kultūras identitāte? Personas dzimšanas valsts. Personības individuāl…" at bounding box center [756, 324] width 553 height 222
click at [583, 360] on span "Kopuma tradīcijas, vērtības, uzskati un paražas, kas definē konkrētu grupu" at bounding box center [671, 367] width 350 height 14
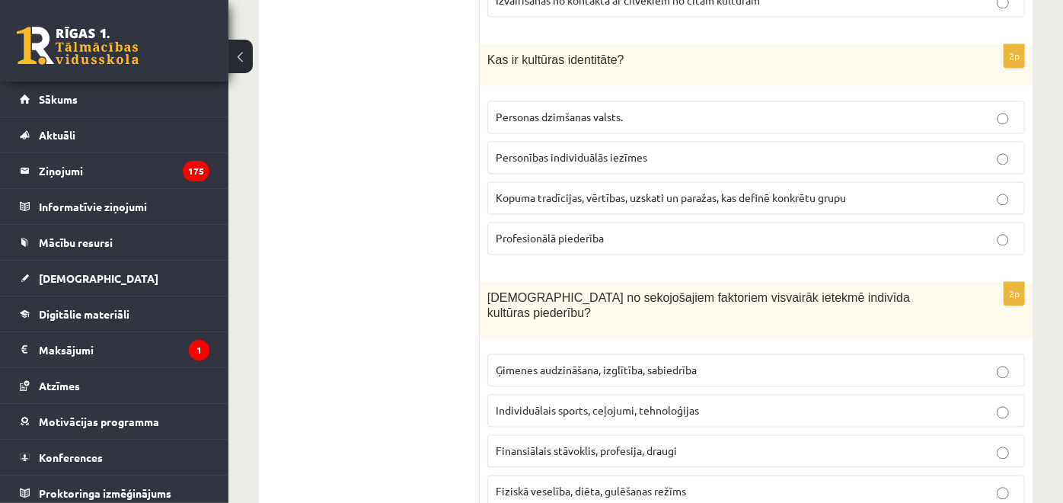
scroll to position [2031, 0]
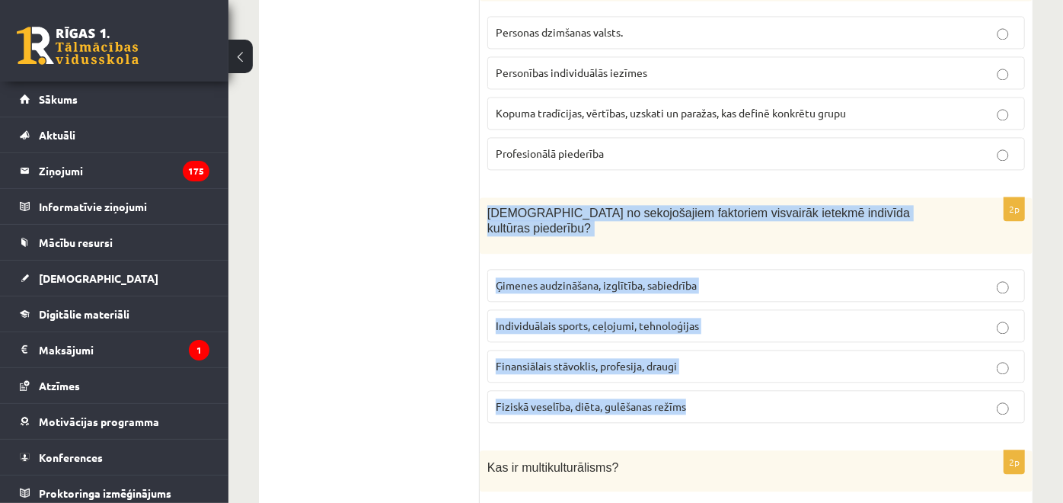
drag, startPoint x: 488, startPoint y: 196, endPoint x: 694, endPoint y: 366, distance: 266.7
click at [694, 366] on div "2p Kuri no sekojošajiem faktoriem visvairāk ietekmē indivīda kultūras piederību…" at bounding box center [756, 316] width 553 height 238
click at [580, 278] on span "Ģimenes audzināšana, izglītība, sabiedrība" at bounding box center [596, 285] width 201 height 14
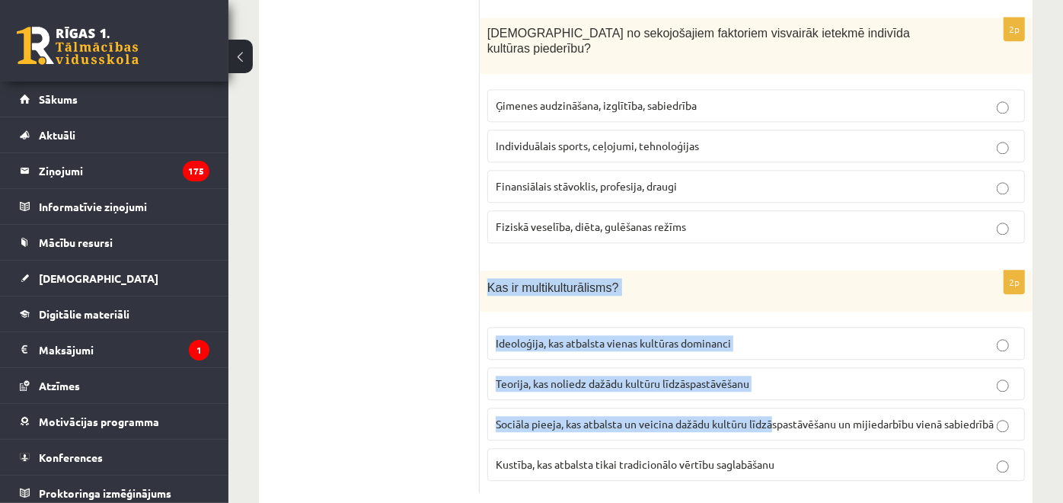
scroll to position [2213, 0]
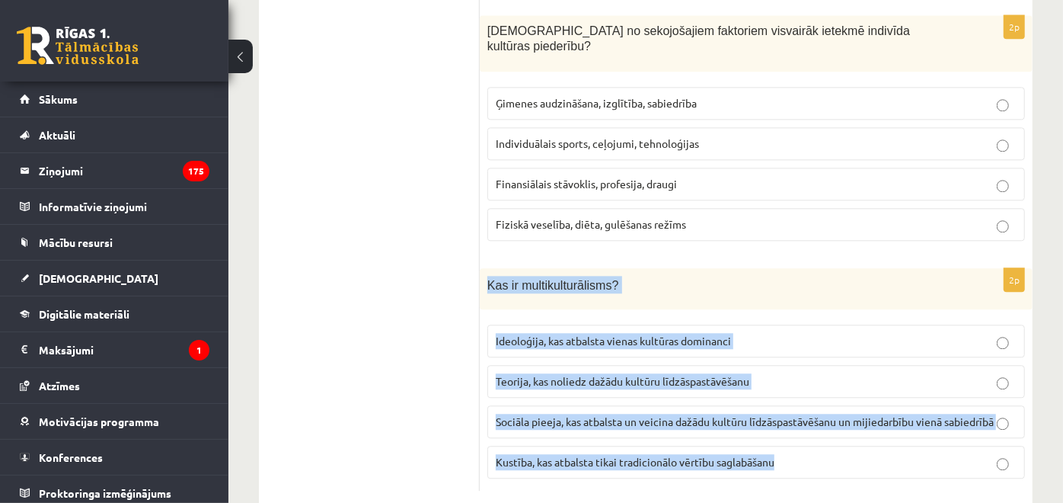
drag, startPoint x: 487, startPoint y: 261, endPoint x: 809, endPoint y: 426, distance: 362.1
click at [809, 426] on div "2p Kas ir multikulturālisms? Ideoloģija, kas atbalsta vienas kultūras dominanci…" at bounding box center [756, 379] width 553 height 223
click at [545, 414] on span "Sociāla pieeja, kas atbalsta un veicina dažādu kultūru līdzāspastāvēšanu un mij…" at bounding box center [745, 421] width 498 height 14
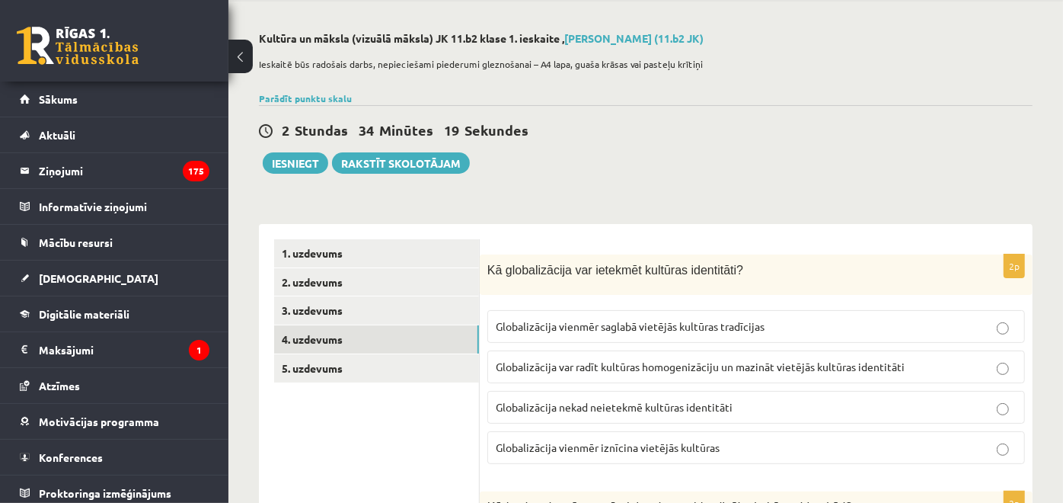
scroll to position [85, 0]
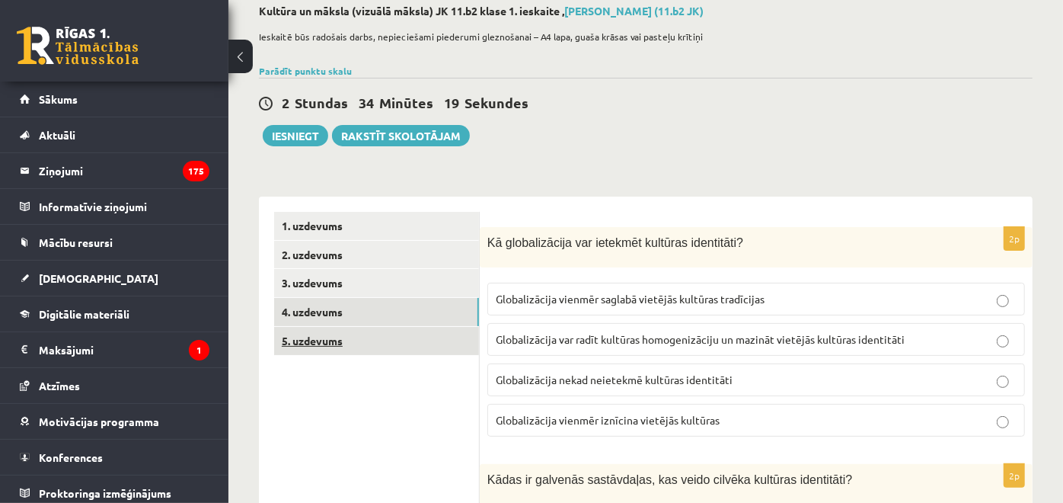
click at [339, 350] on link "5. uzdevums" at bounding box center [376, 341] width 205 height 28
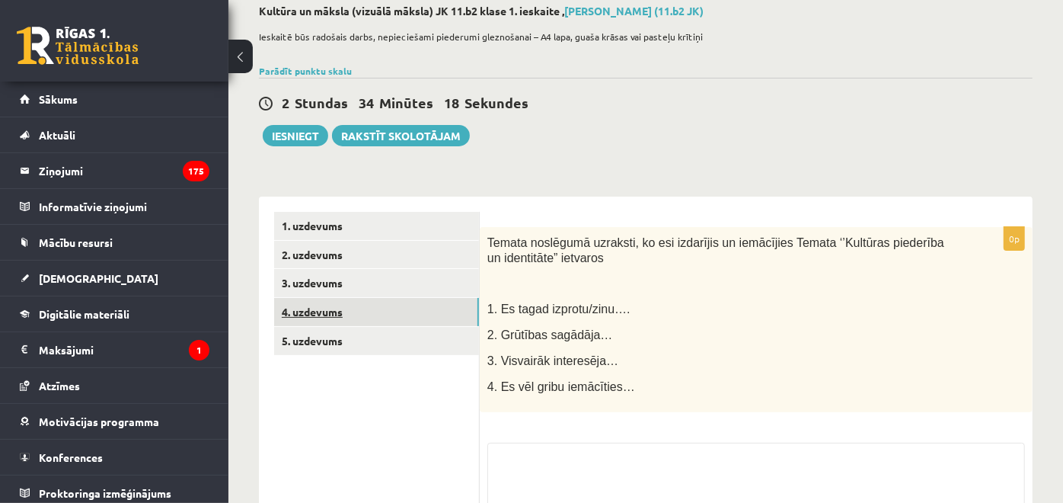
click at [339, 321] on link "4. uzdevums" at bounding box center [376, 312] width 205 height 28
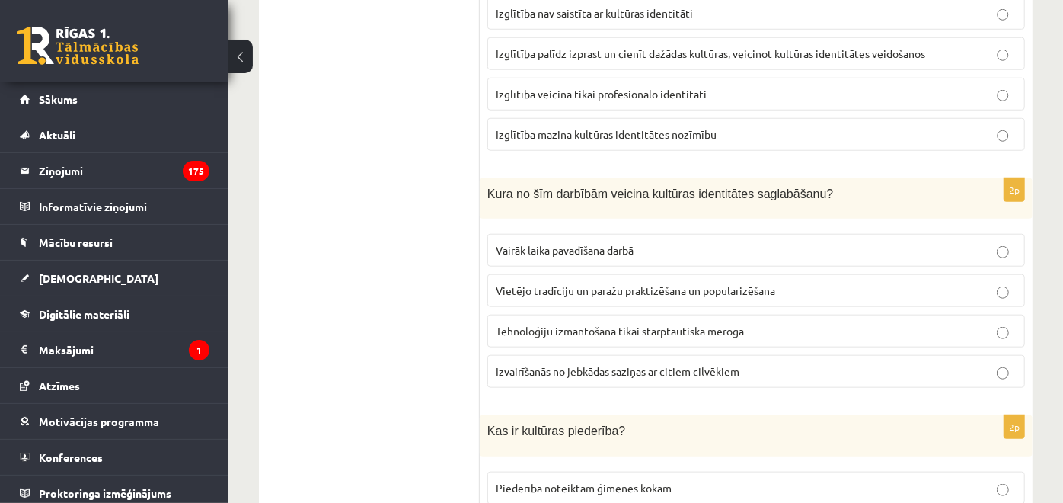
scroll to position [254, 0]
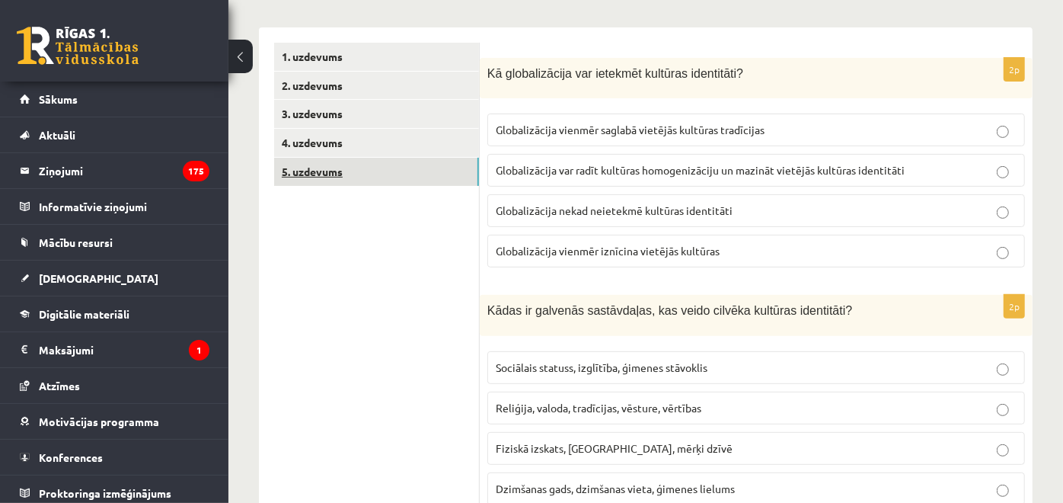
click at [354, 184] on link "5. uzdevums" at bounding box center [376, 172] width 205 height 28
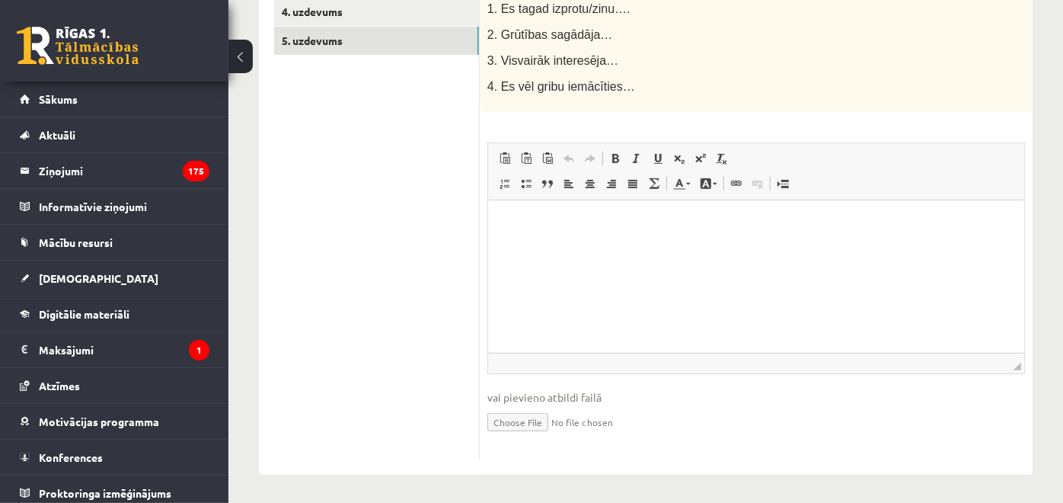
scroll to position [131, 0]
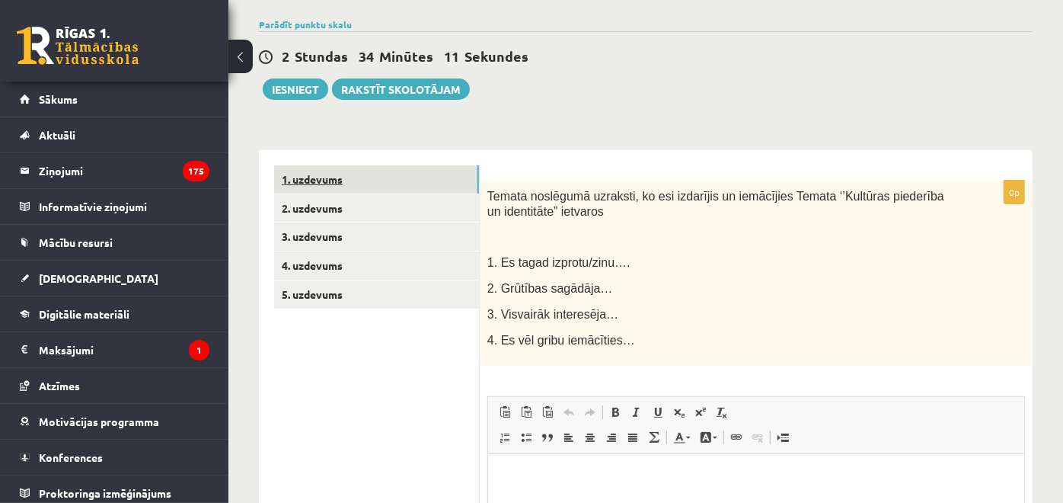
click at [379, 183] on link "1. uzdevums" at bounding box center [376, 179] width 205 height 28
